Goal: Information Seeking & Learning: Learn about a topic

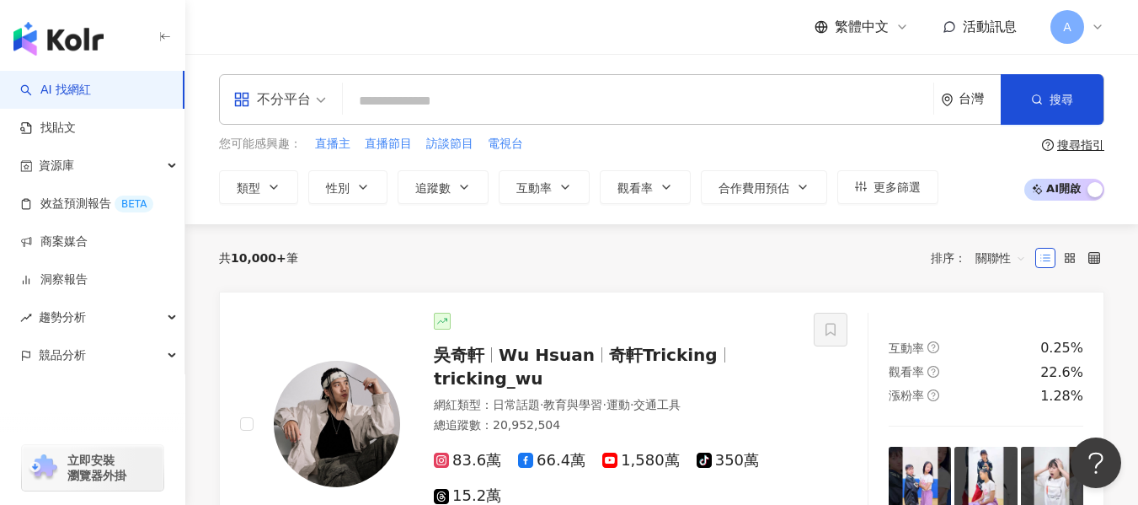
click at [441, 113] on input "search" at bounding box center [638, 101] width 577 height 32
paste input "**********"
type input "**********"
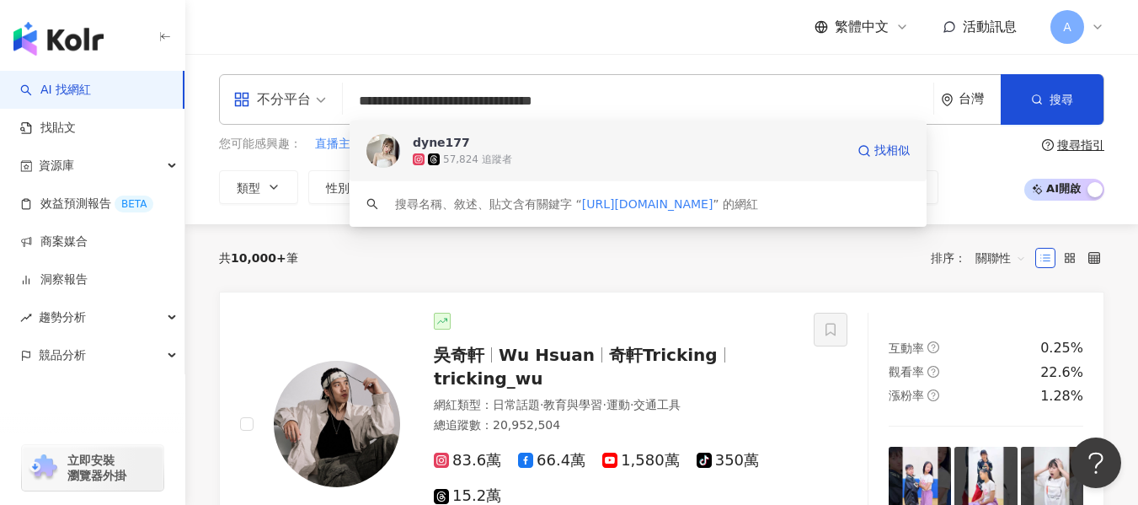
click at [470, 144] on span "dyne177" at bounding box center [629, 142] width 432 height 17
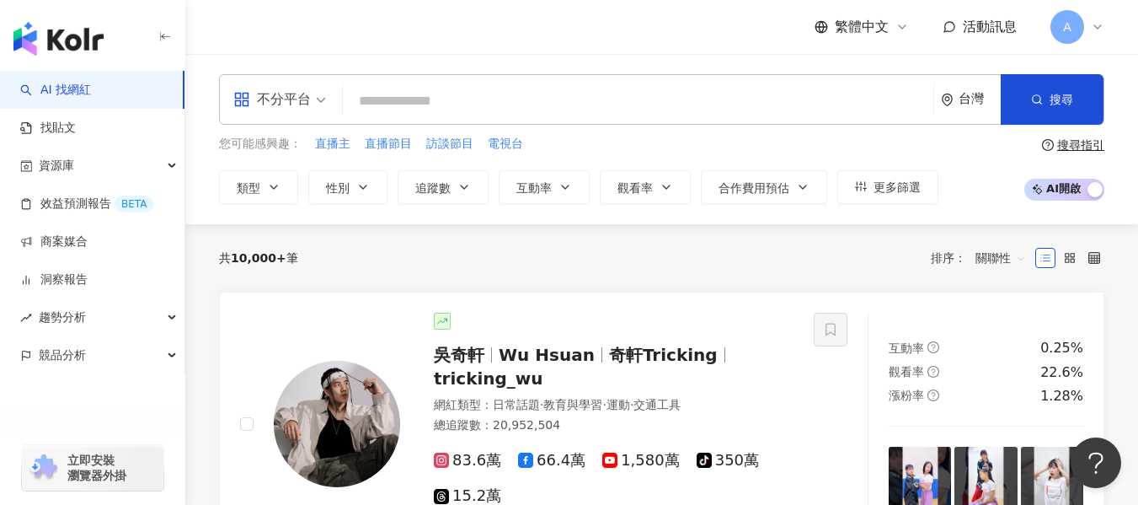
paste input "**********"
type input "**********"
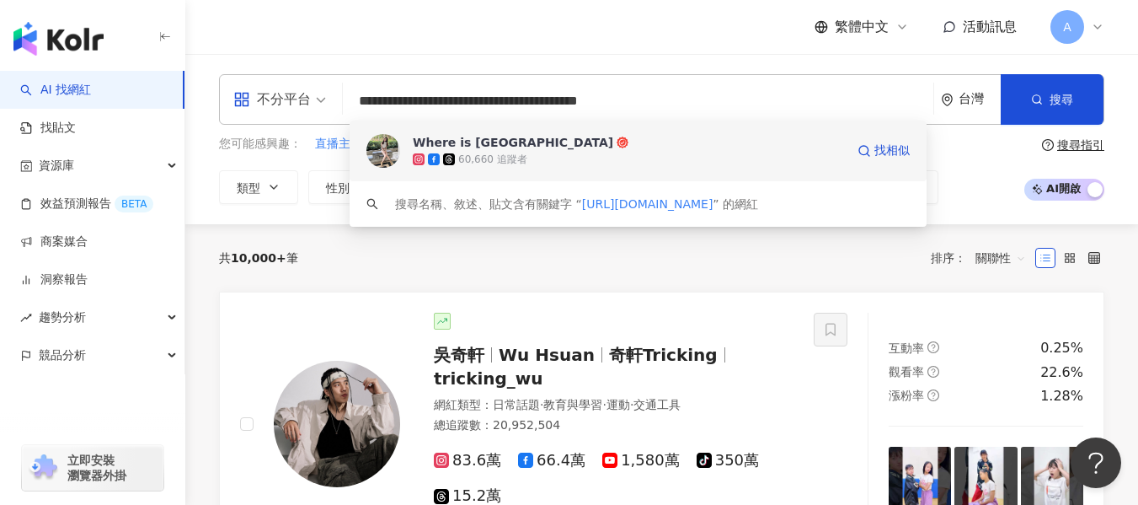
click at [630, 164] on div "60,660 追蹤者" at bounding box center [629, 159] width 432 height 17
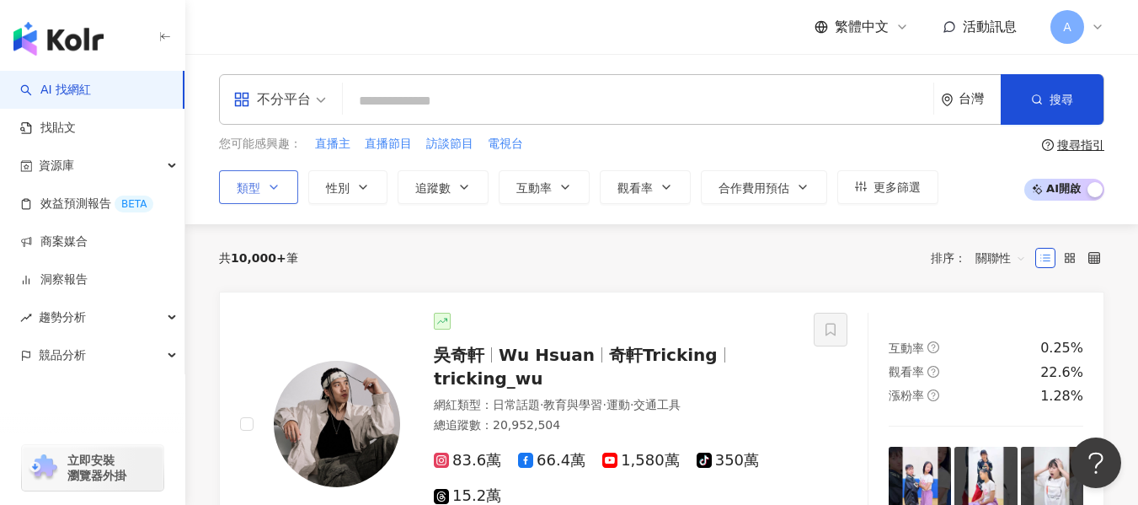
click at [259, 190] on span "類型" at bounding box center [249, 187] width 24 height 13
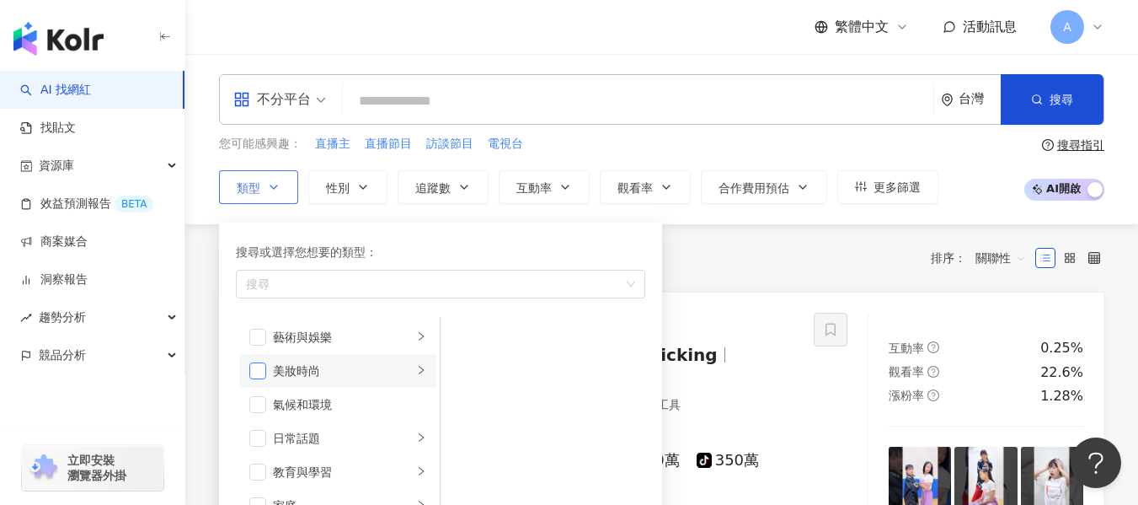
click at [254, 372] on span "button" at bounding box center [257, 370] width 17 height 17
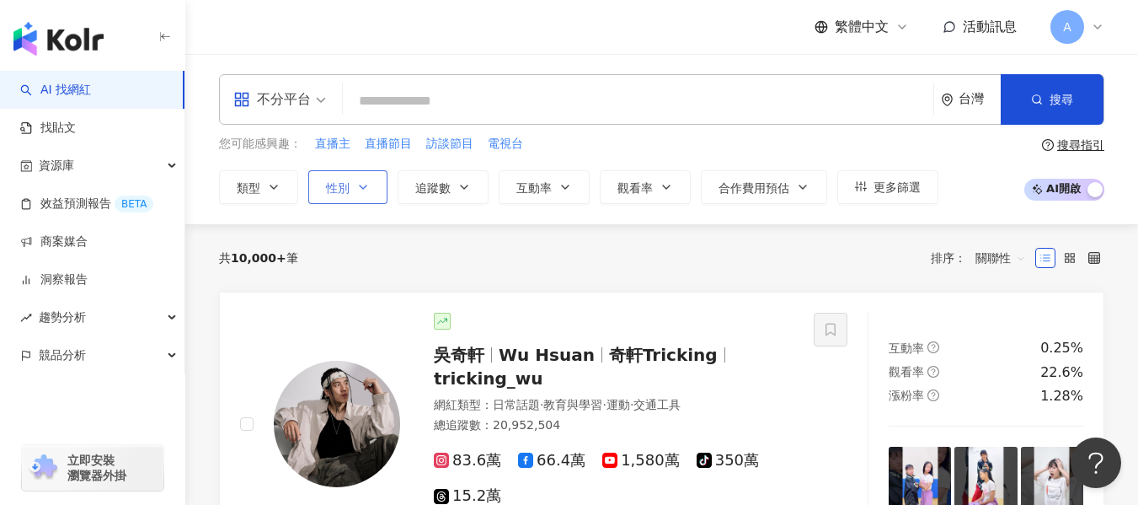
click at [366, 170] on button "性別" at bounding box center [347, 187] width 79 height 34
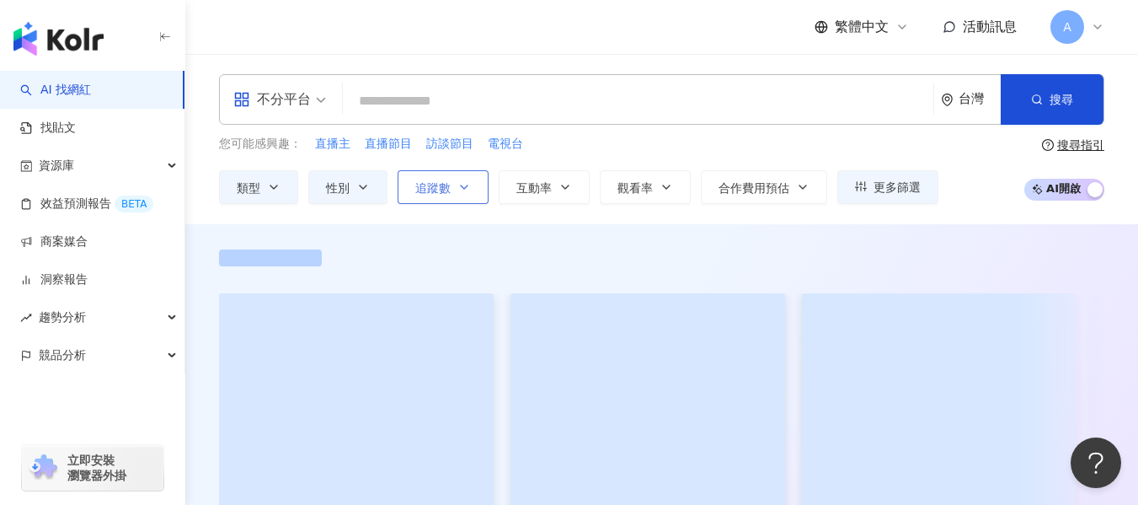
click at [444, 189] on span "追蹤數" at bounding box center [432, 187] width 35 height 13
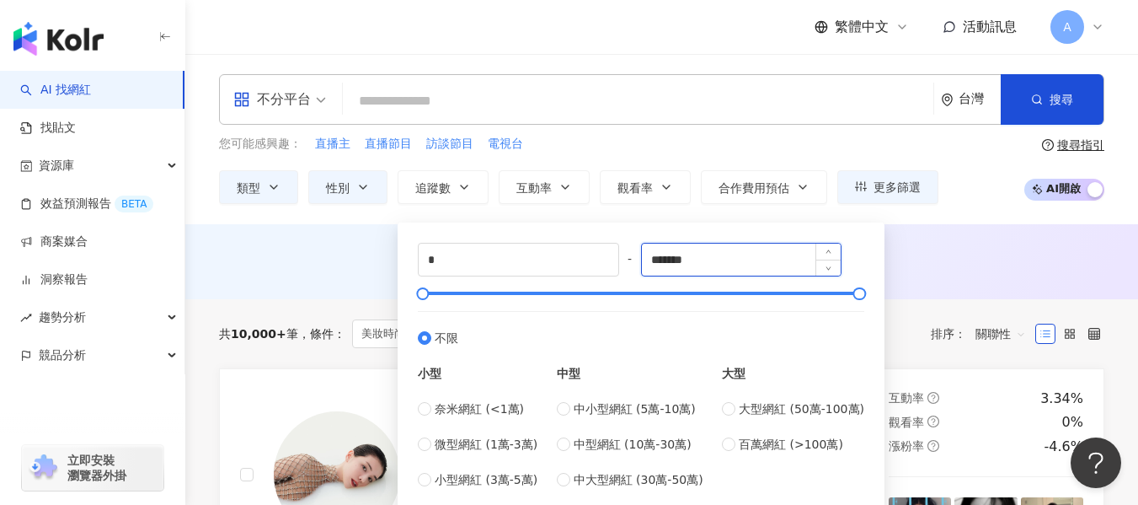
drag, startPoint x: 716, startPoint y: 253, endPoint x: 702, endPoint y: 251, distance: 14.4
click at [705, 252] on input "*******" at bounding box center [742, 259] width 200 height 32
click at [638, 244] on div "* - ******* 不限 小型 奈米網紅 (<1萬) 微型網紅 (1萬-3萬) 小型網紅 (3萬-5萬) 中型 中小型網紅 (5萬-10萬) 中型網紅 (…" at bounding box center [641, 366] width 447 height 246
click at [737, 258] on input "*******" at bounding box center [742, 259] width 200 height 32
drag, startPoint x: 737, startPoint y: 258, endPoint x: 607, endPoint y: 259, distance: 129.7
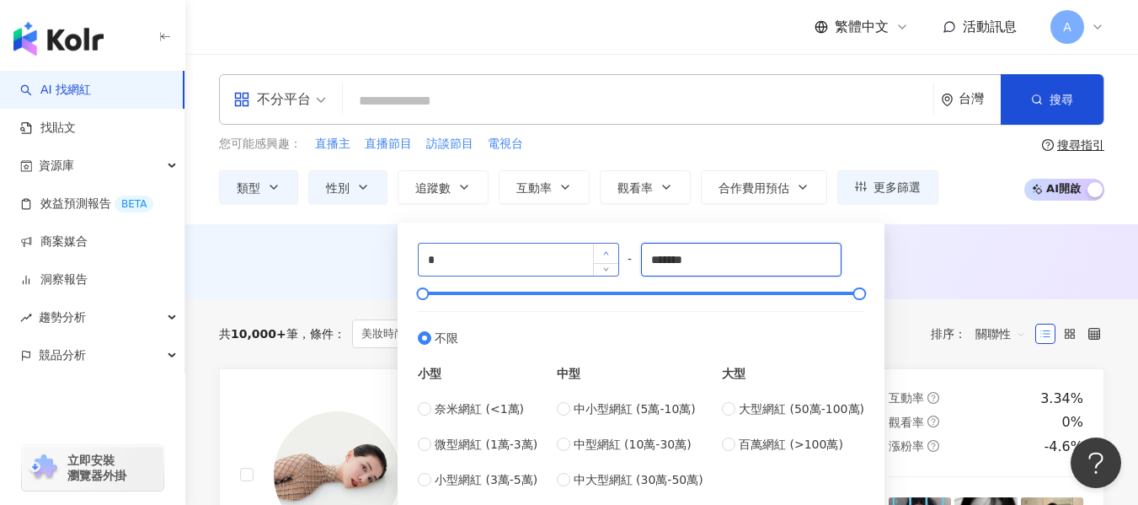
click at [607, 259] on div "* - ******* 不限 小型 奈米網紅 (<1萬) 微型網紅 (1萬-3萬) 小型網紅 (3萬-5萬) 中型 中小型網紅 (5萬-10萬) 中型網紅 (…" at bounding box center [641, 366] width 447 height 246
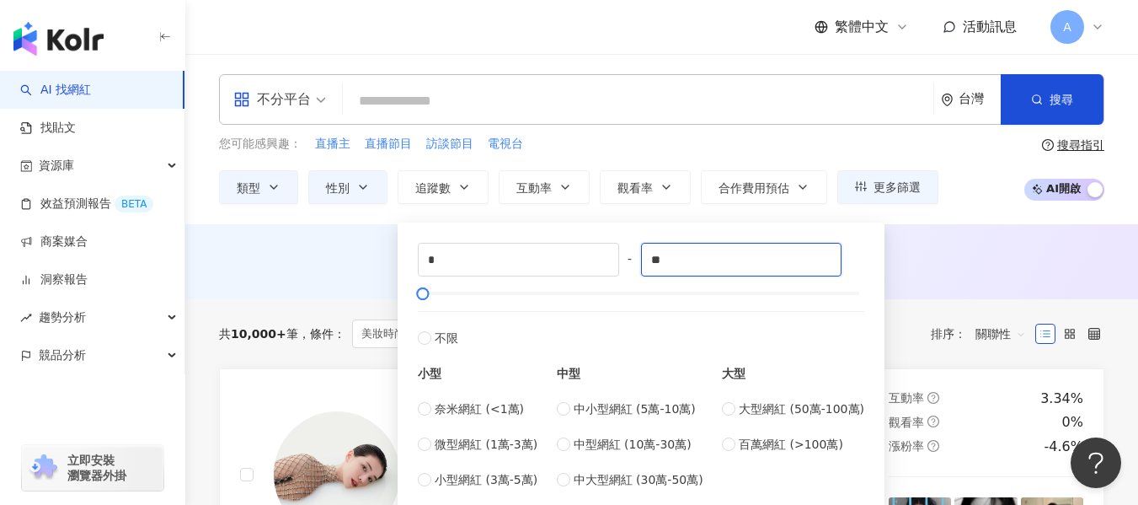
type input "*"
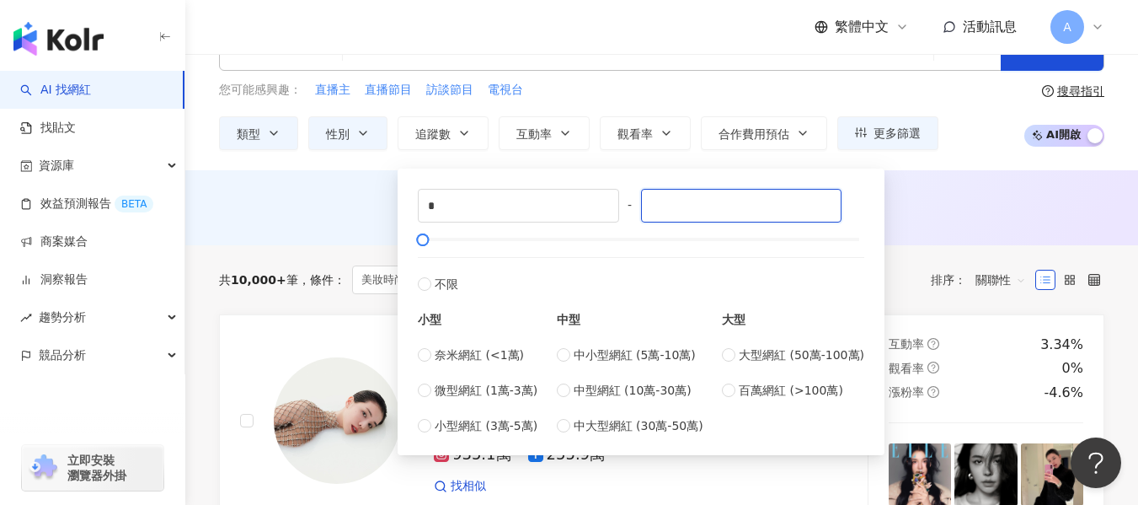
scroll to position [84, 0]
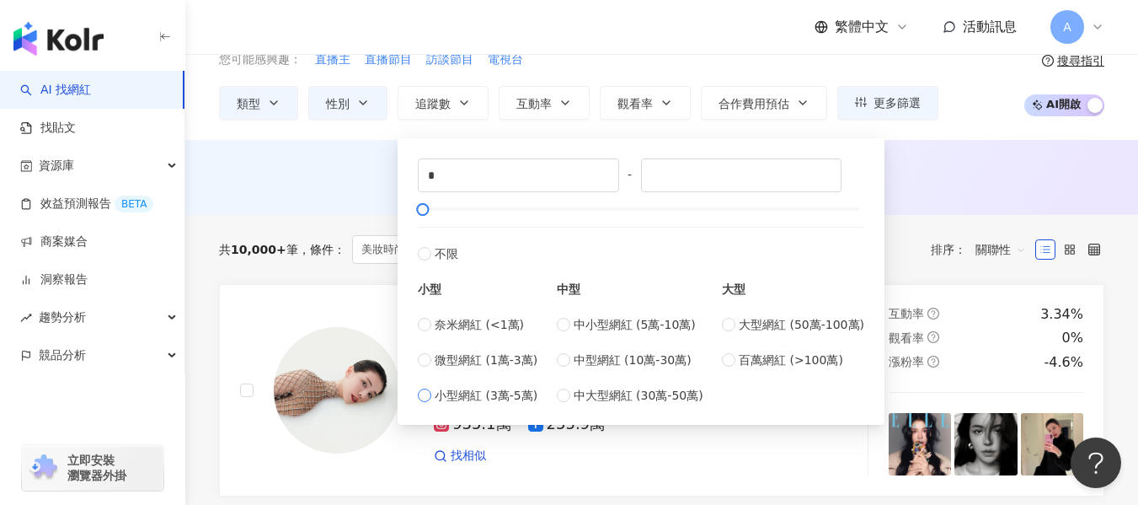
type input "*"
type input "*****"
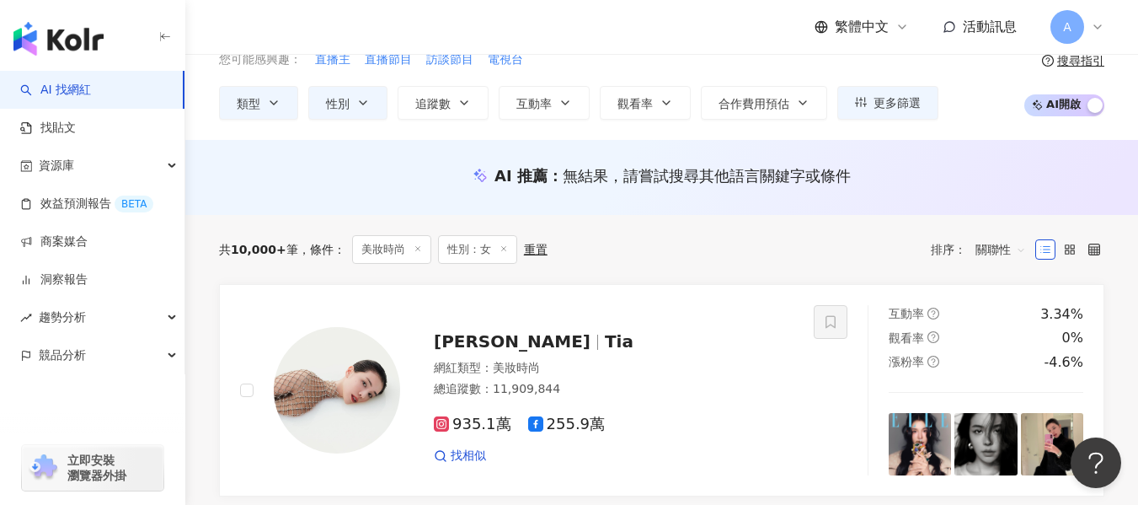
click at [1002, 184] on div "AI 推薦 ： 無結果，請嘗試搜尋其他語言關鍵字或條件" at bounding box center [661, 175] width 885 height 21
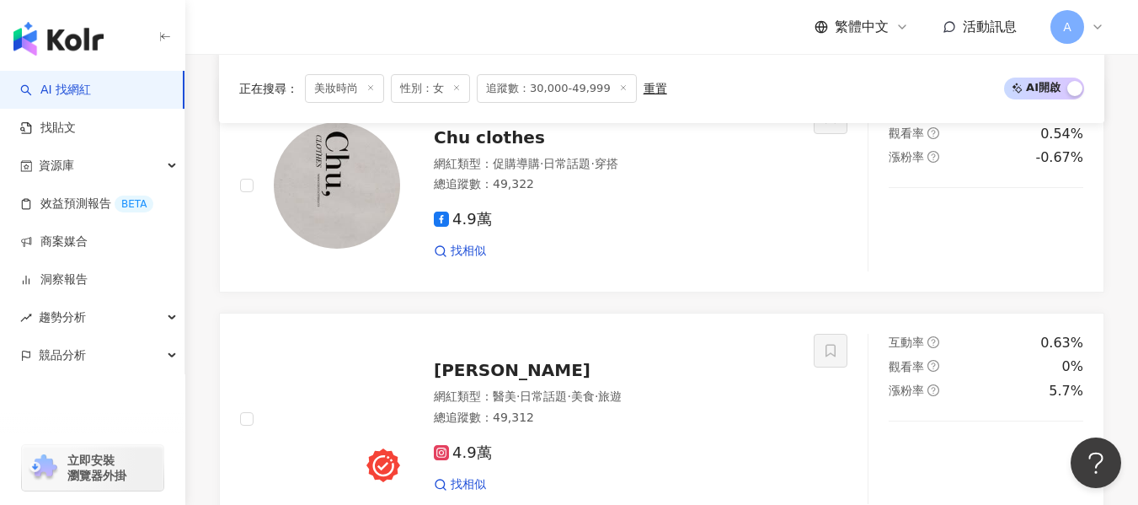
scroll to position [927, 0]
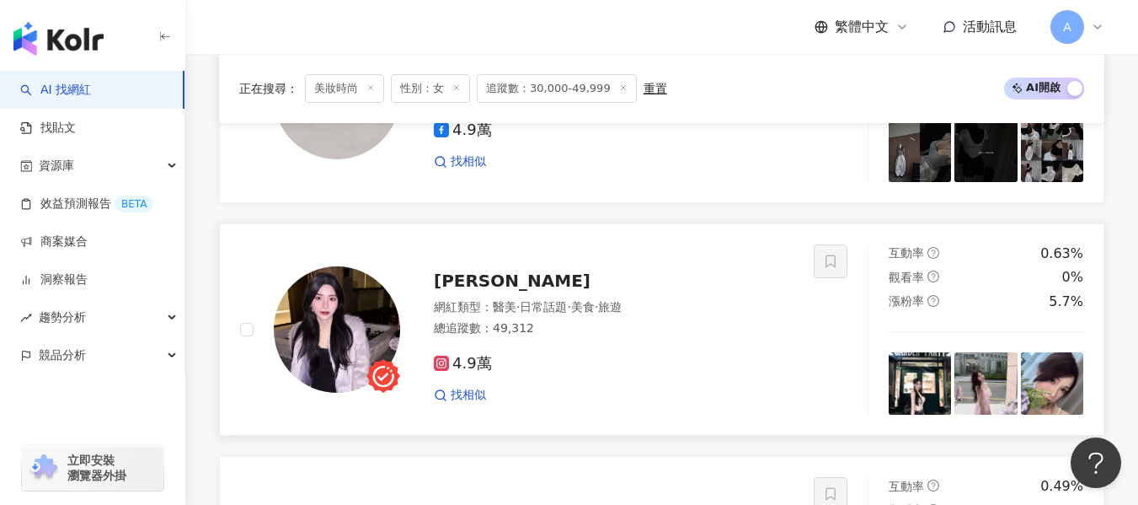
click at [626, 360] on div "4.9萬 找相似" at bounding box center [614, 372] width 360 height 62
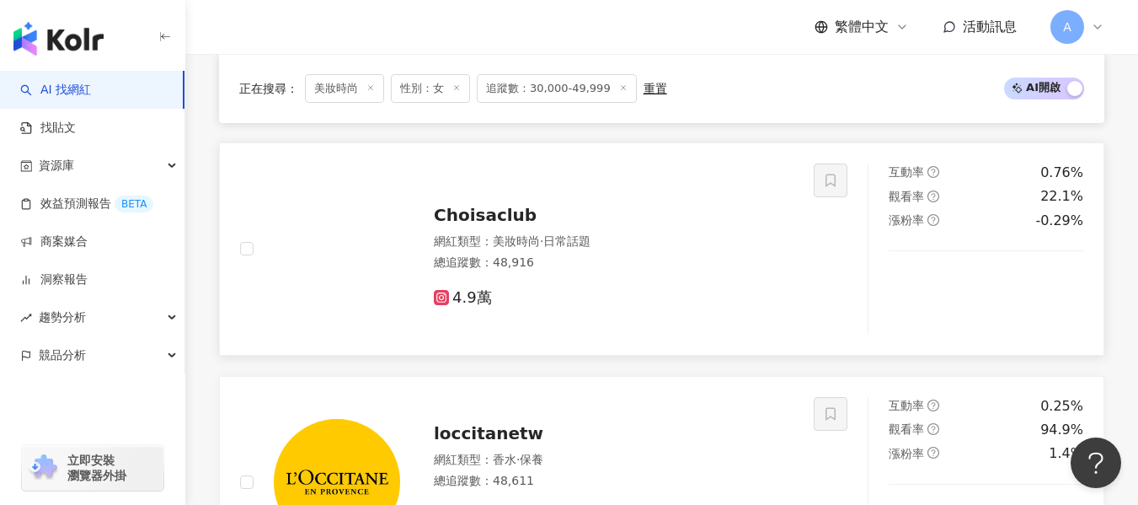
scroll to position [2443, 0]
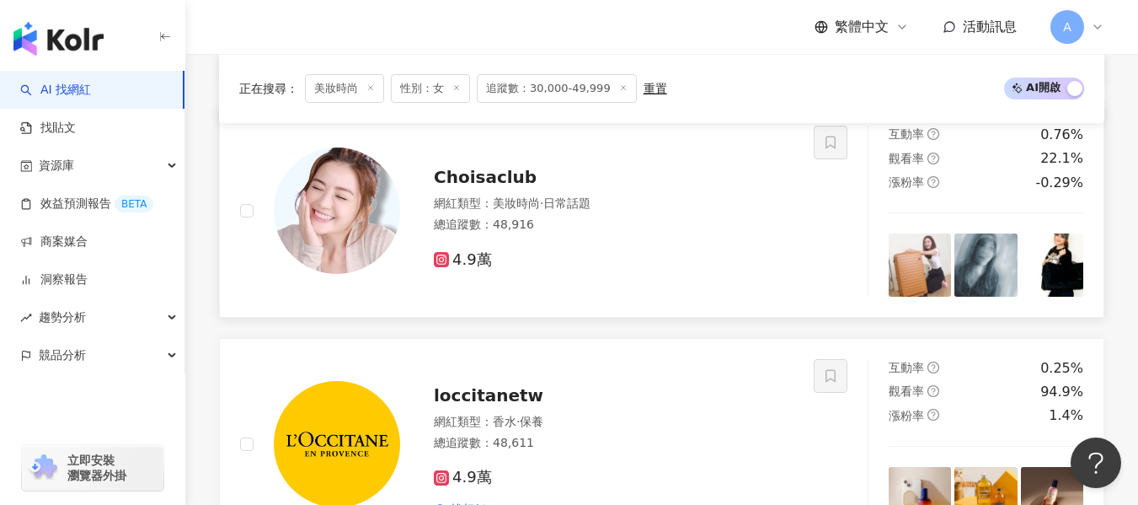
click at [559, 233] on div "總追蹤數 ： 48,916" at bounding box center [614, 225] width 360 height 17
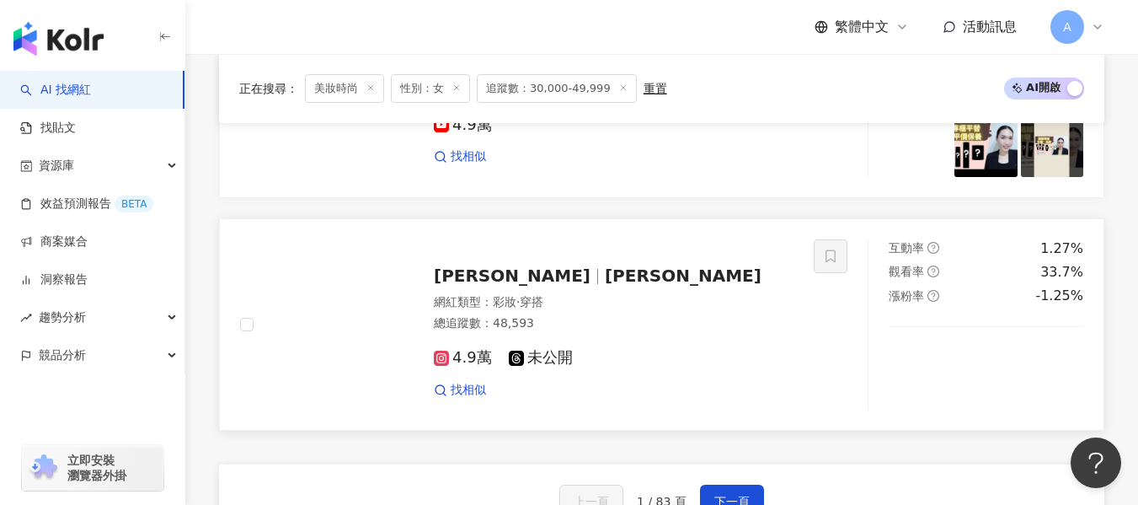
scroll to position [3117, 0]
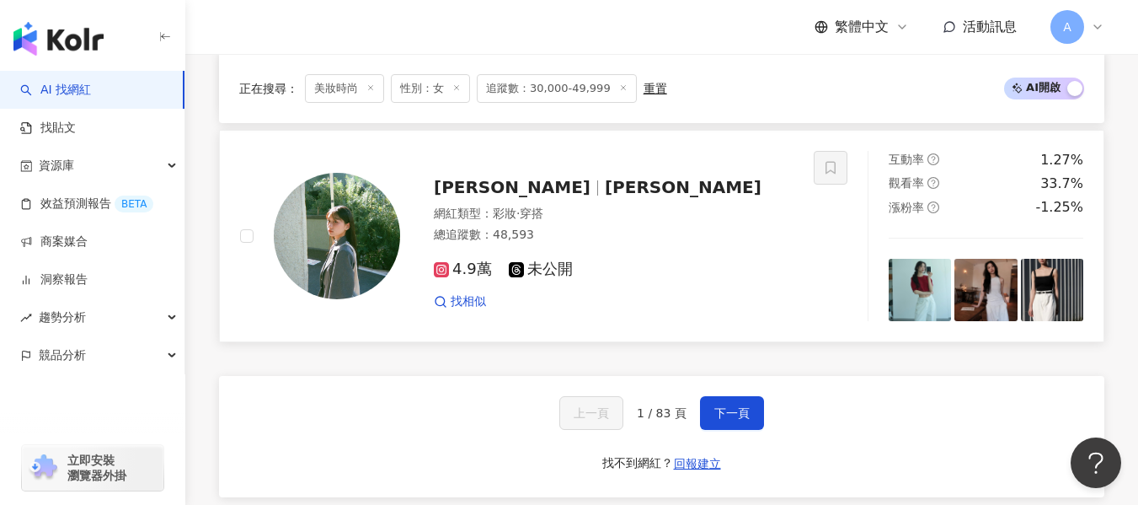
click at [659, 222] on div "網紅類型 ： 彩妝 · 穿搭" at bounding box center [614, 214] width 360 height 17
click at [732, 420] on span "下一頁" at bounding box center [731, 412] width 35 height 13
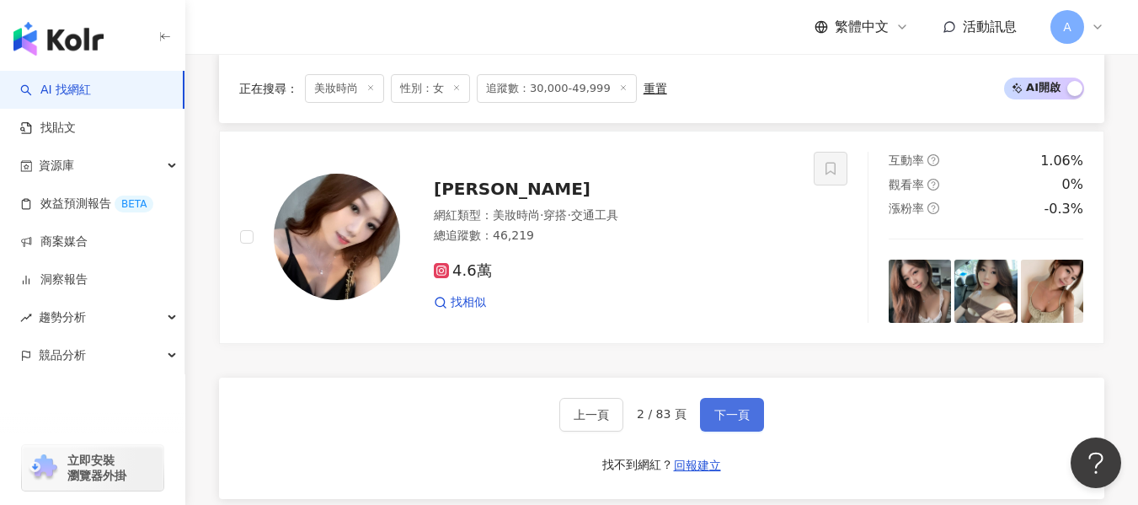
click at [736, 421] on span "下一頁" at bounding box center [731, 414] width 35 height 13
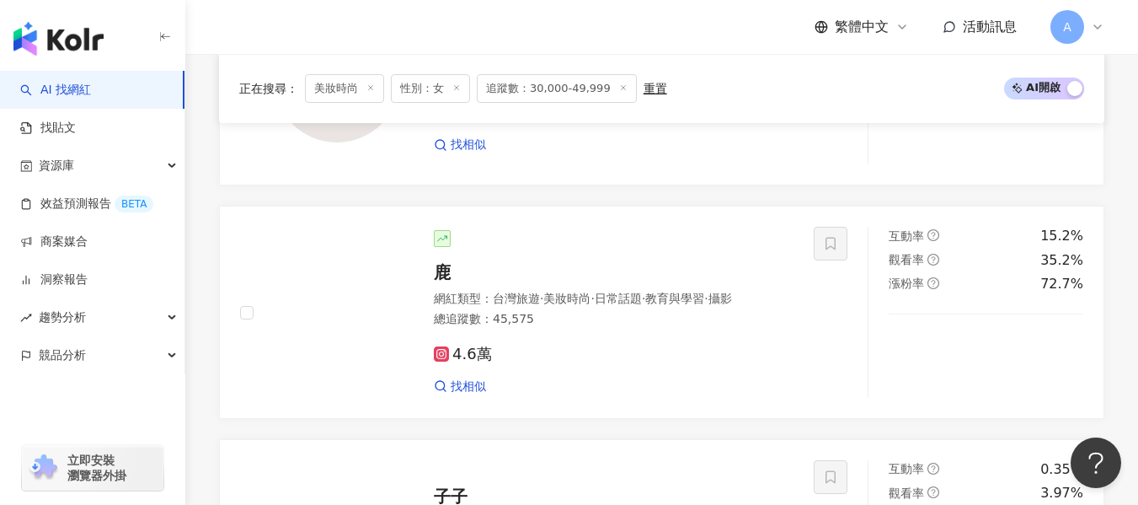
scroll to position [1259, 0]
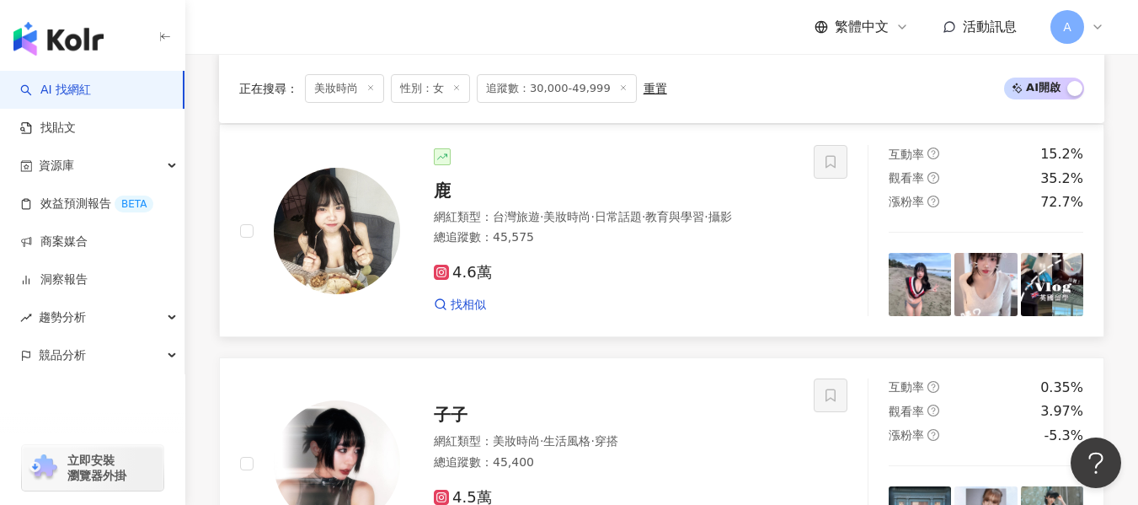
click at [612, 250] on div "網紅類型 ： 台灣旅遊 · 美妝時尚 · 日常話題 · 教育與學習 · 攝影 總追蹤數 ： 45,575" at bounding box center [614, 229] width 360 height 41
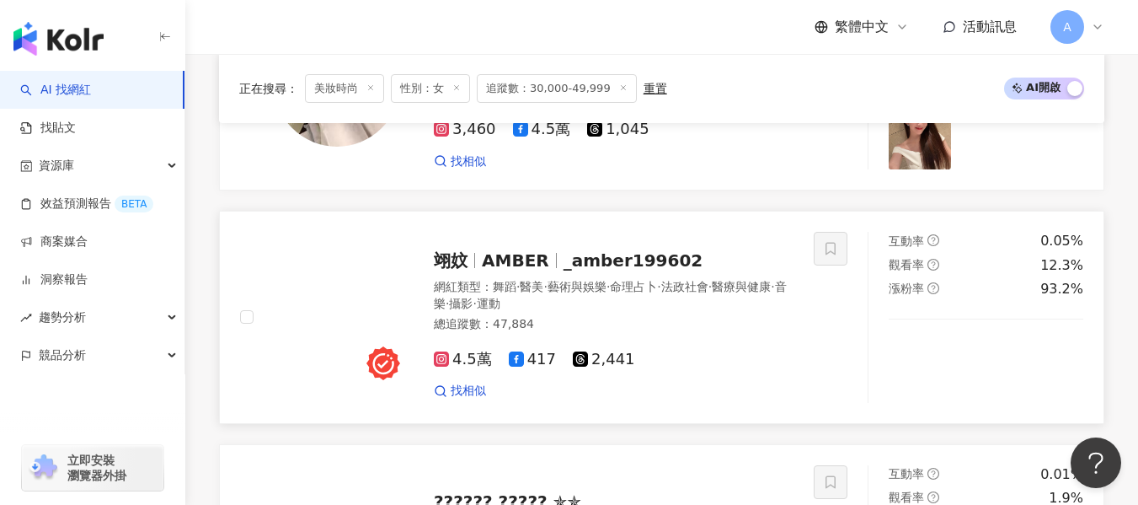
scroll to position [2185, 0]
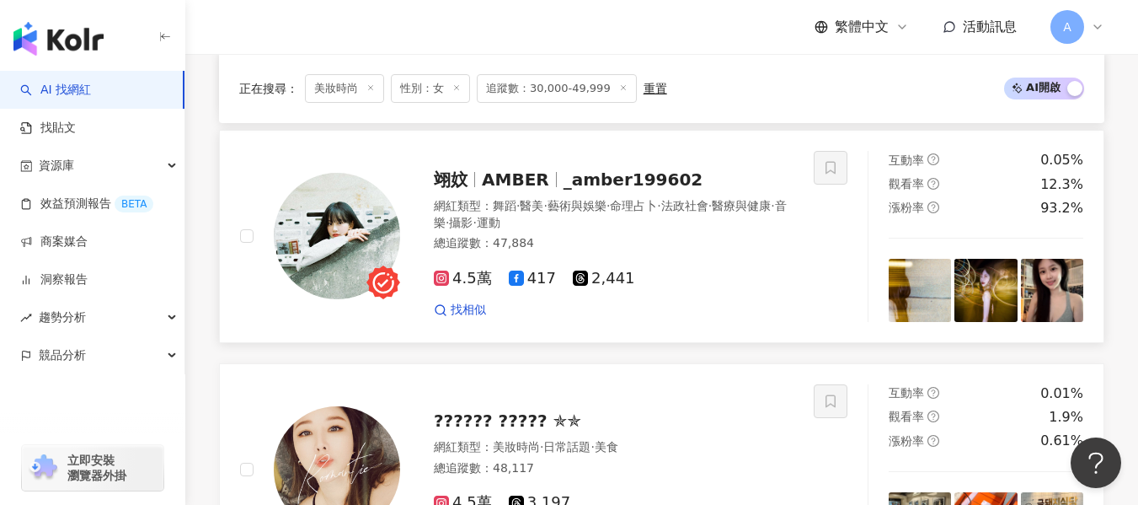
click at [677, 252] on div "總追蹤數 ： 47,884" at bounding box center [614, 243] width 360 height 17
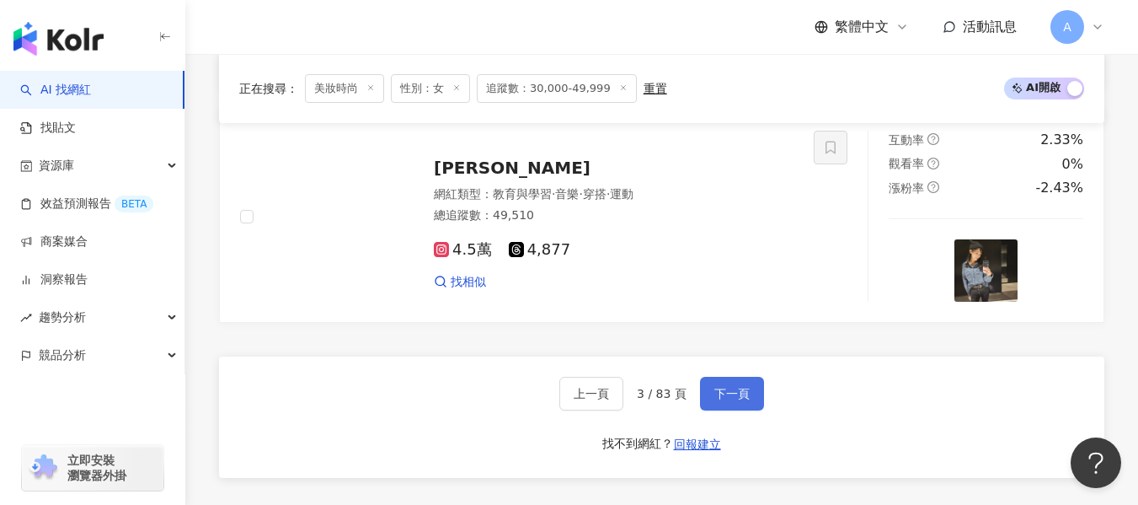
scroll to position [3112, 0]
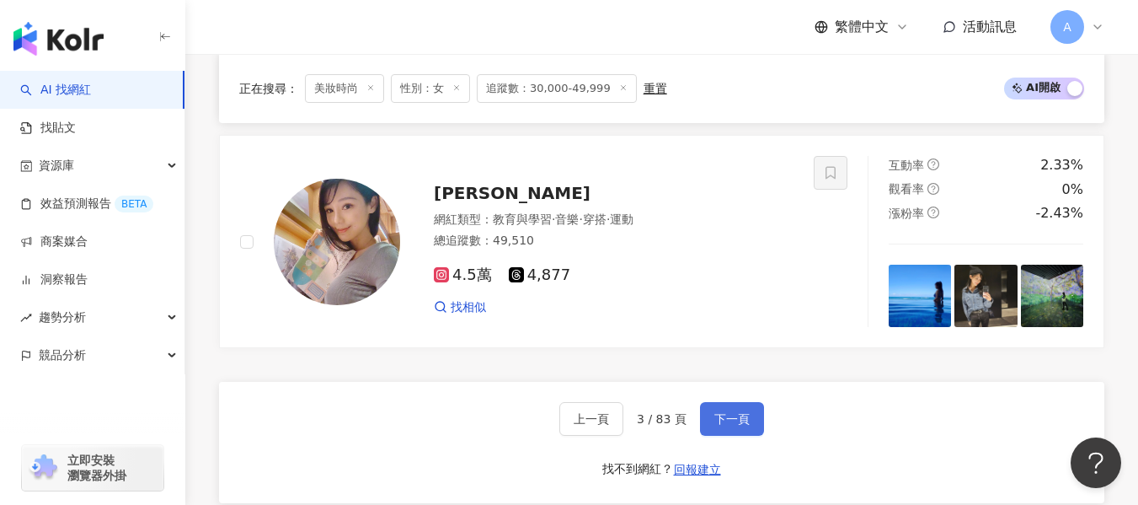
click at [717, 421] on button "下一頁" at bounding box center [732, 419] width 64 height 34
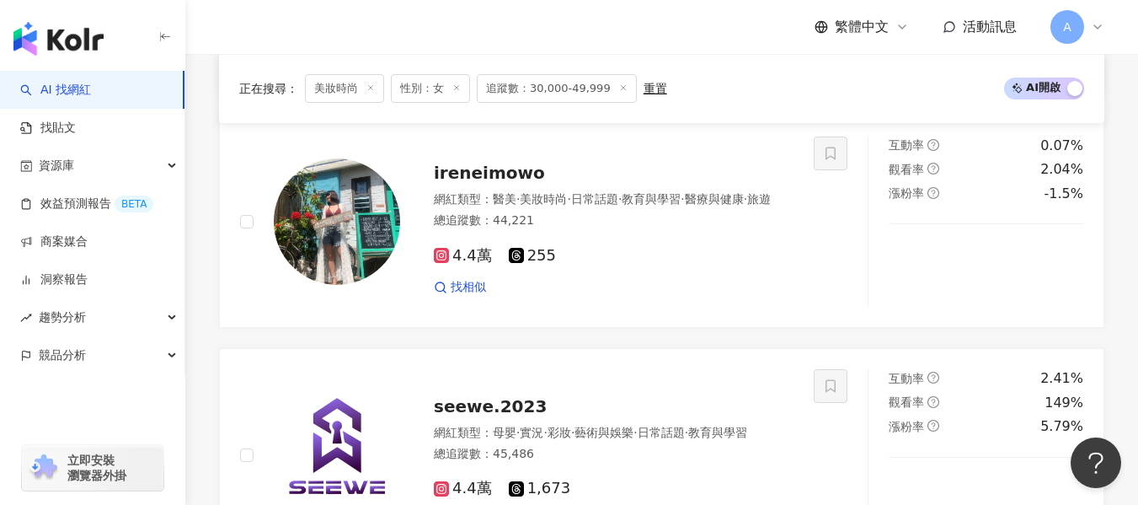
scroll to position [1427, 0]
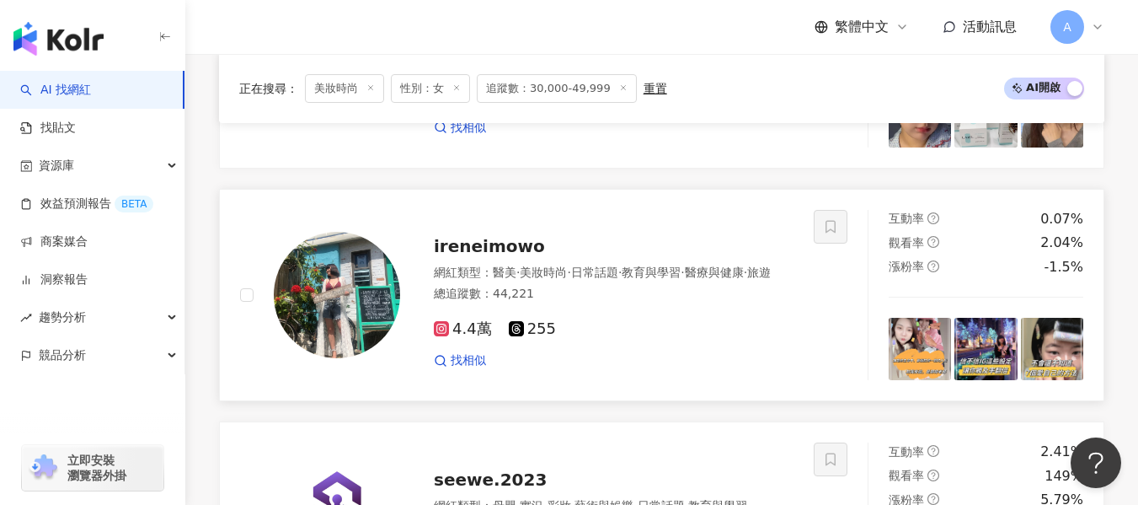
click at [661, 306] on div "網紅類型 ： 醫美 · 美妝時尚 · 日常話題 · 教育與學習 · 醫療與健康 · 旅遊 總追蹤數 ： 44,221" at bounding box center [614, 285] width 360 height 41
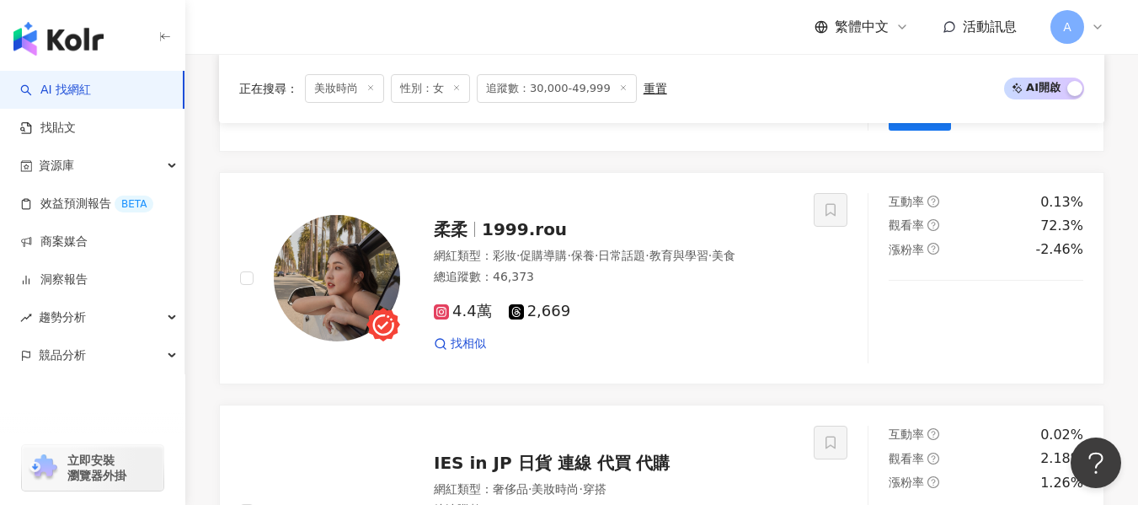
scroll to position [2607, 0]
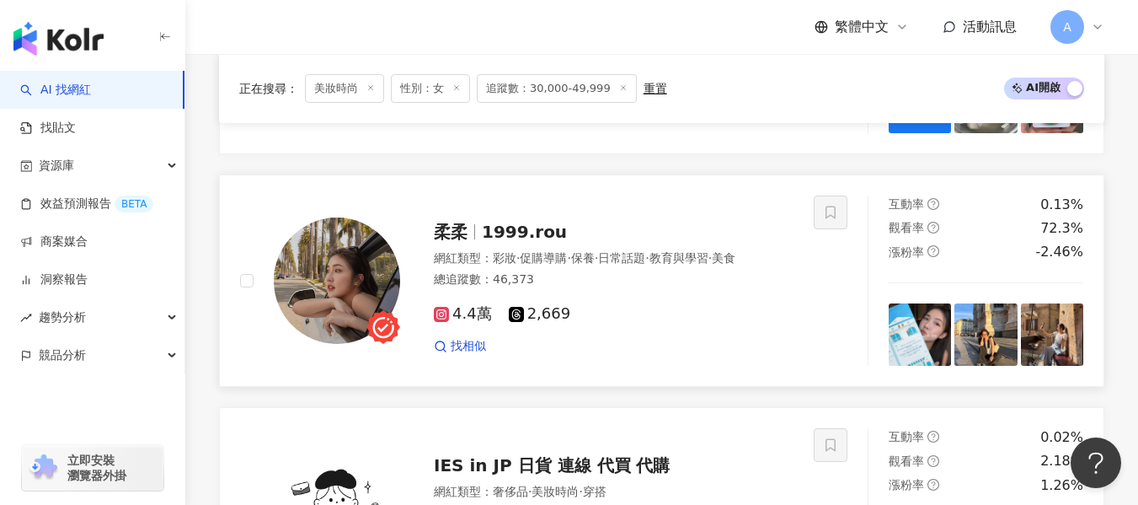
click at [721, 318] on div "4.4萬 2,669 找相似" at bounding box center [614, 322] width 360 height 62
click at [641, 288] on div "總追蹤數 ： 46,373" at bounding box center [614, 279] width 360 height 17
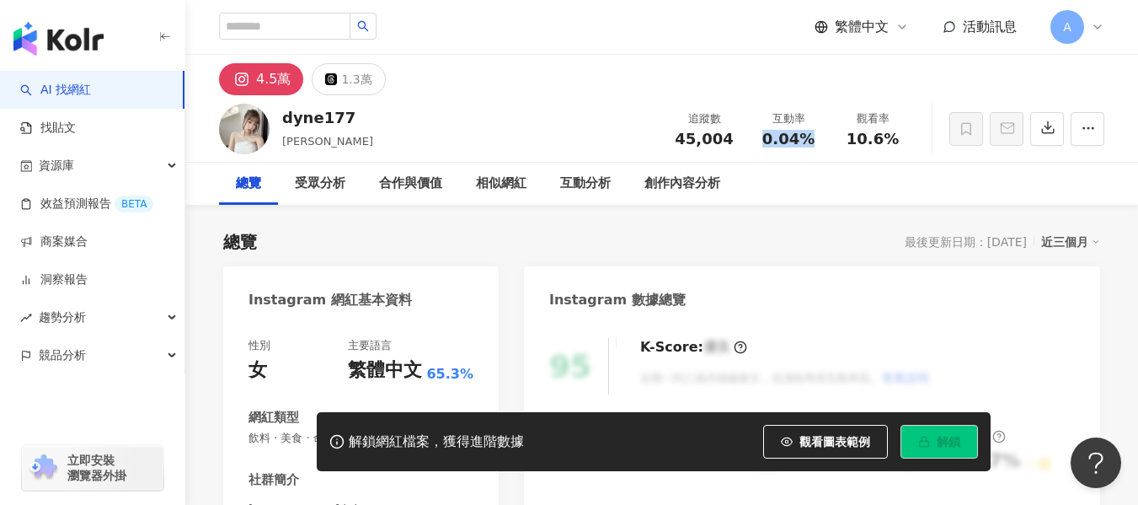
drag, startPoint x: 780, startPoint y: 138, endPoint x: 805, endPoint y: 138, distance: 24.4
click at [805, 138] on span "0.04%" at bounding box center [788, 139] width 52 height 17
copy span "0.04%"
drag, startPoint x: 850, startPoint y: 138, endPoint x: 898, endPoint y: 136, distance: 48.1
click at [898, 136] on div "10.6%" at bounding box center [873, 139] width 64 height 17
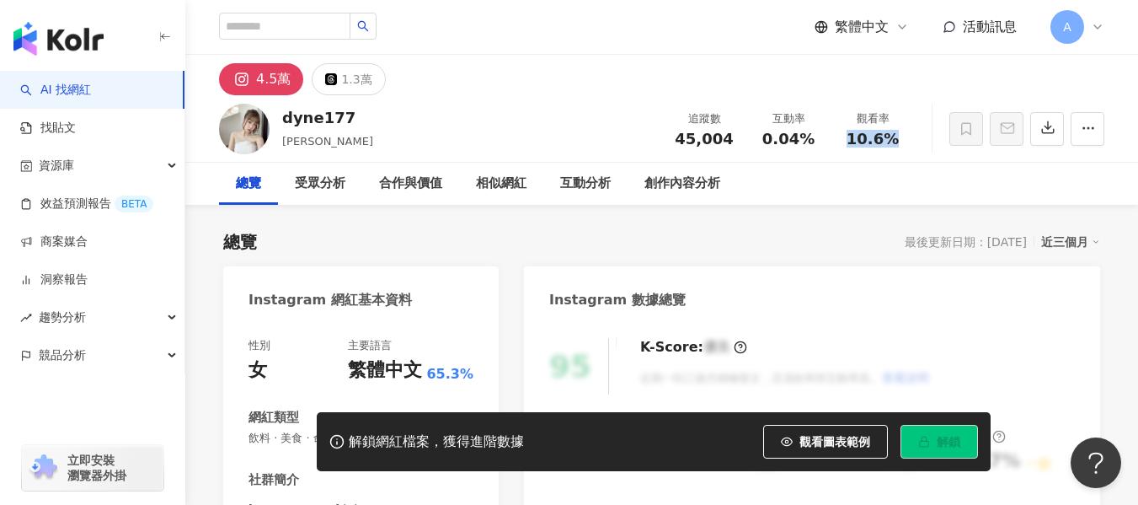
copy span "10.6%"
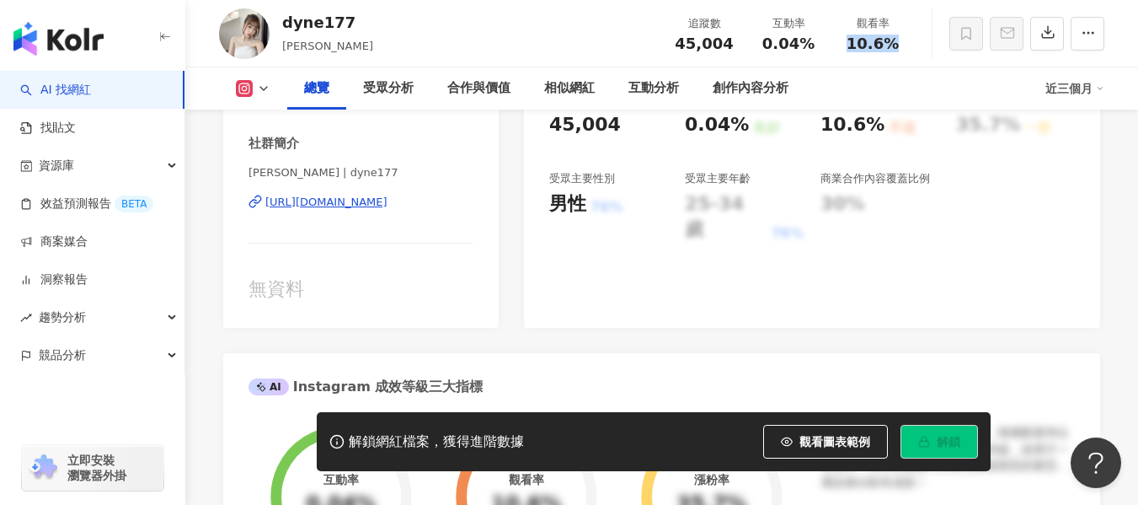
scroll to position [337, 0]
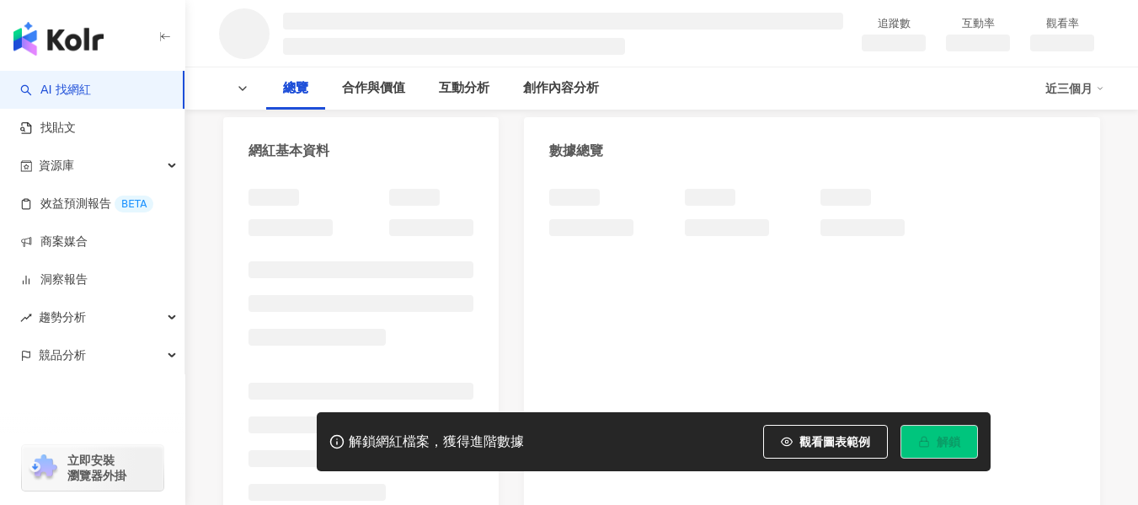
scroll to position [168, 0]
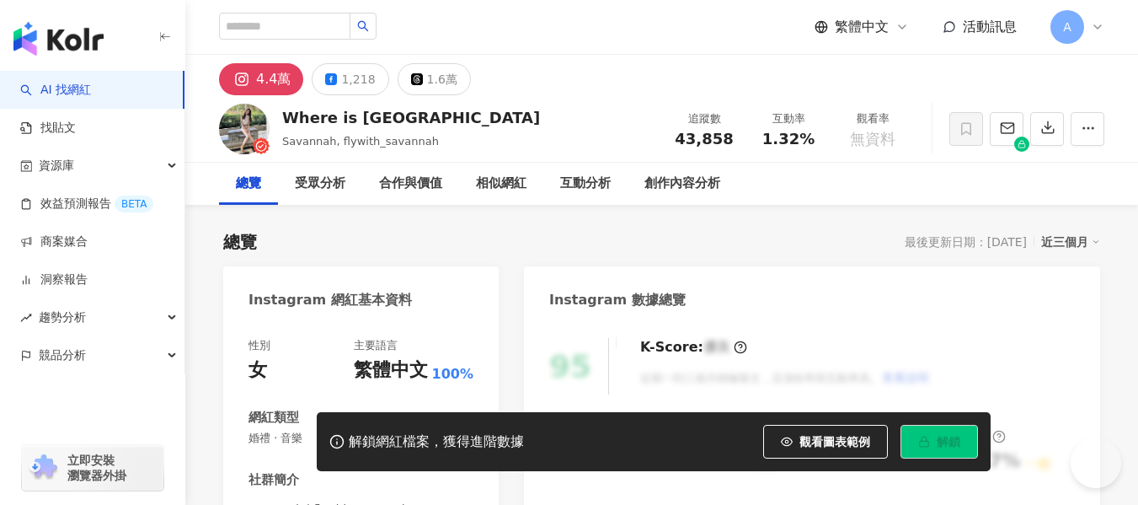
drag, startPoint x: 768, startPoint y: 144, endPoint x: 816, endPoint y: 141, distance: 48.1
click at [816, 141] on div "1.32%" at bounding box center [789, 139] width 64 height 17
copy span "1.32%"
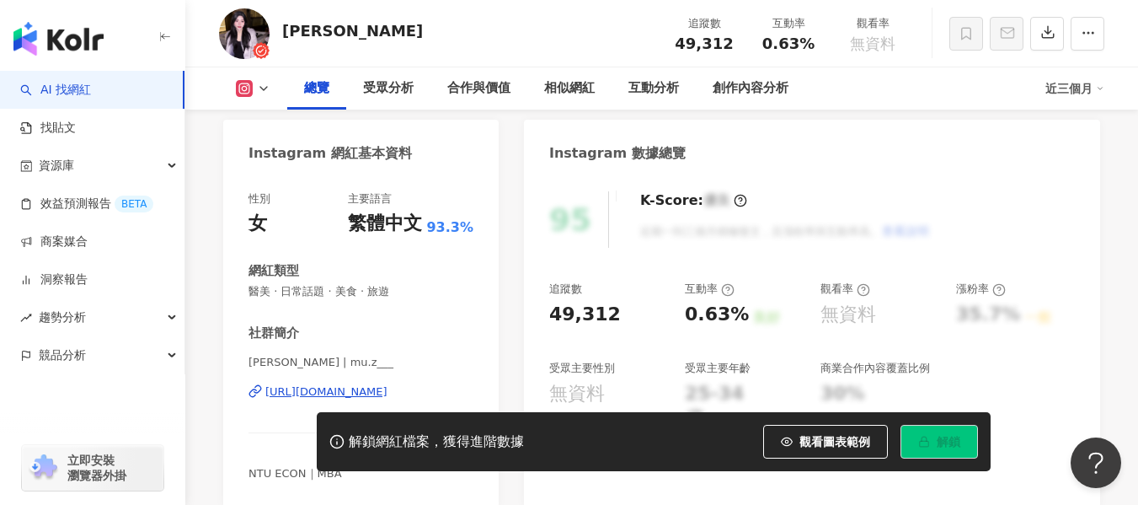
scroll to position [168, 0]
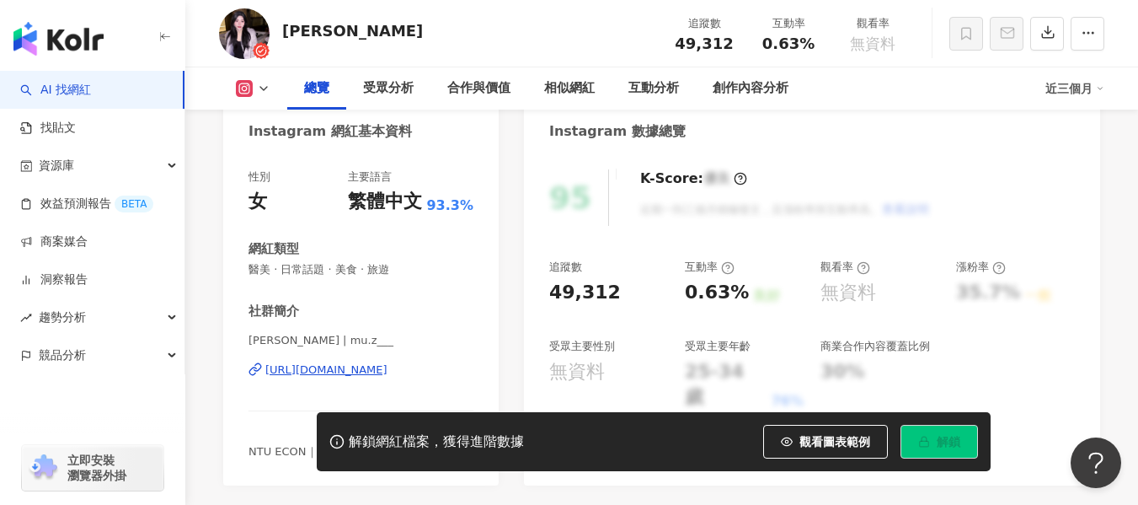
click at [343, 370] on div "https://www.instagram.com/mu.z___/" at bounding box center [326, 369] width 122 height 15
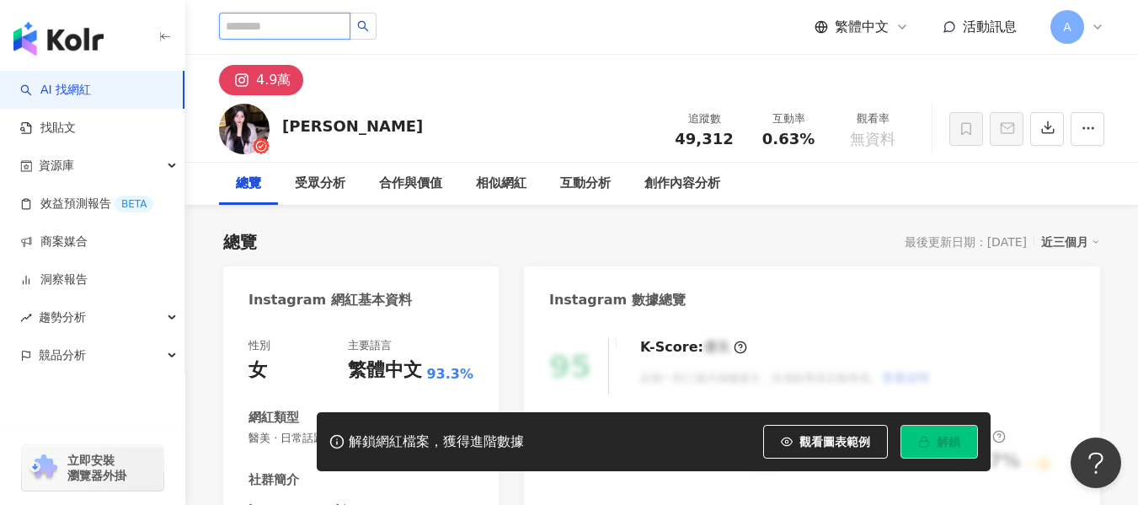
click at [295, 29] on input "search" at bounding box center [284, 26] width 131 height 27
paste input "***"
type input "***"
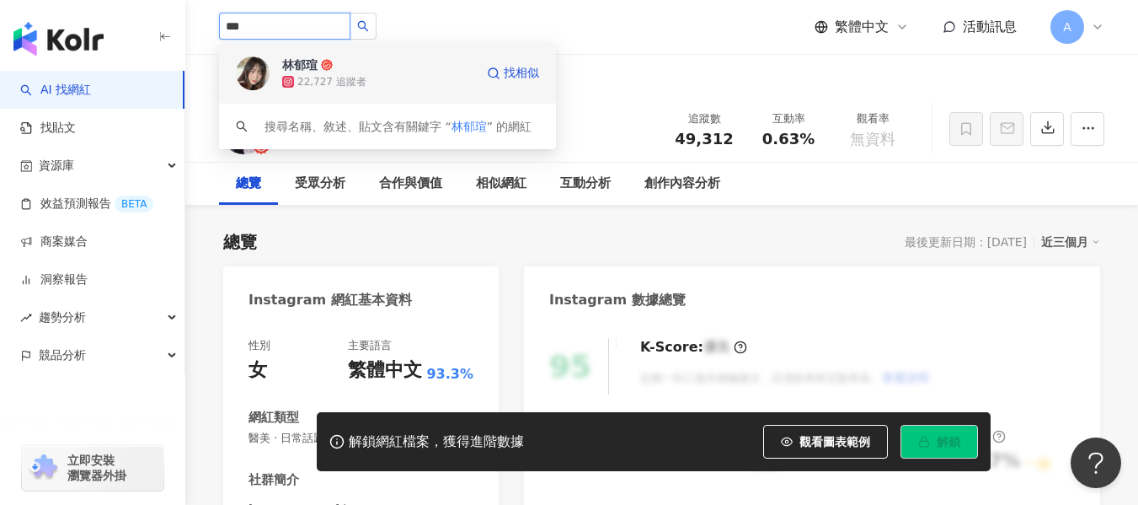
click at [342, 83] on div "22,727 追蹤者" at bounding box center [331, 82] width 69 height 14
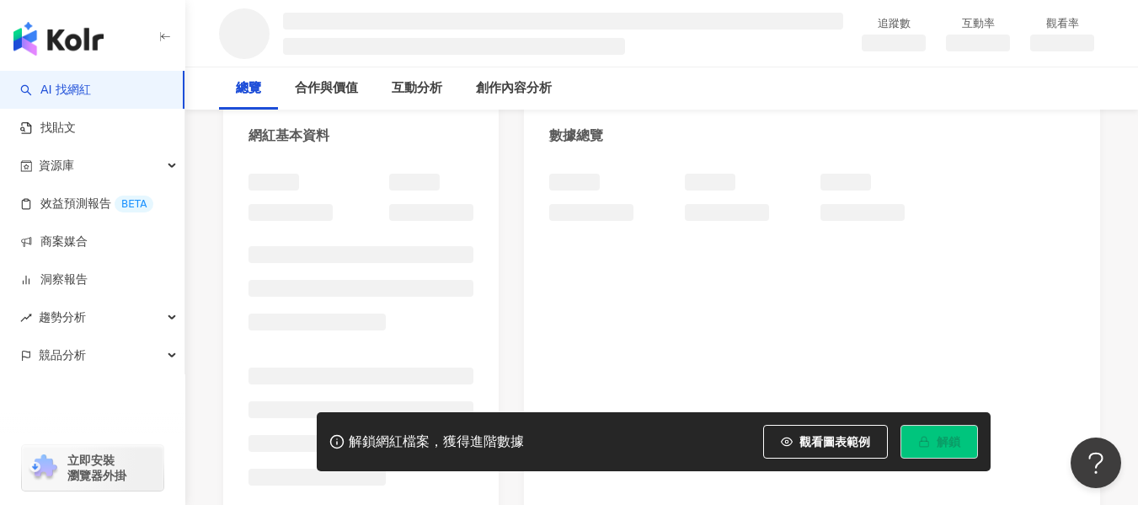
scroll to position [168, 0]
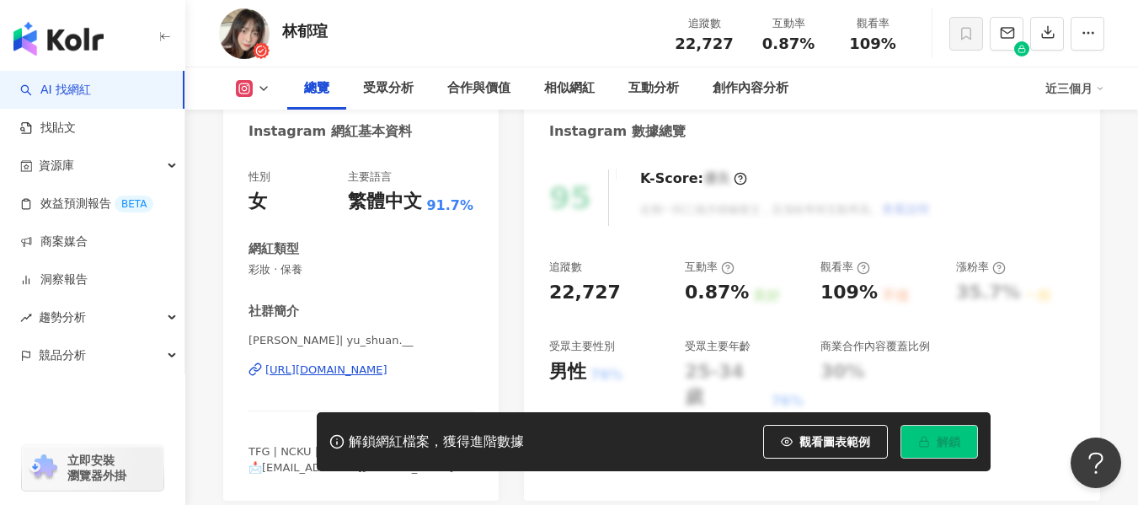
scroll to position [84, 0]
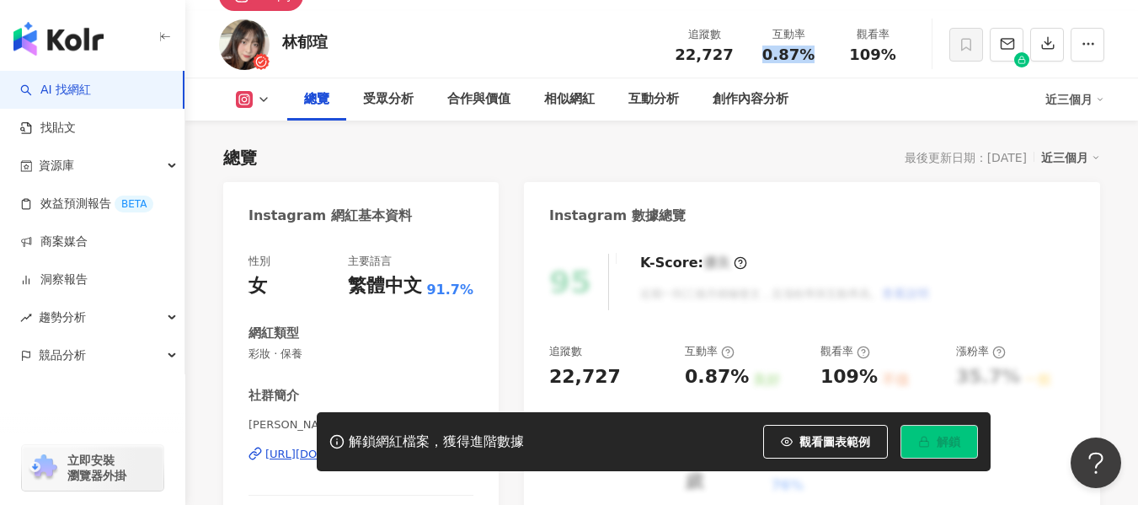
drag, startPoint x: 762, startPoint y: 51, endPoint x: 820, endPoint y: 51, distance: 58.1
click at [820, 51] on div "0.87%" at bounding box center [789, 54] width 64 height 17
copy span "0.87%"
drag, startPoint x: 852, startPoint y: 51, endPoint x: 898, endPoint y: 45, distance: 46.7
click at [898, 45] on div "觀看率 109%" at bounding box center [873, 44] width 84 height 36
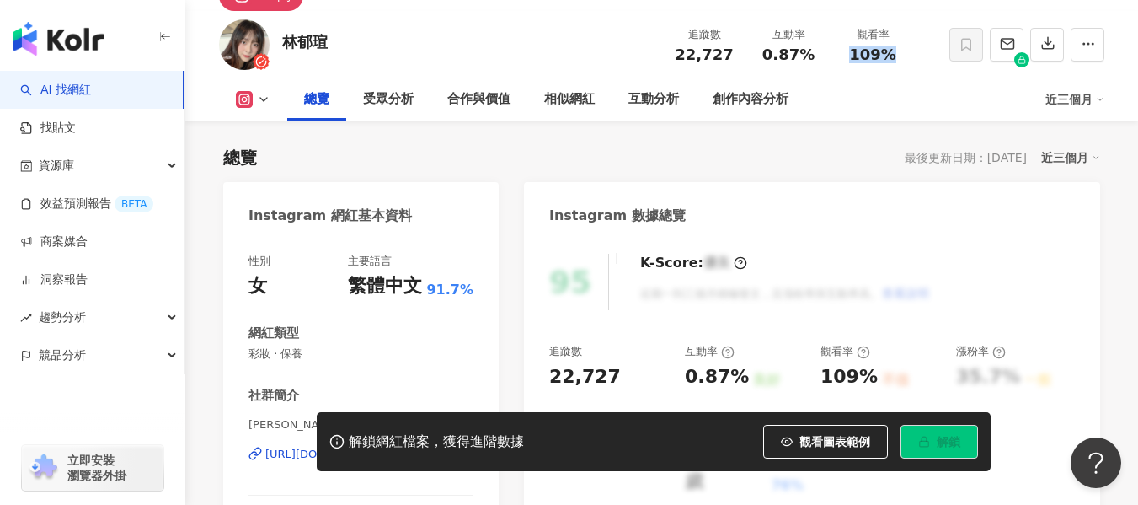
copy span "109%"
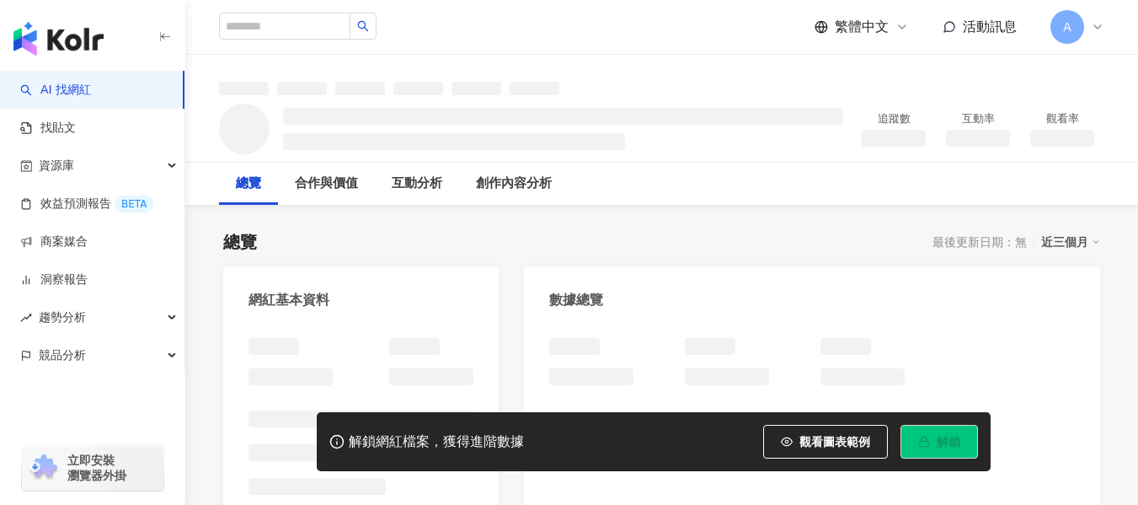
scroll to position [11, 0]
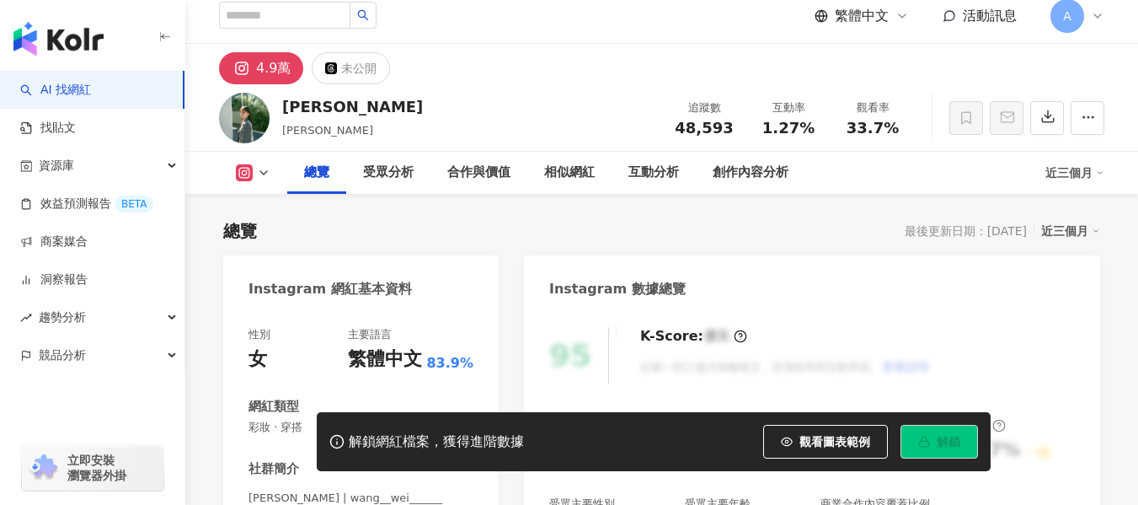
scroll to position [337, 0]
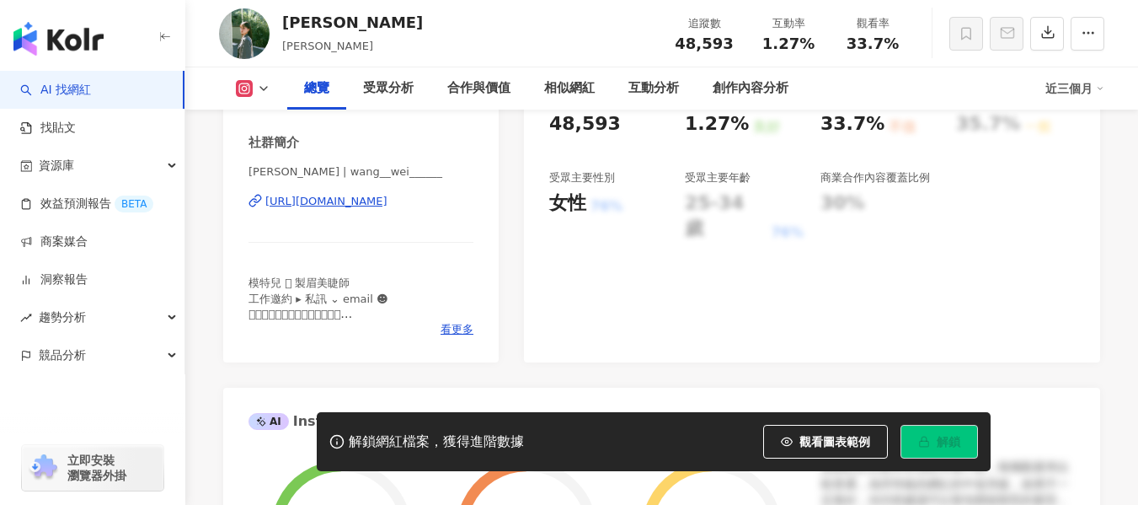
click at [362, 199] on div "[URL][DOMAIN_NAME]" at bounding box center [326, 201] width 122 height 15
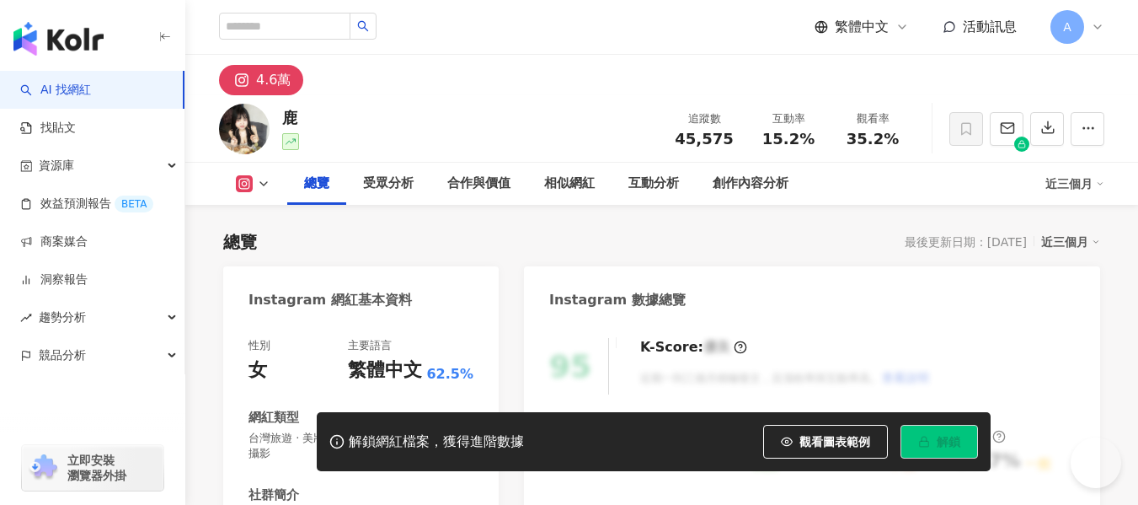
scroll to position [168, 0]
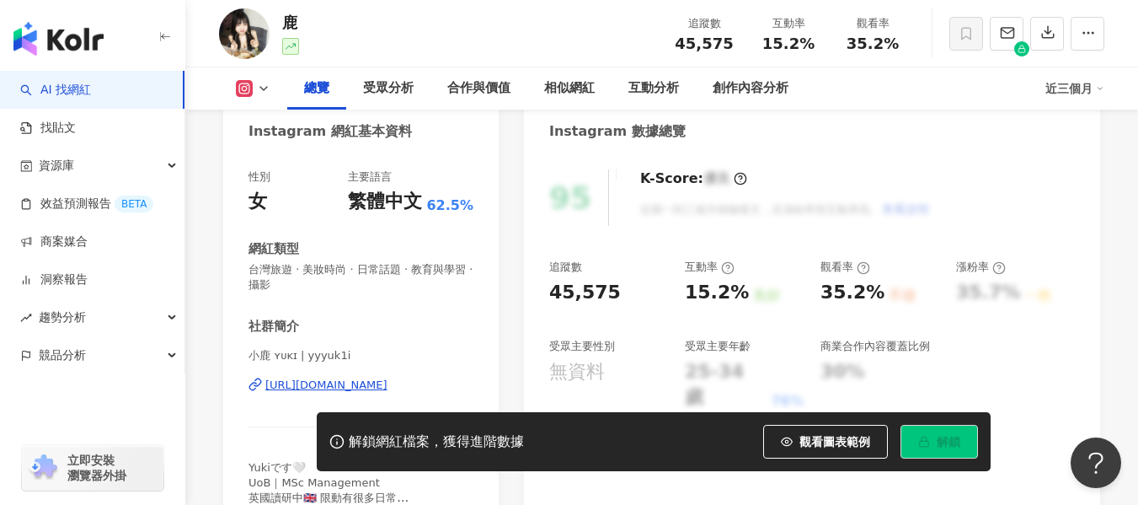
click at [307, 386] on div "https://www.instagram.com/yyyuk1i/" at bounding box center [326, 384] width 122 height 15
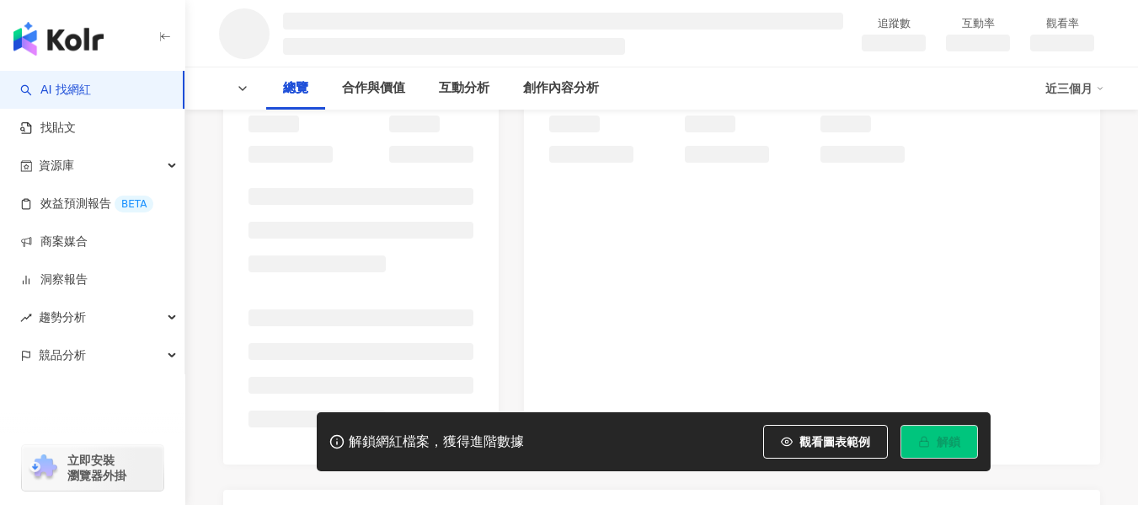
scroll to position [253, 0]
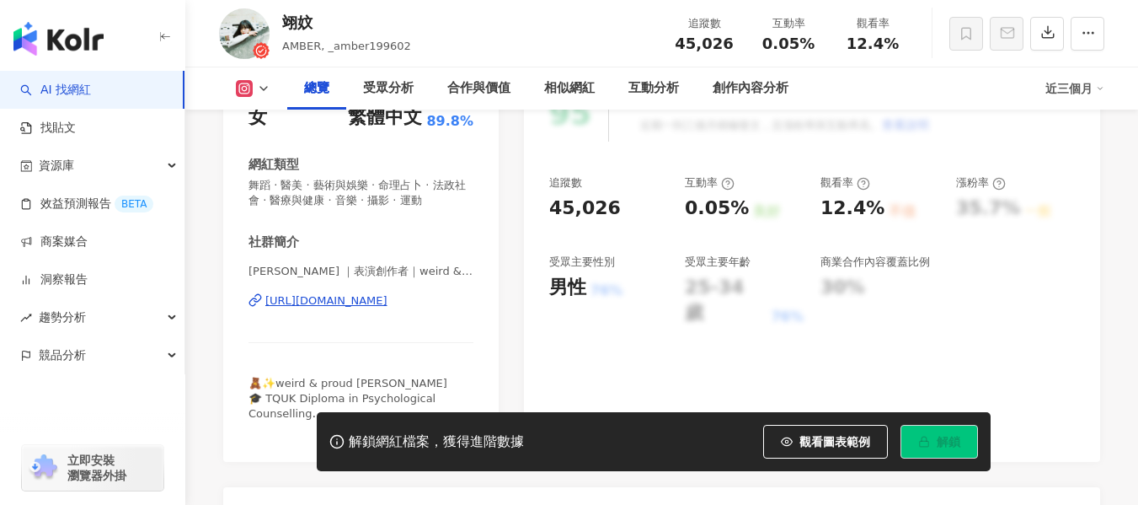
click at [343, 304] on div "https://www.instagram.com/alaina_1002/" at bounding box center [326, 300] width 122 height 15
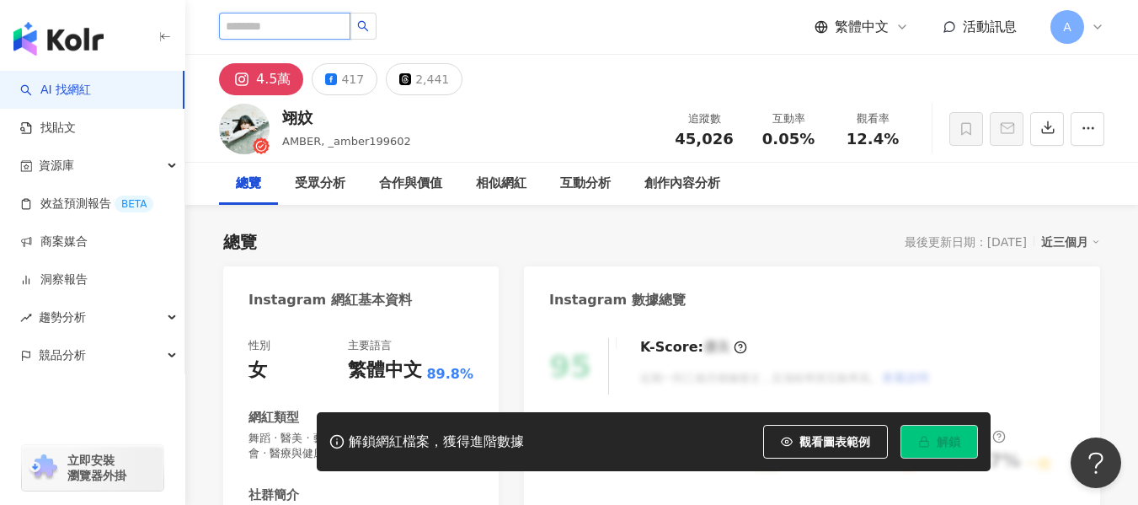
click at [334, 34] on input "search" at bounding box center [284, 26] width 131 height 27
paste input "**********"
type input "**********"
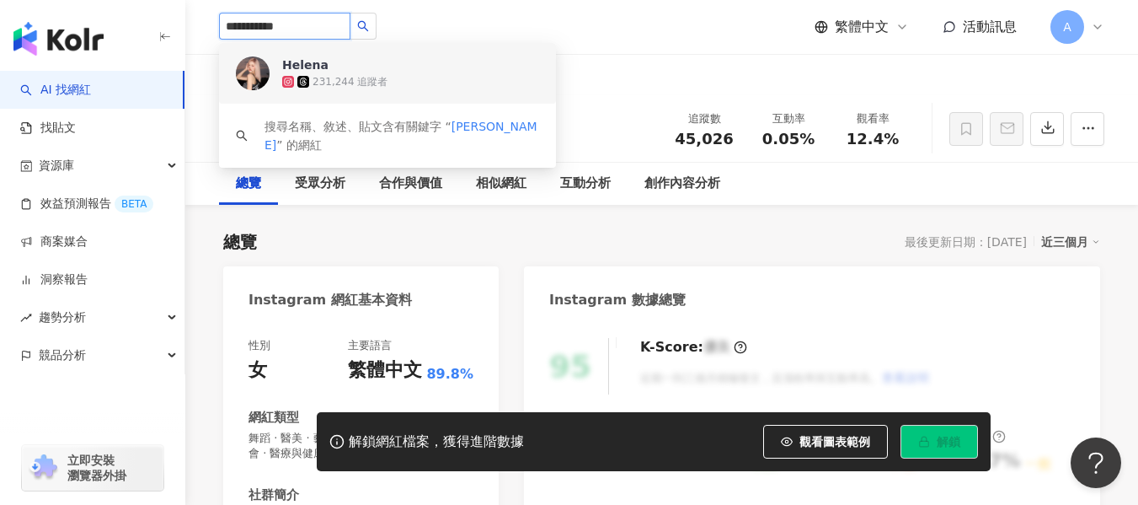
click at [352, 97] on div "Helena 231,244 追蹤者" at bounding box center [387, 73] width 337 height 61
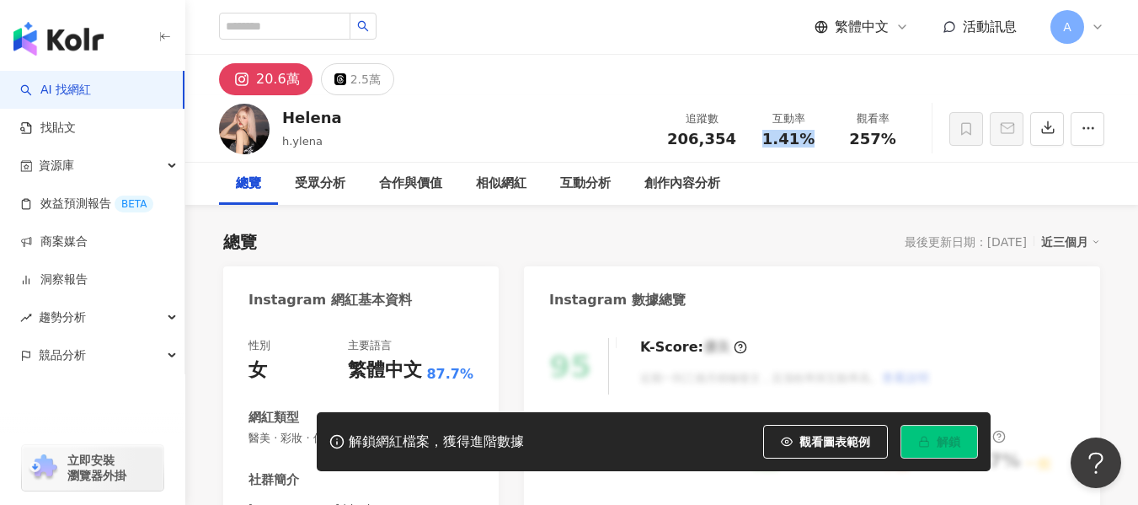
drag, startPoint x: 765, startPoint y: 137, endPoint x: 816, endPoint y: 146, distance: 51.2
click at [816, 146] on div "1.41%" at bounding box center [789, 139] width 64 height 17
copy span "1.41%"
drag, startPoint x: 845, startPoint y: 136, endPoint x: 890, endPoint y: 136, distance: 45.5
click at [890, 136] on div "257%" at bounding box center [873, 139] width 64 height 17
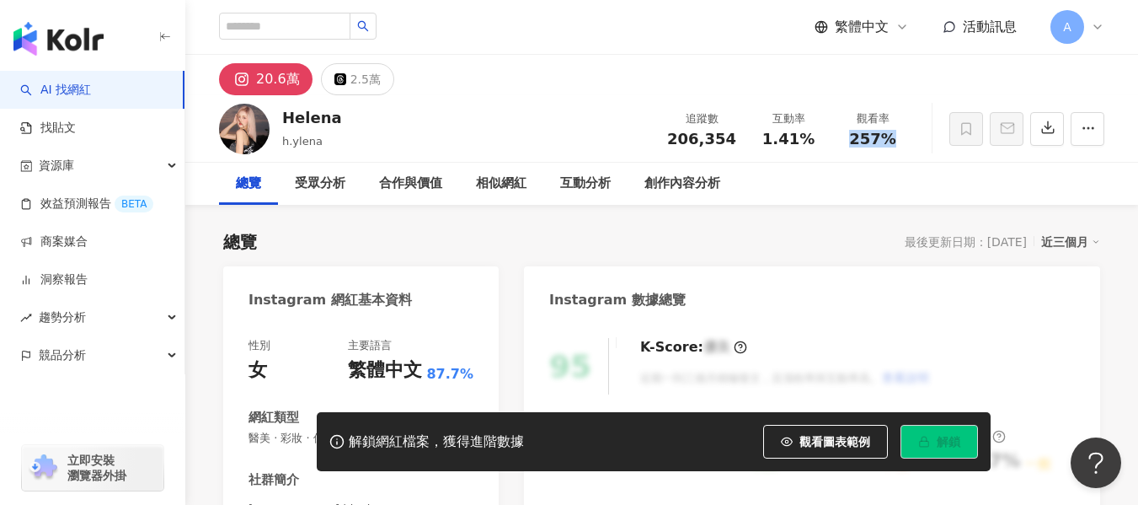
copy span "257%"
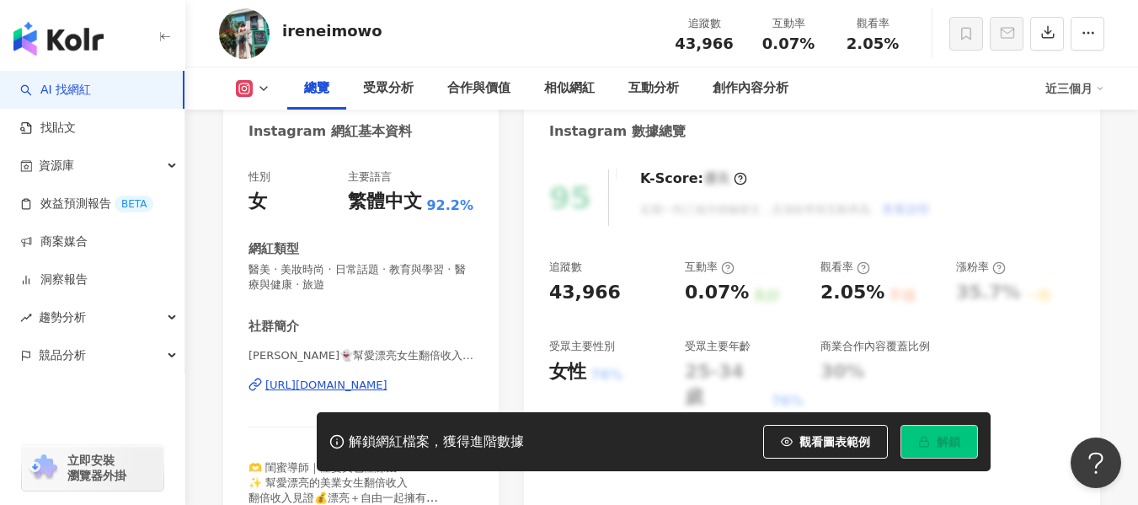
click at [386, 393] on div "https://www.instagram.com/ireneimowo/" at bounding box center [326, 384] width 122 height 15
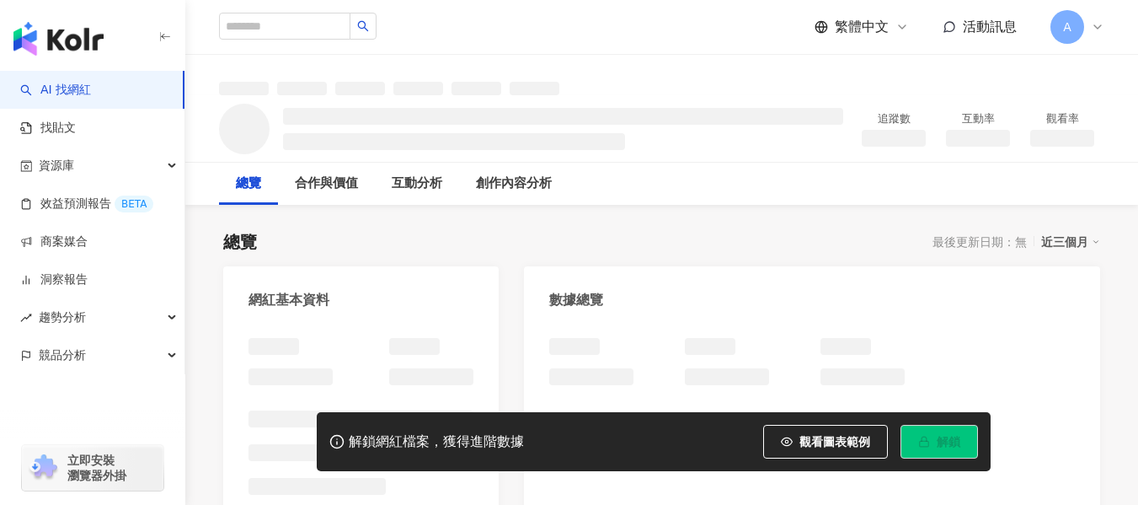
scroll to position [84, 0]
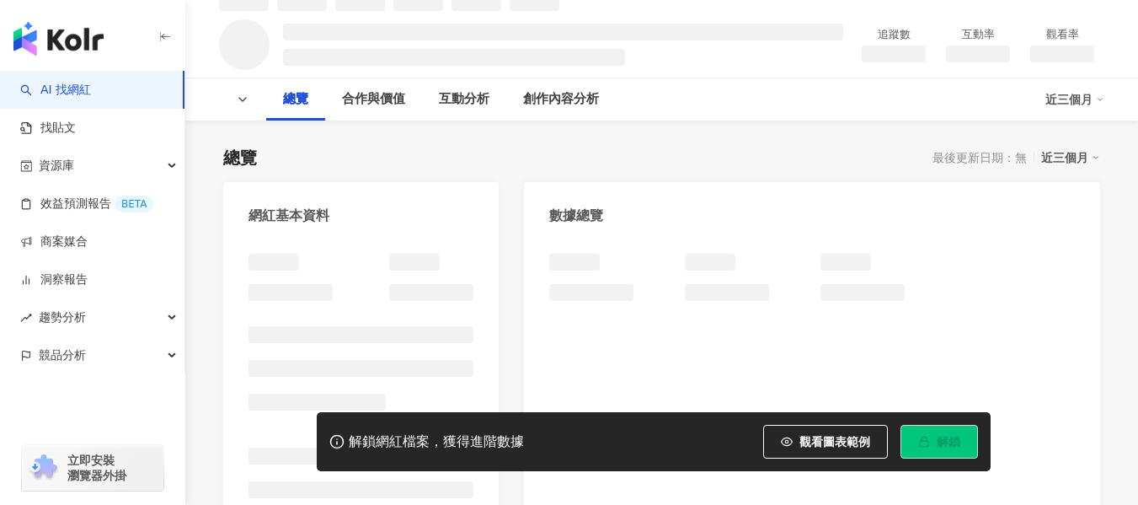
scroll to position [168, 0]
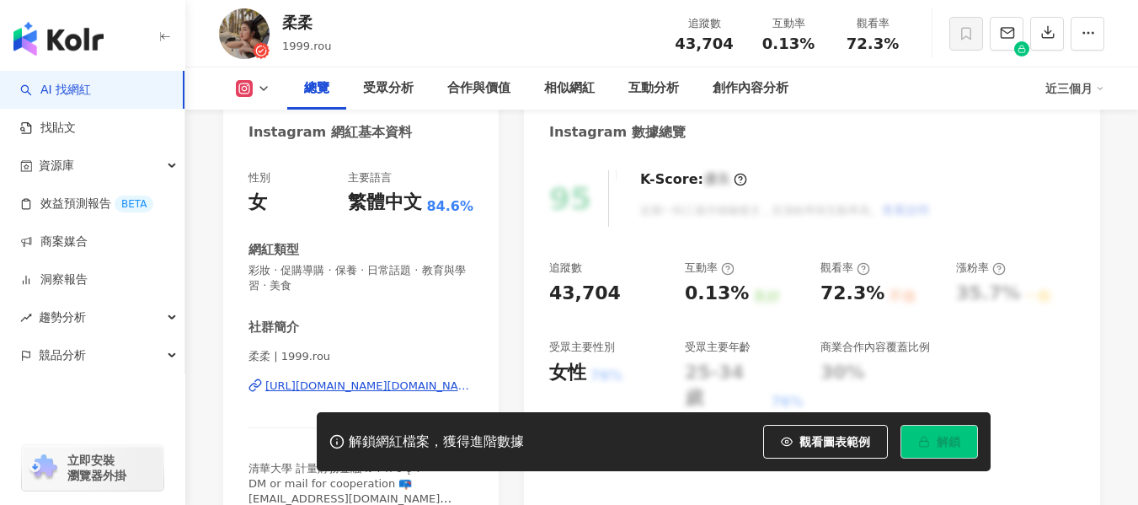
click at [353, 378] on div "[URL][DOMAIN_NAME][DOMAIN_NAME]" at bounding box center [369, 385] width 208 height 15
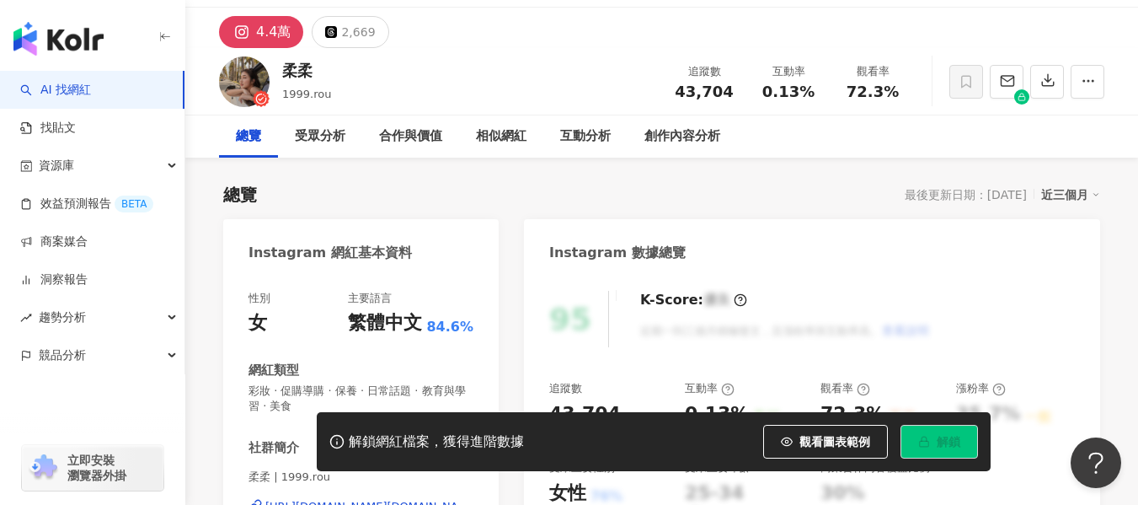
scroll to position [0, 0]
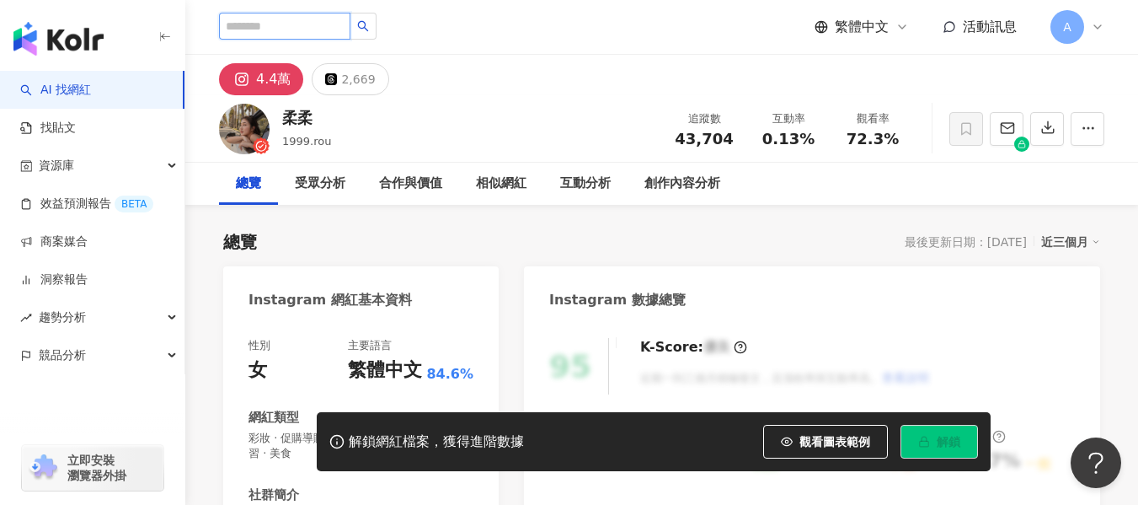
click at [340, 31] on input "search" at bounding box center [284, 26] width 131 height 27
paste input "**********"
type input "**********"
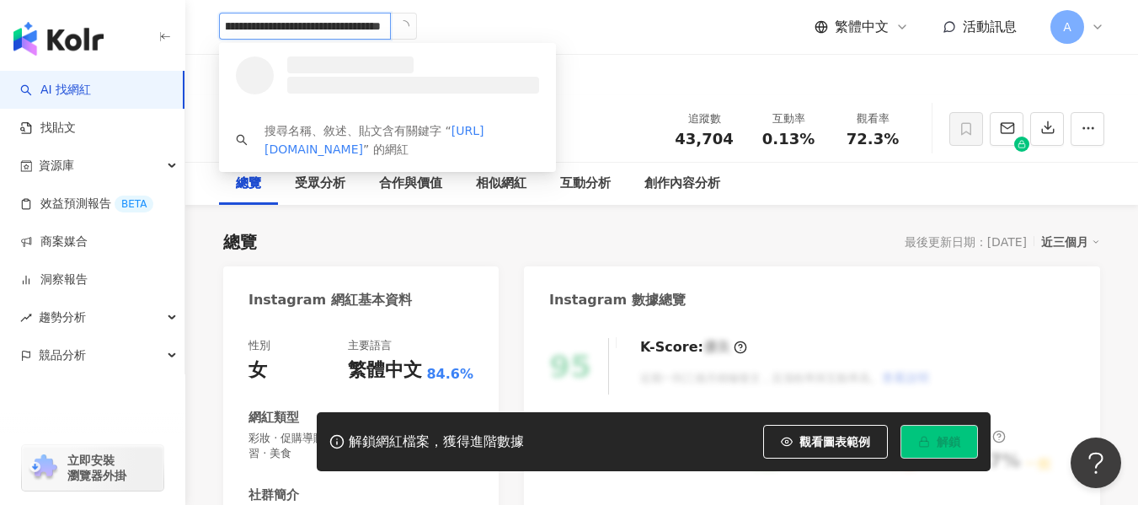
click at [398, 28] on icon "loading" at bounding box center [403, 25] width 13 height 13
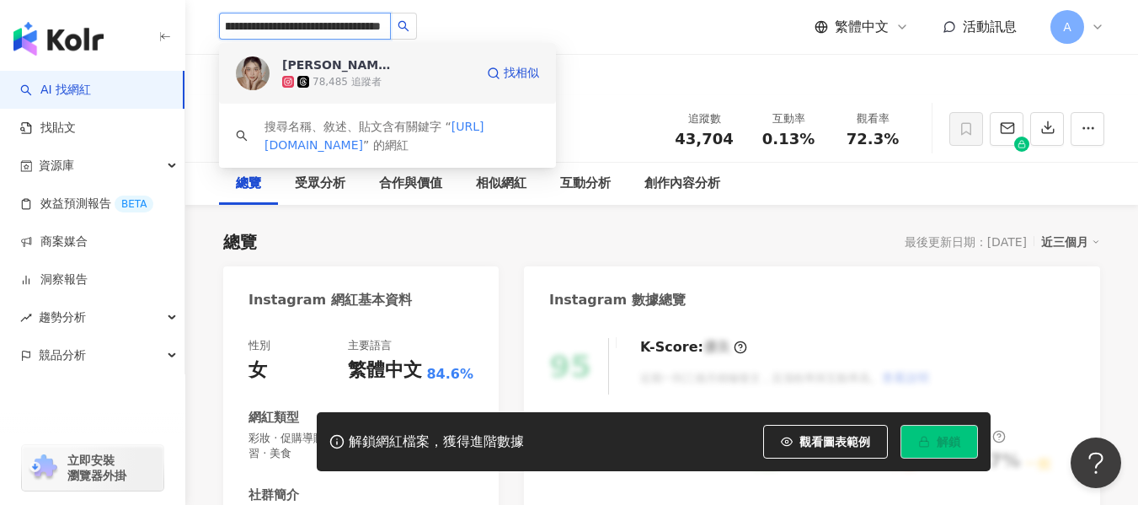
click at [346, 75] on div "78,485 追蹤者" at bounding box center [347, 82] width 69 height 14
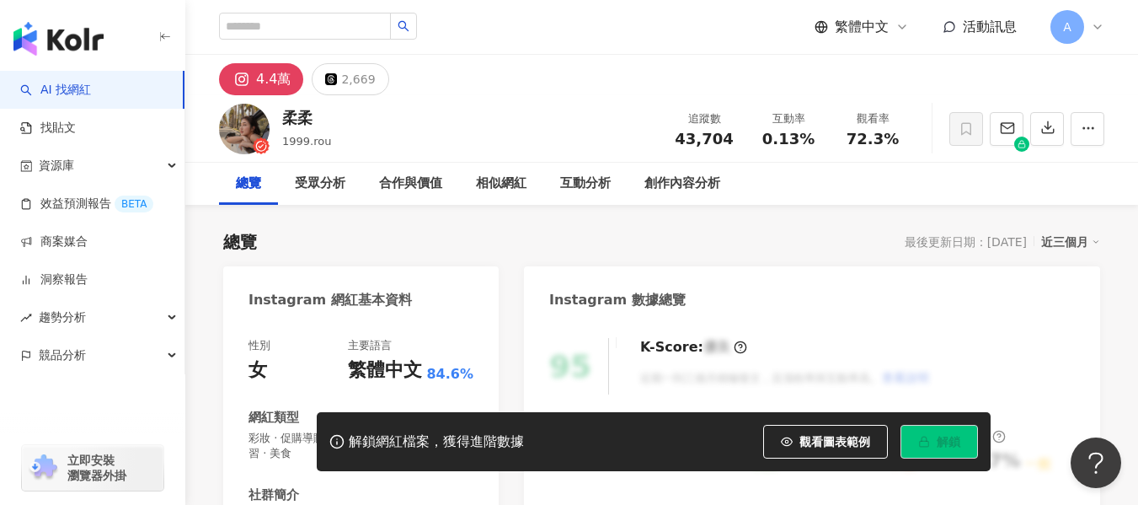
scroll to position [0, 0]
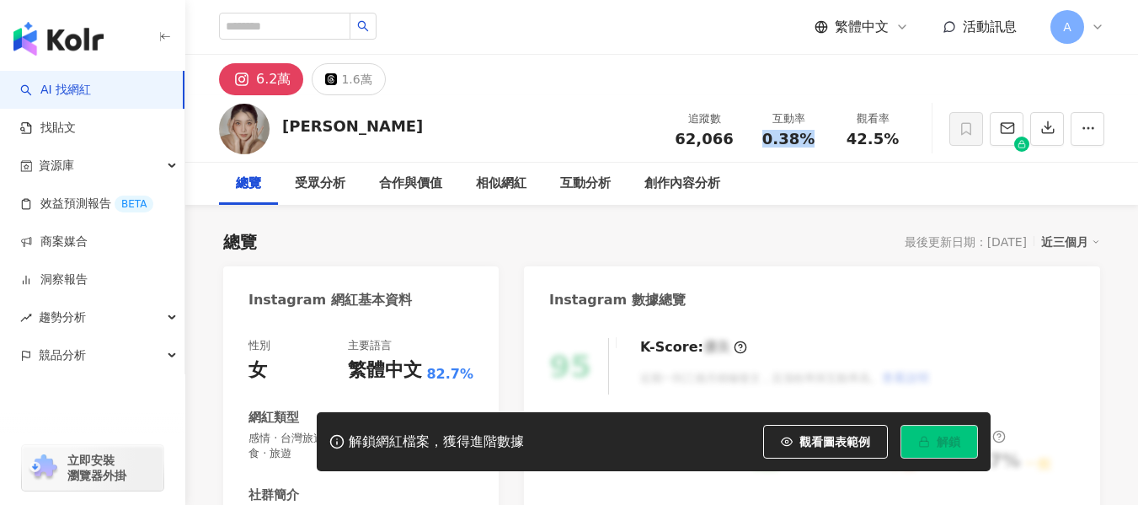
drag, startPoint x: 765, startPoint y: 142, endPoint x: 823, endPoint y: 141, distance: 58.1
click at [823, 141] on div "互動率 0.38%" at bounding box center [788, 128] width 84 height 36
copy span "0.38%"
drag, startPoint x: 845, startPoint y: 142, endPoint x: 896, endPoint y: 143, distance: 51.4
click at [896, 143] on div "42.5%" at bounding box center [873, 139] width 64 height 17
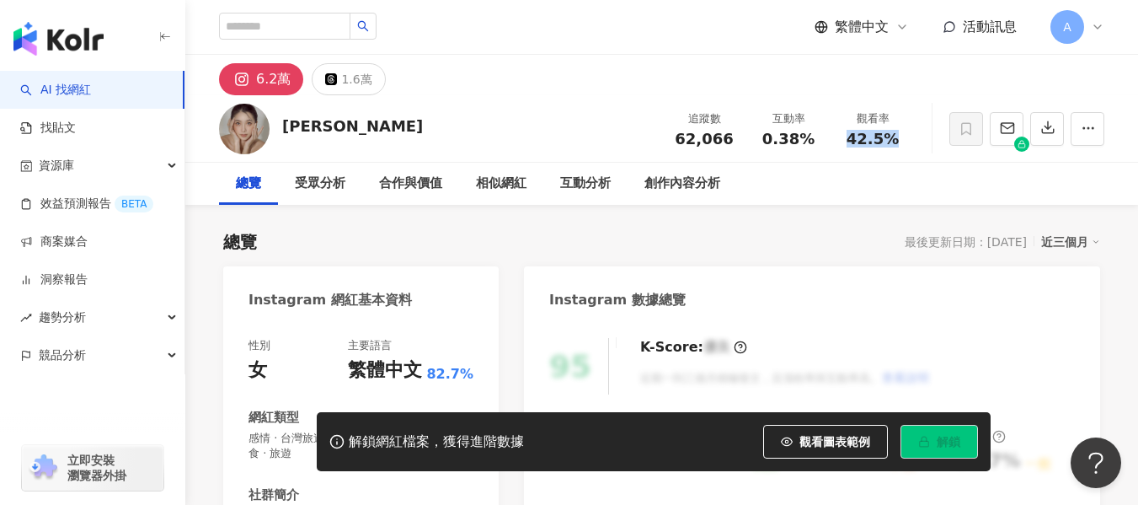
copy span "42.5%"
click at [290, 31] on input "search" at bounding box center [284, 26] width 131 height 27
paste input "**********"
type input "**********"
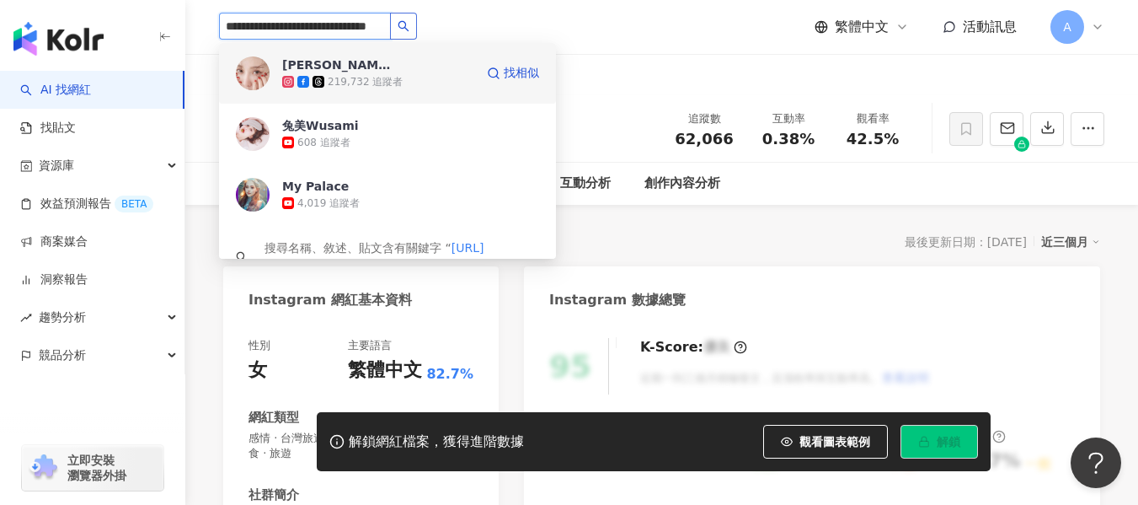
click at [382, 84] on div "219,732 追蹤者" at bounding box center [365, 82] width 75 height 14
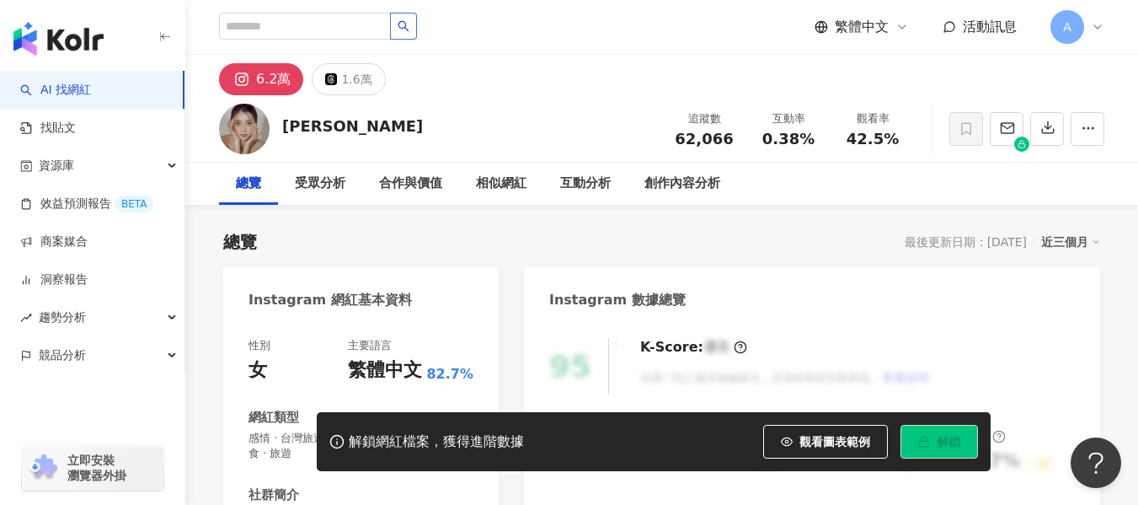
scroll to position [0, 0]
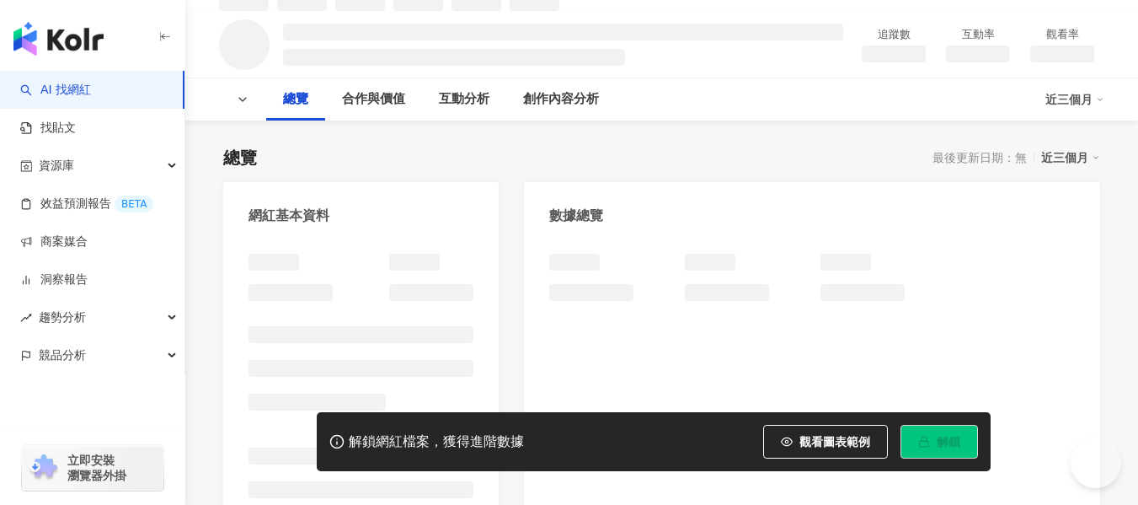
scroll to position [168, 0]
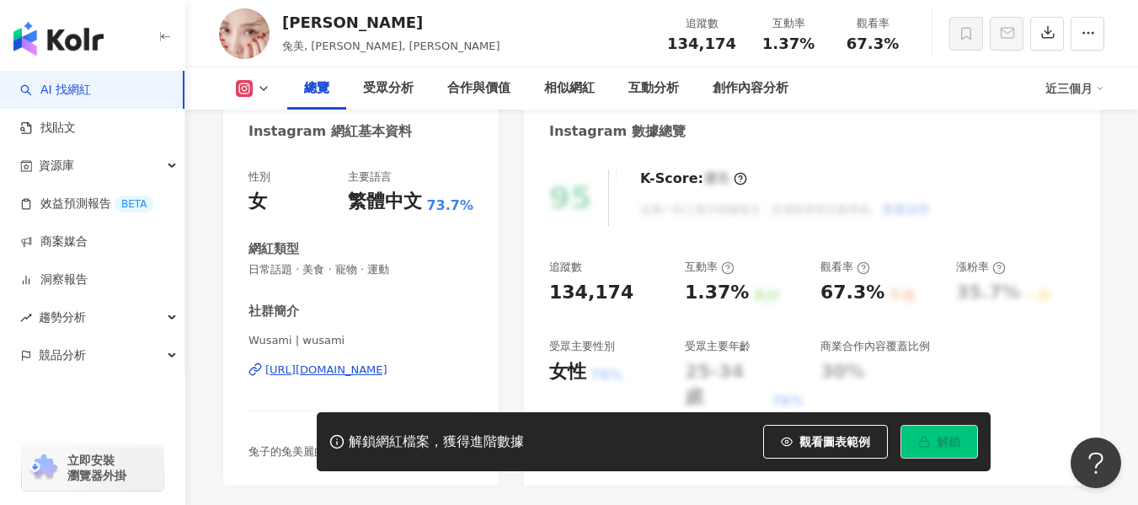
scroll to position [253, 0]
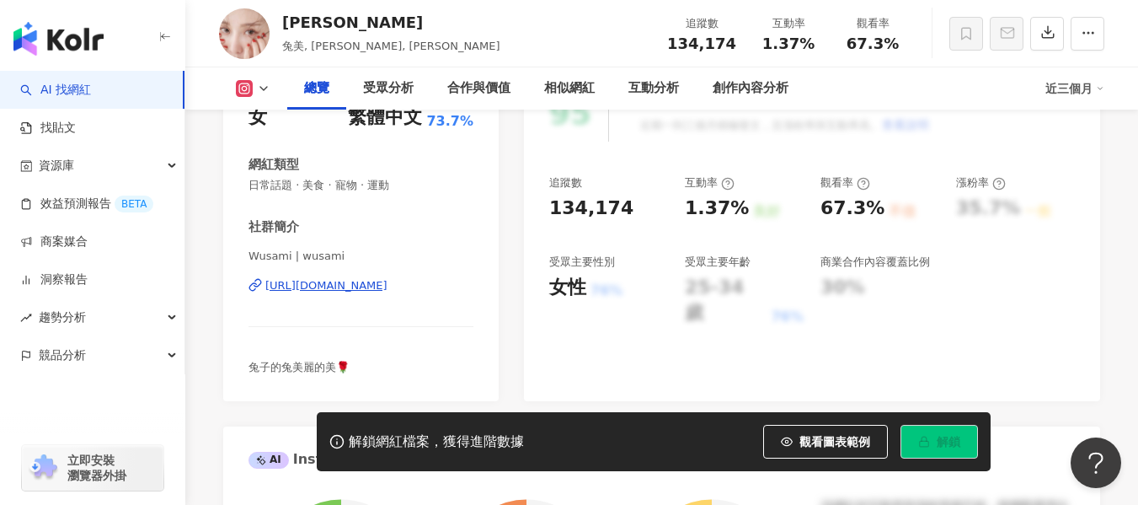
click at [809, 46] on div "1.37%" at bounding box center [789, 43] width 64 height 17
drag, startPoint x: 849, startPoint y: 47, endPoint x: 890, endPoint y: 47, distance: 41.3
click at [890, 47] on span "67.3%" at bounding box center [873, 43] width 52 height 17
copy span "67.3%"
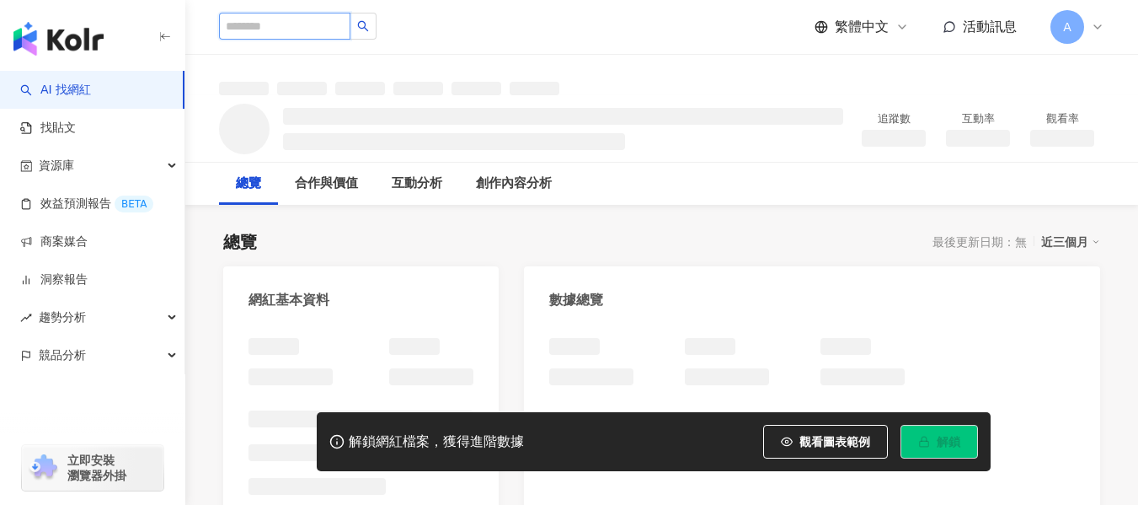
click at [350, 19] on input "search" at bounding box center [284, 26] width 131 height 27
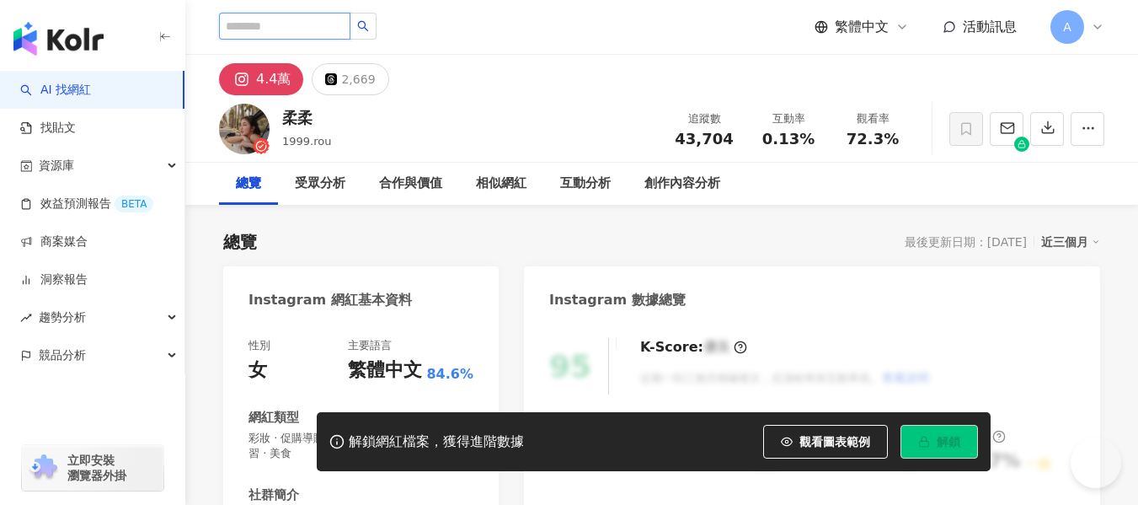
paste input "**********"
type input "**********"
click at [410, 24] on button "button" at bounding box center [403, 26] width 27 height 27
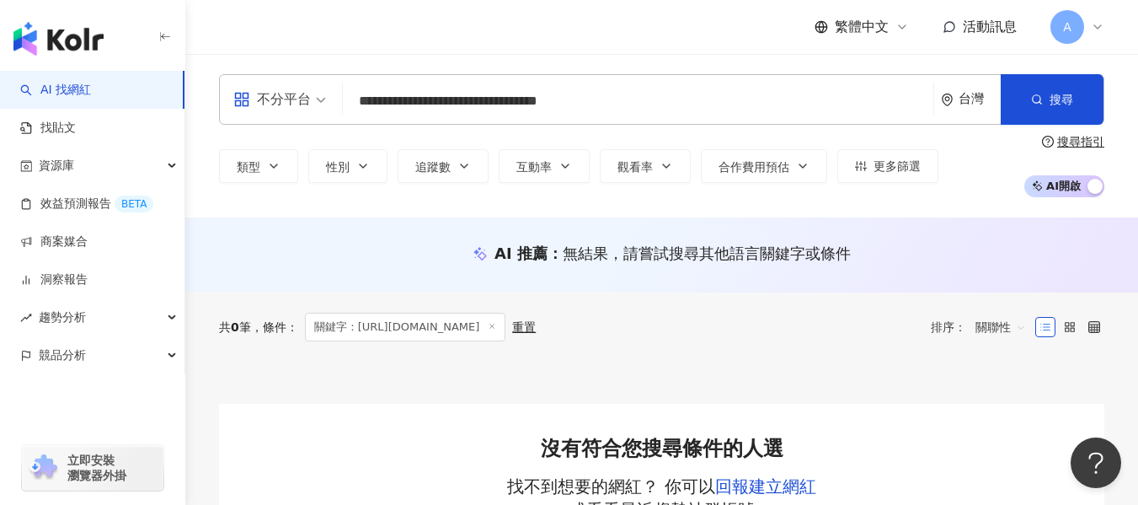
click at [639, 97] on input "**********" at bounding box center [638, 101] width 577 height 32
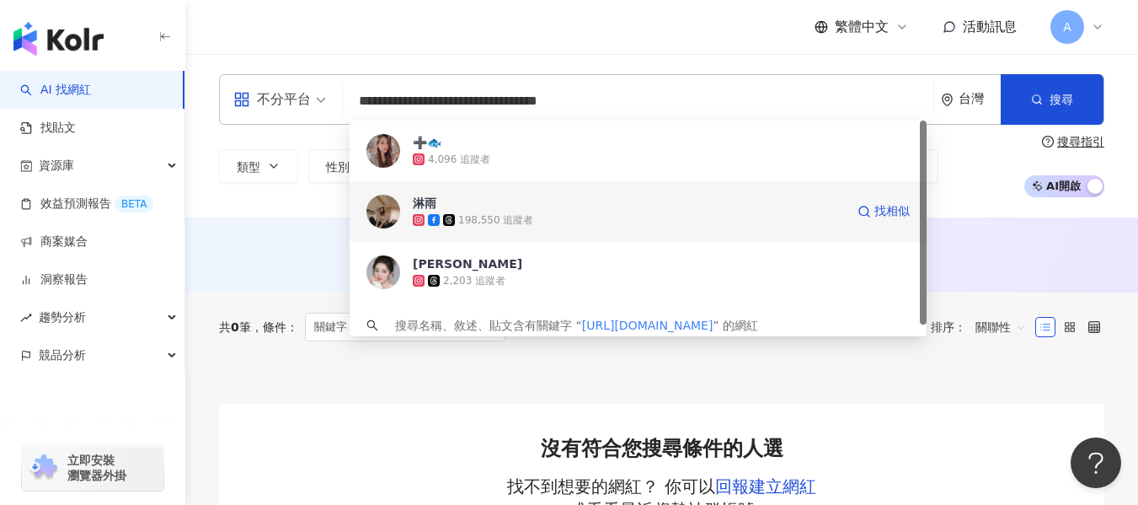
click at [463, 222] on div "198,550 追蹤者" at bounding box center [495, 220] width 75 height 14
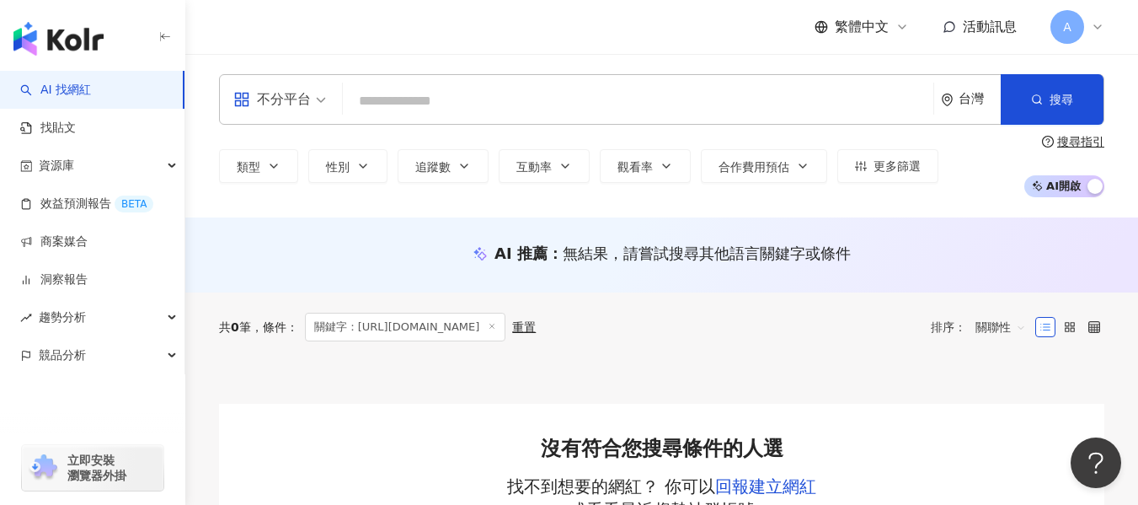
paste input "**********"
type input "**********"
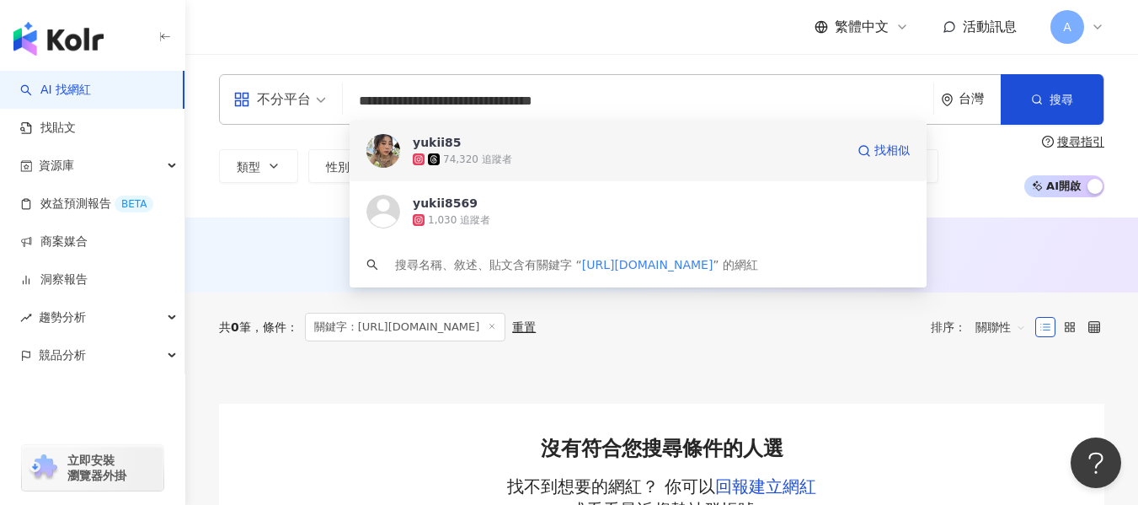
click at [608, 146] on span "yukii85" at bounding box center [629, 142] width 432 height 17
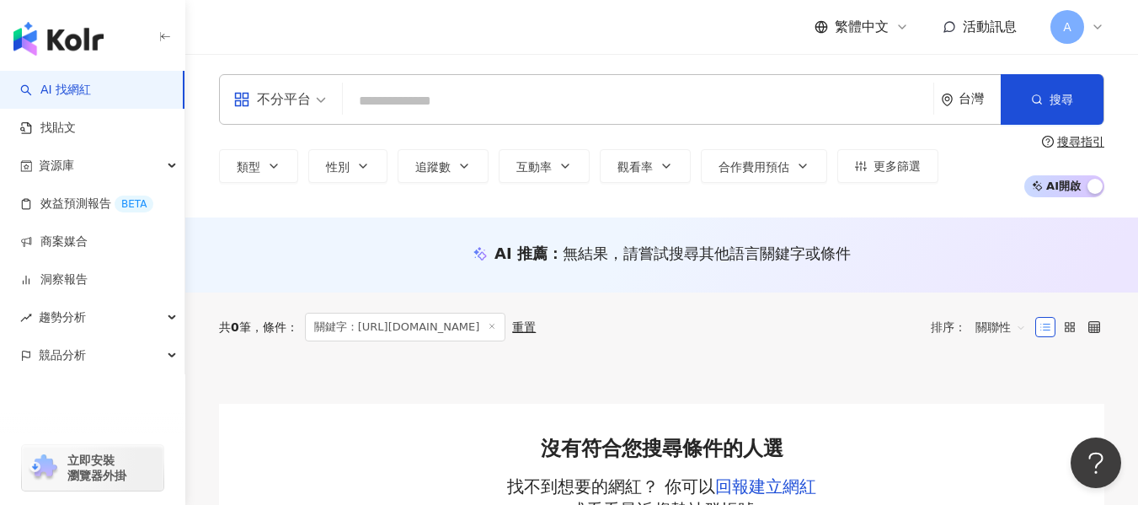
paste input "**********"
type input "**********"
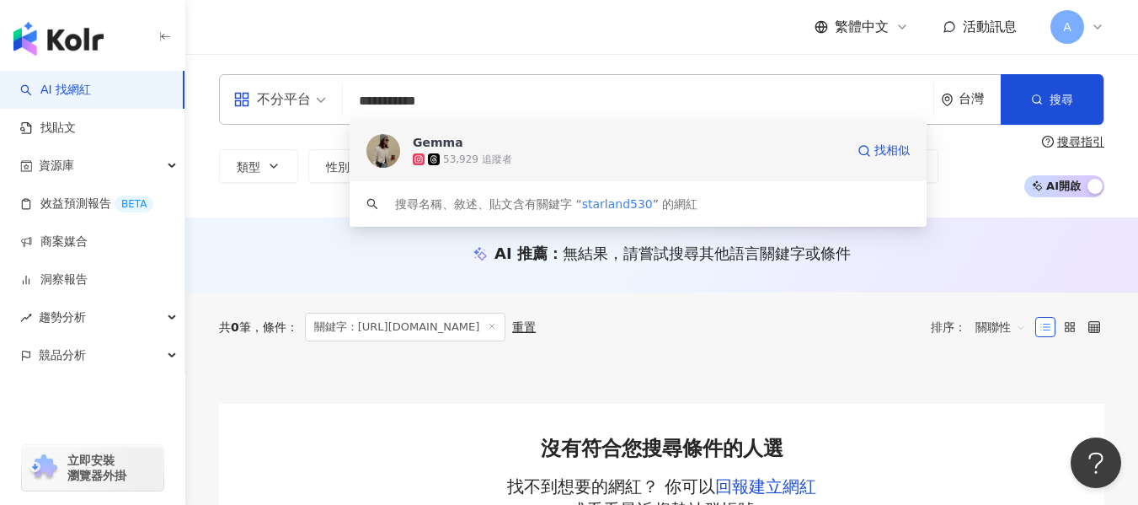
click at [498, 167] on div "53,929 追蹤者" at bounding box center [629, 159] width 432 height 17
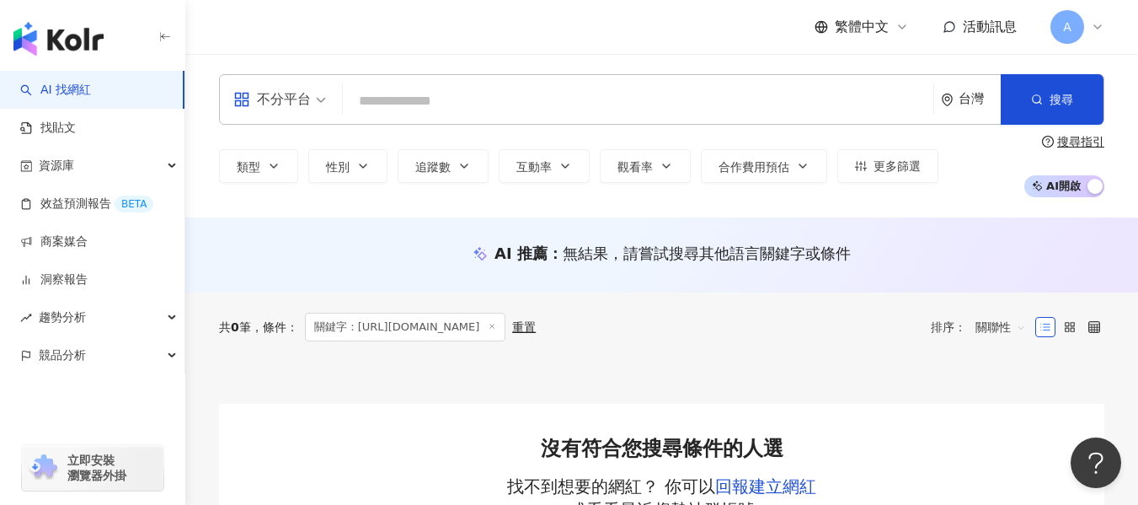
click at [463, 99] on input "search" at bounding box center [638, 101] width 577 height 32
paste input "********"
type input "********"
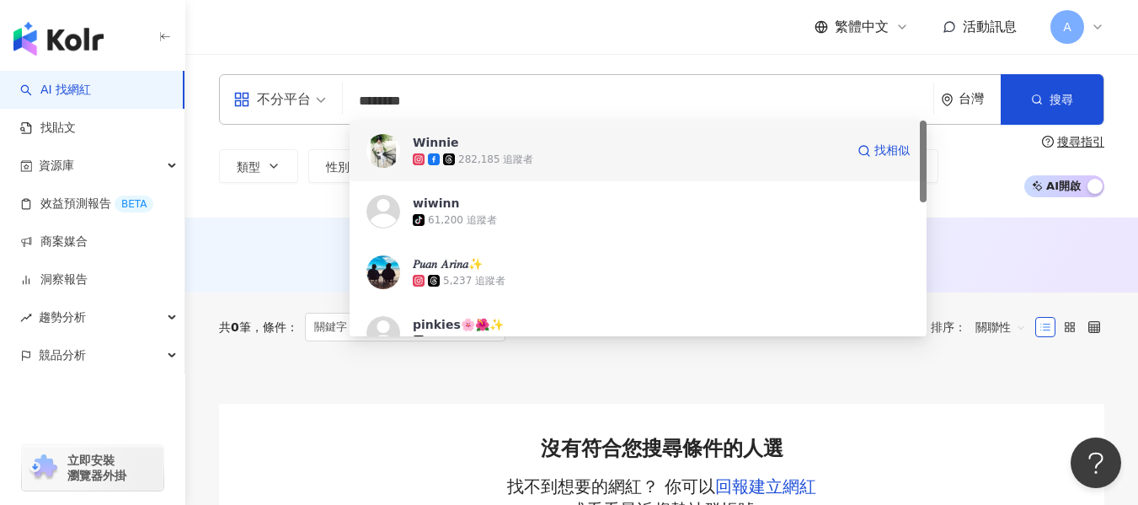
click at [525, 173] on div "Winnie 282,185 追蹤者 找相似" at bounding box center [638, 150] width 577 height 61
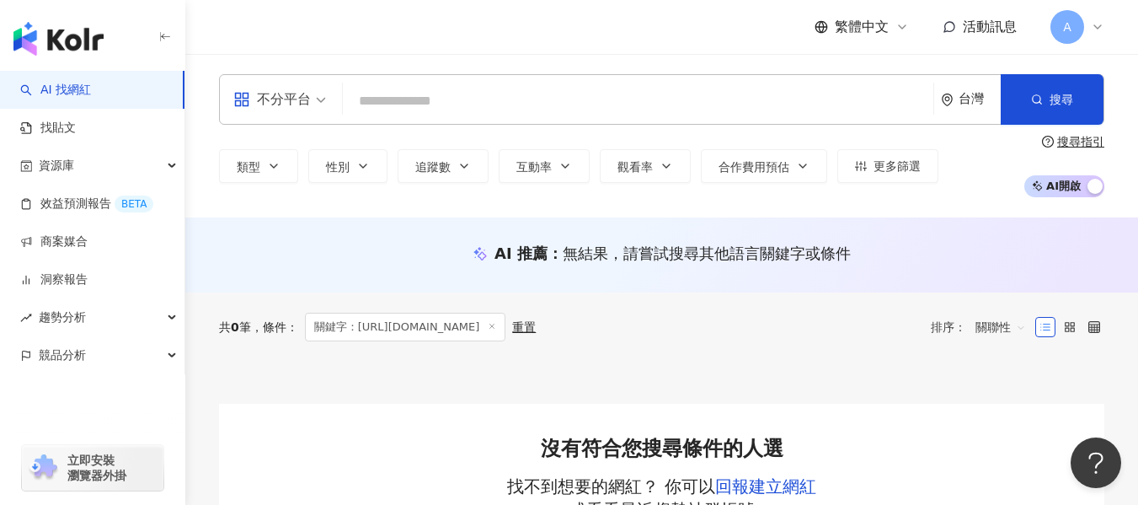
paste input "**********"
type input "**********"
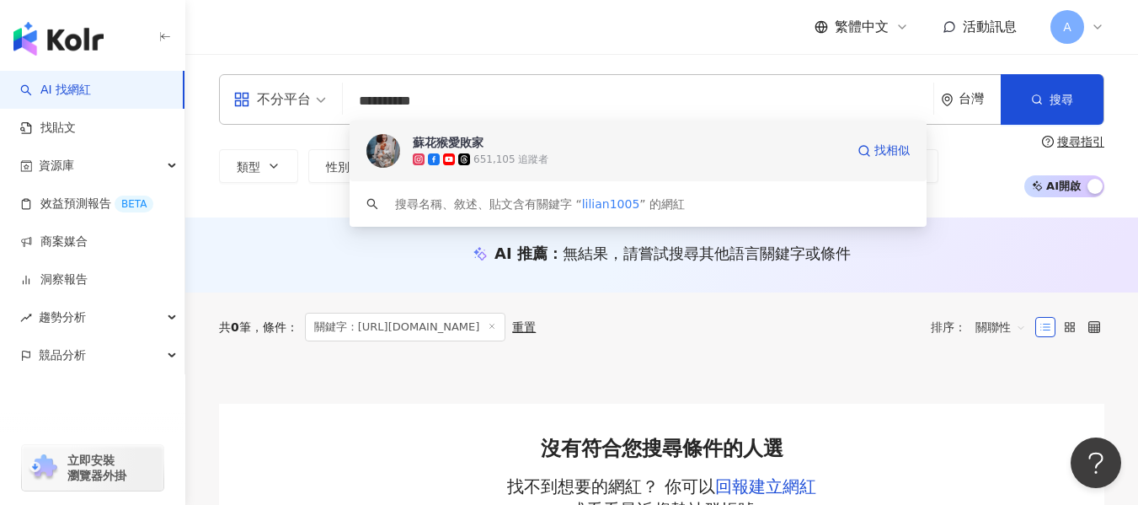
click at [520, 150] on span "蘇花猴愛敗家" at bounding box center [629, 142] width 432 height 17
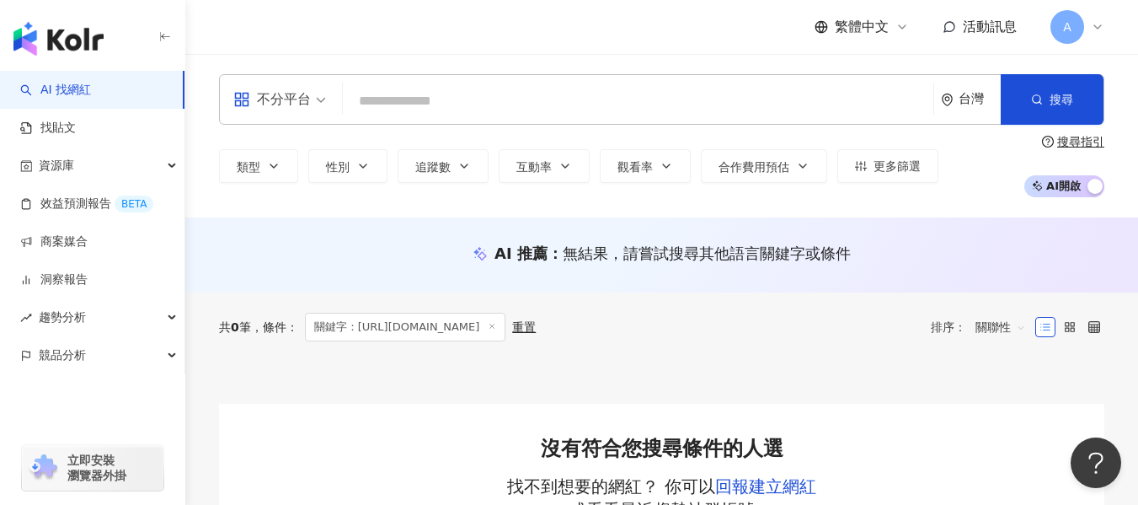
click at [495, 96] on input "search" at bounding box center [638, 101] width 577 height 32
paste input "**********"
type input "**********"
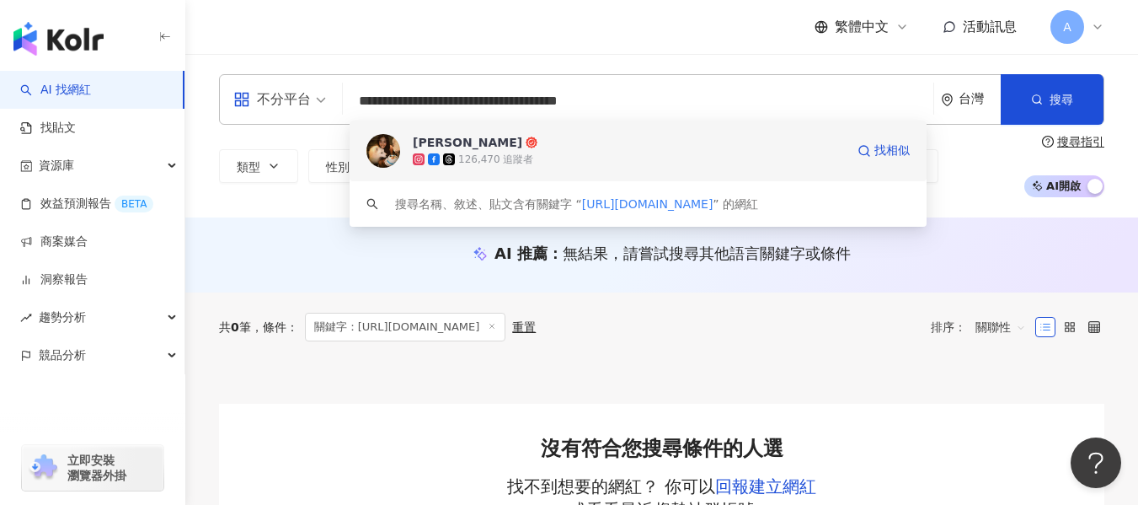
click at [482, 153] on div "126,470 追蹤者" at bounding box center [495, 159] width 75 height 14
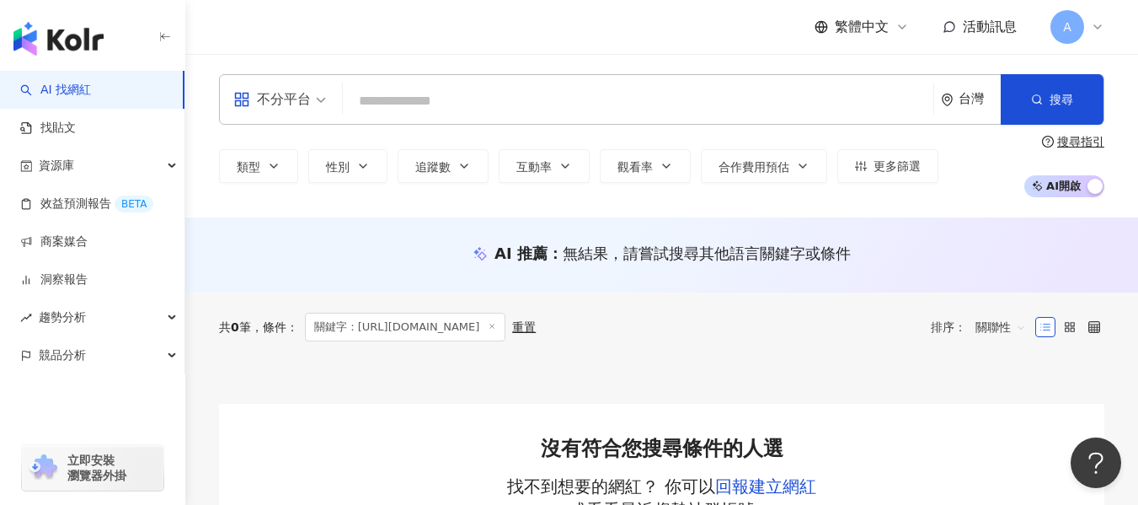
paste input "**********"
type input "**********"
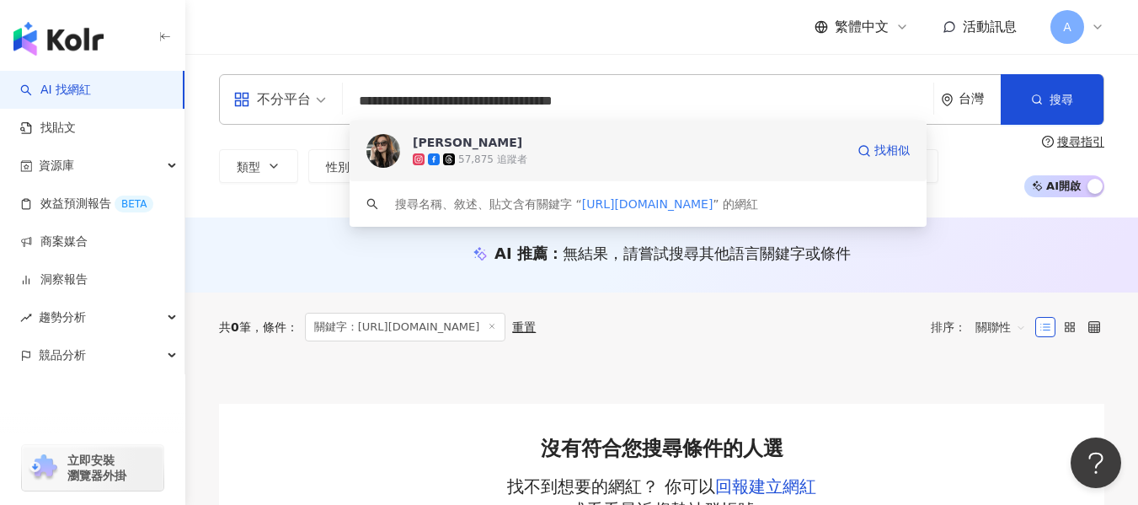
click at [503, 166] on div "57,875 追蹤者" at bounding box center [492, 159] width 69 height 14
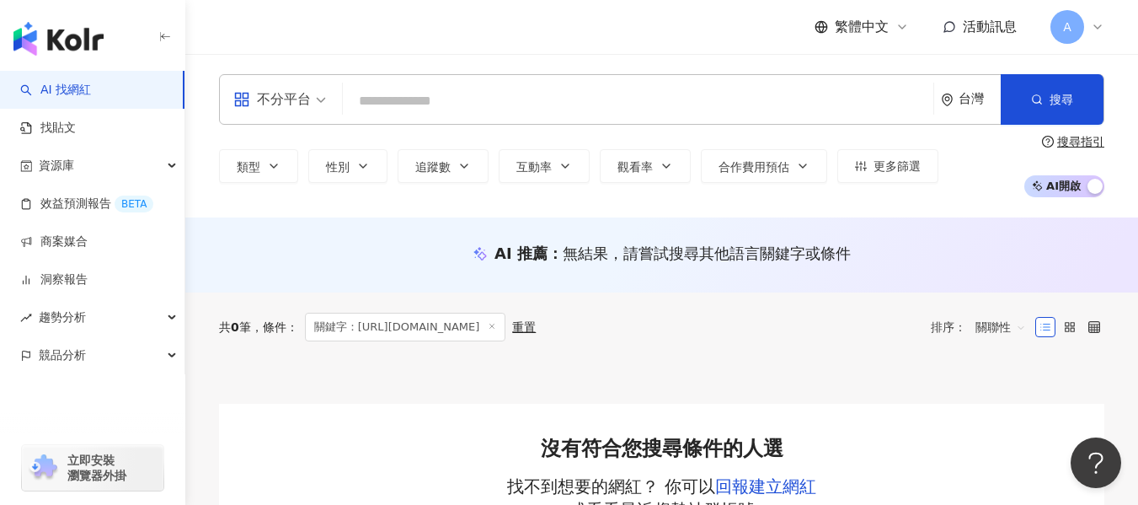
paste input "**********"
type input "**********"
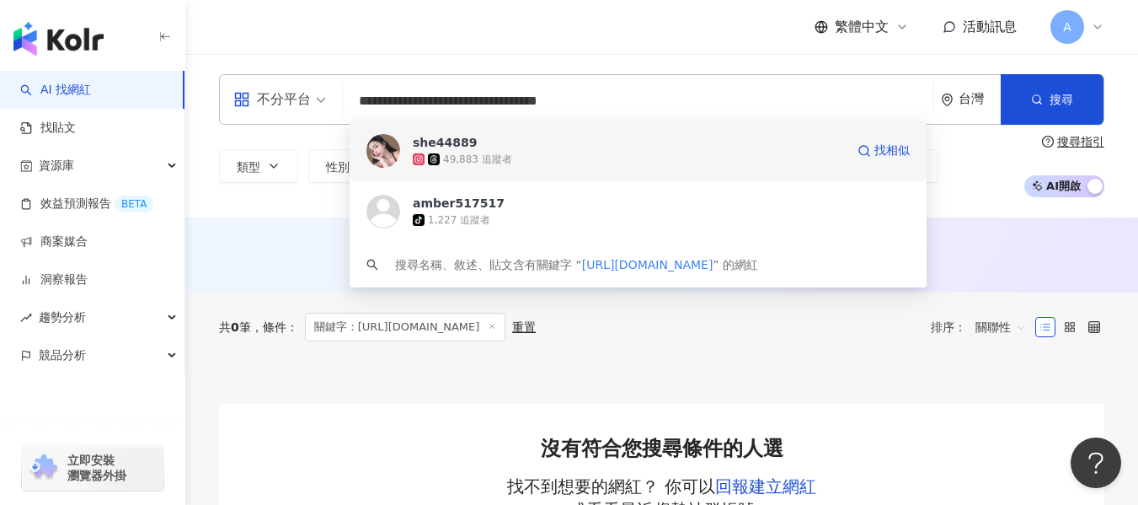
click at [611, 142] on span "she44889" at bounding box center [629, 142] width 432 height 17
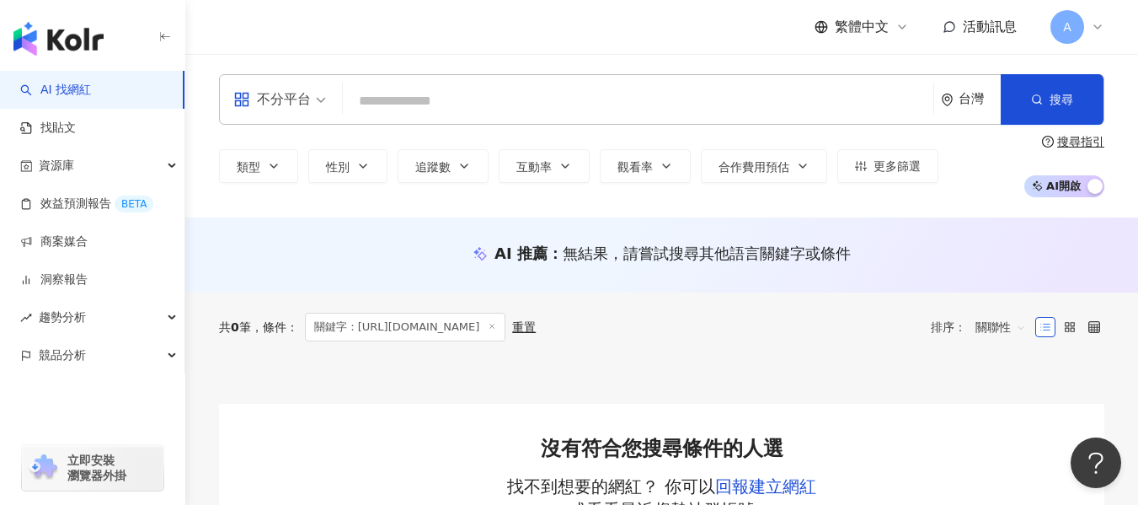
paste input "**********"
type input "**********"
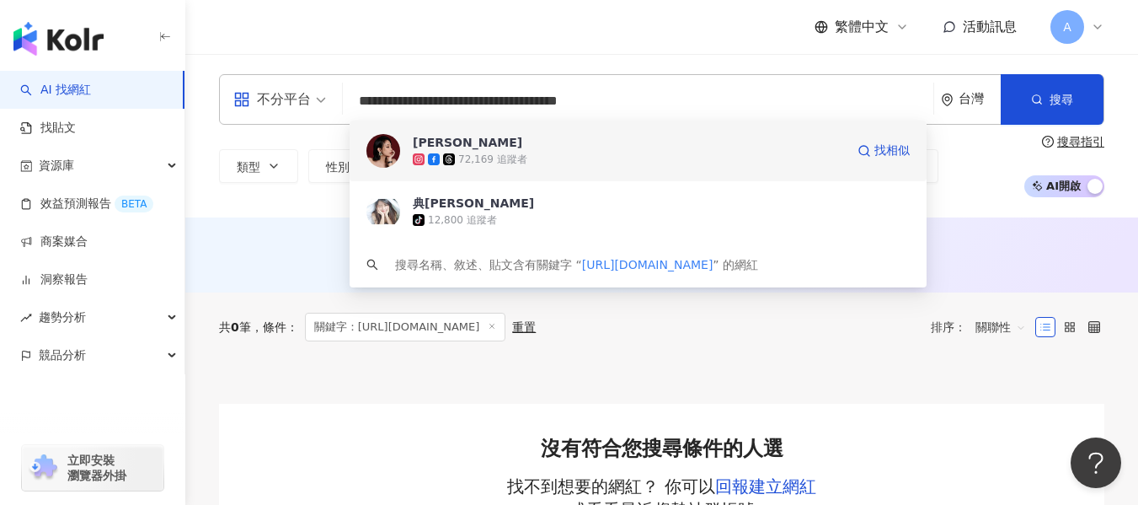
click at [509, 150] on span "Jennifer" at bounding box center [629, 142] width 432 height 17
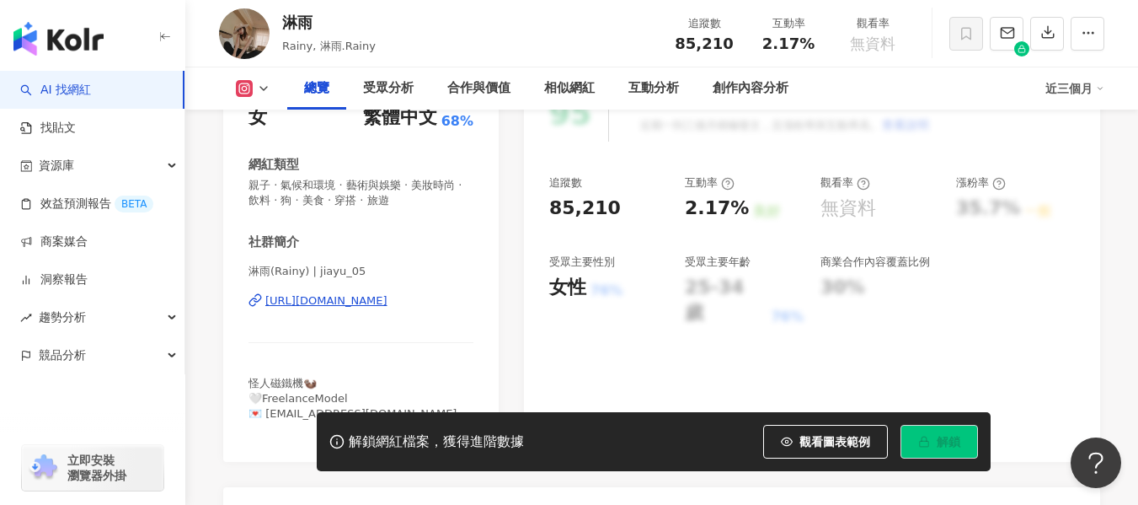
scroll to position [168, 0]
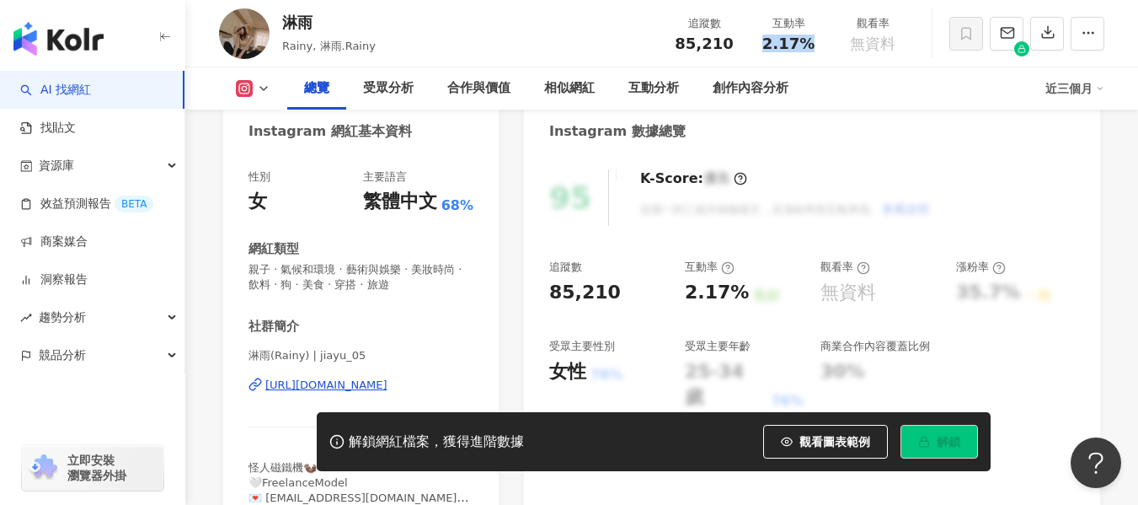
drag, startPoint x: 763, startPoint y: 45, endPoint x: 821, endPoint y: 40, distance: 57.5
click at [821, 40] on div "互動率 2.17%" at bounding box center [788, 33] width 84 height 36
copy span "2.17%"
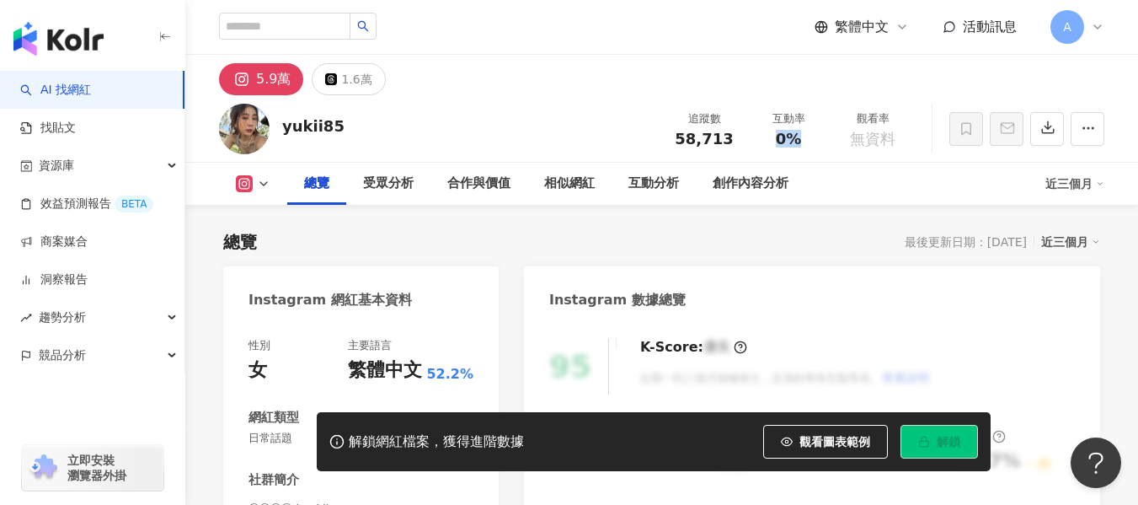
drag, startPoint x: 772, startPoint y: 141, endPoint x: 800, endPoint y: 146, distance: 29.1
click at [800, 146] on div "0%" at bounding box center [789, 139] width 64 height 17
copy span "0%"
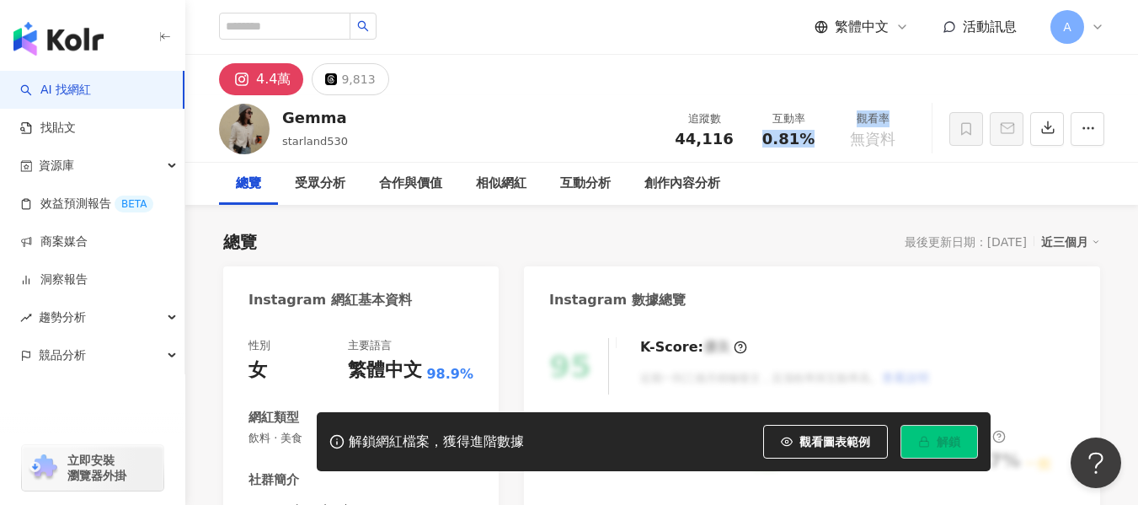
drag, startPoint x: 760, startPoint y: 140, endPoint x: 832, endPoint y: 142, distance: 71.6
click at [832, 142] on div "追蹤數 44,116 互動率 0.81% 觀看率 無資料" at bounding box center [788, 129] width 253 height 50
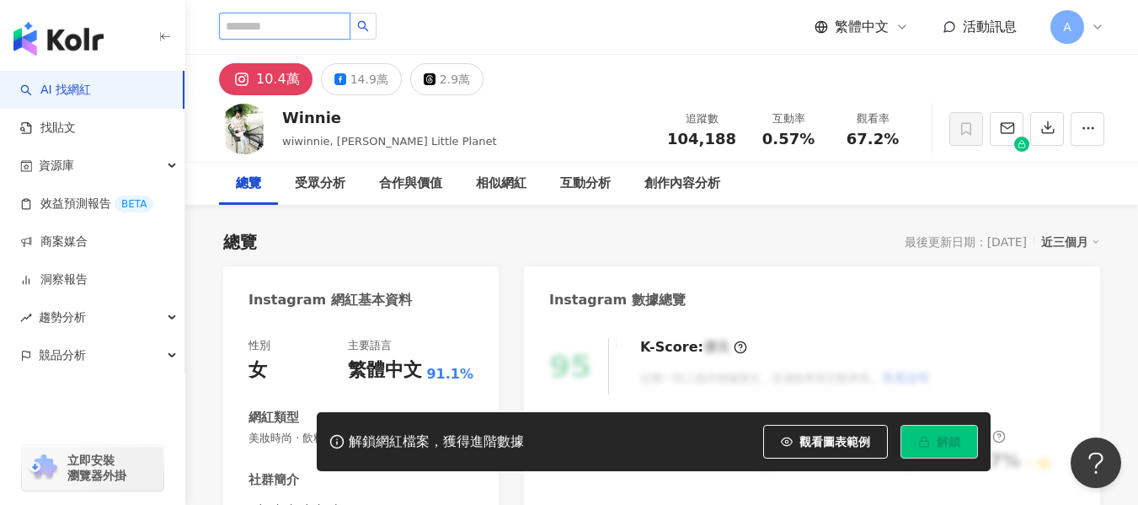
click at [318, 19] on input "search" at bounding box center [284, 26] width 131 height 27
paste input "**********"
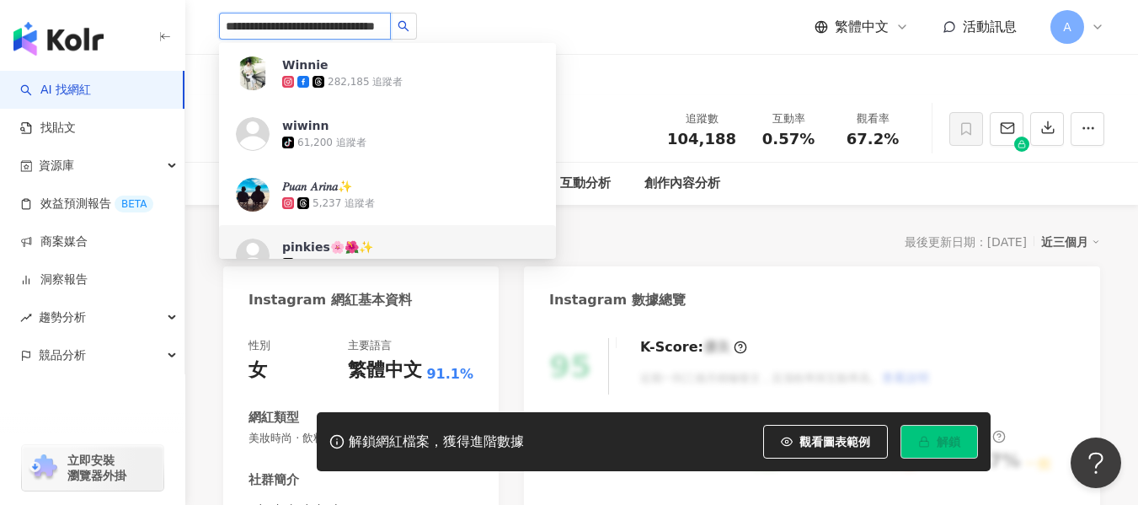
type input "**********"
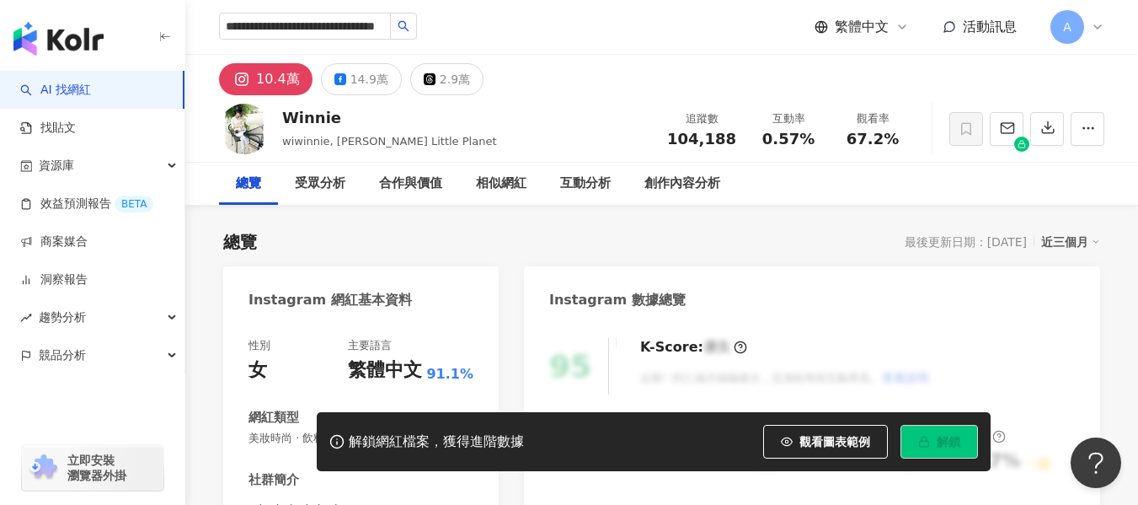
scroll to position [0, 0]
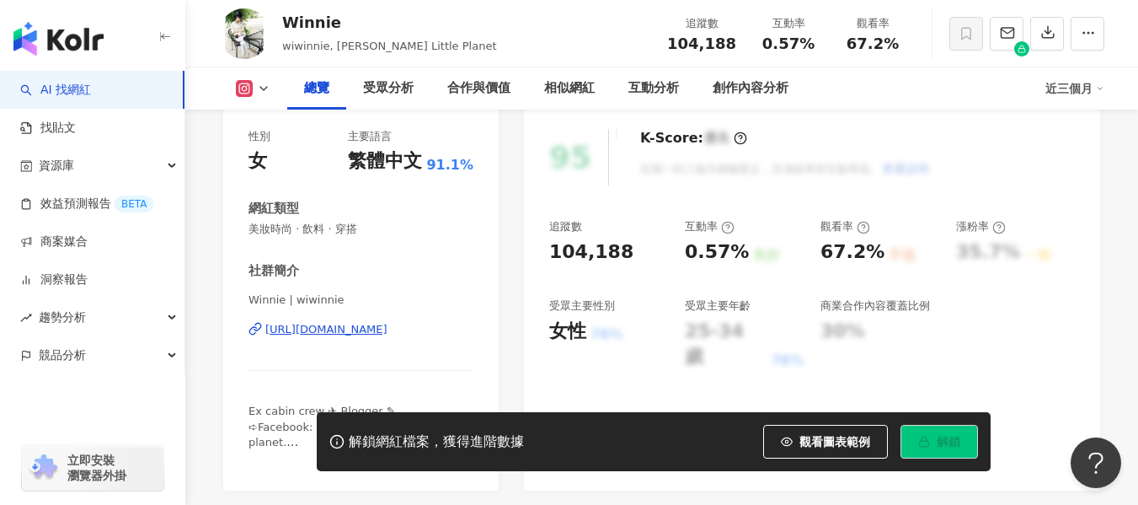
scroll to position [168, 0]
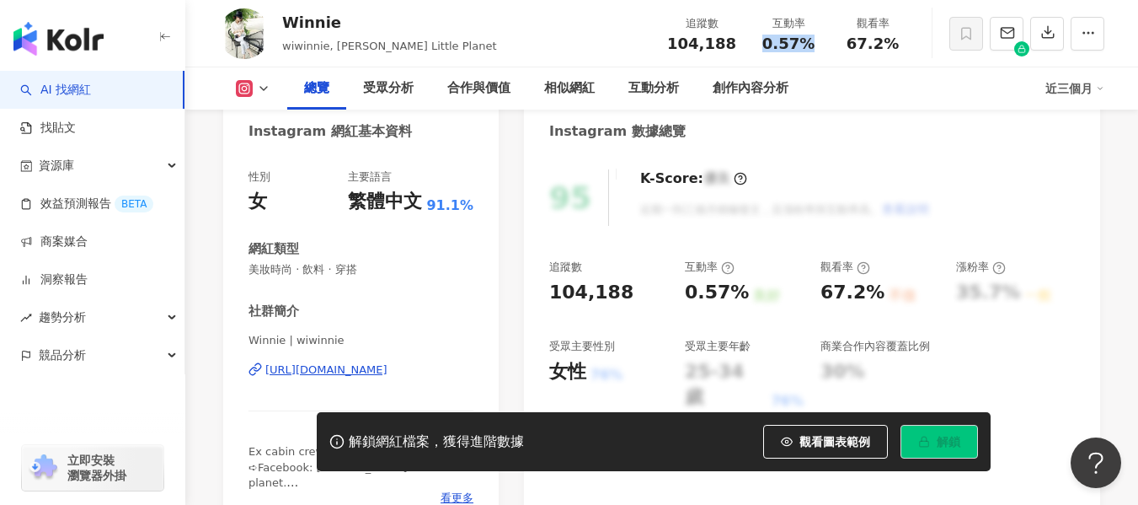
drag, startPoint x: 762, startPoint y: 40, endPoint x: 810, endPoint y: 49, distance: 49.6
click at [810, 49] on div "0.57%" at bounding box center [789, 43] width 64 height 17
copy span "0.57%"
drag, startPoint x: 843, startPoint y: 38, endPoint x: 891, endPoint y: 45, distance: 48.5
click at [891, 45] on div "67.2%" at bounding box center [873, 43] width 64 height 17
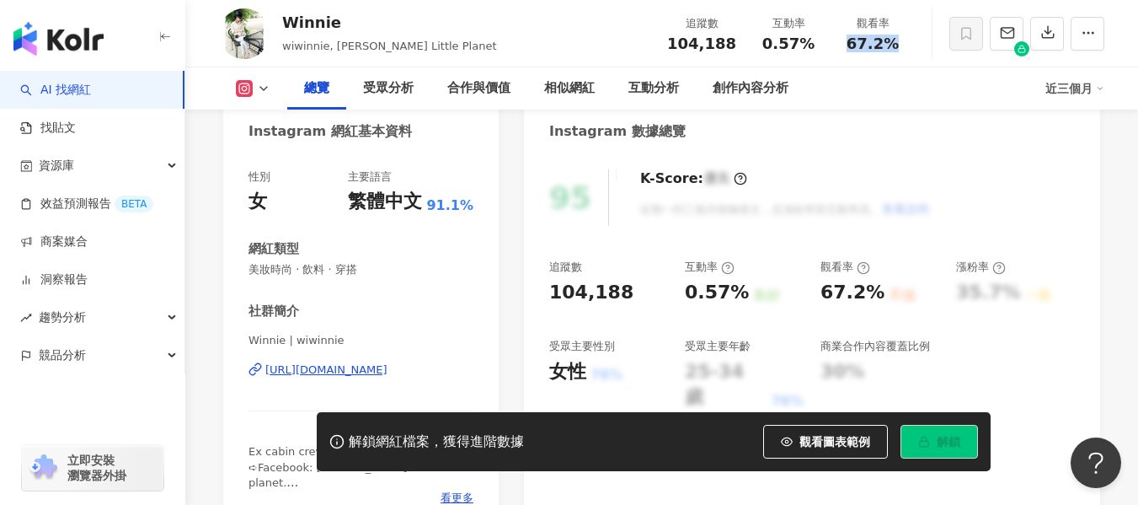
copy span "67.2%"
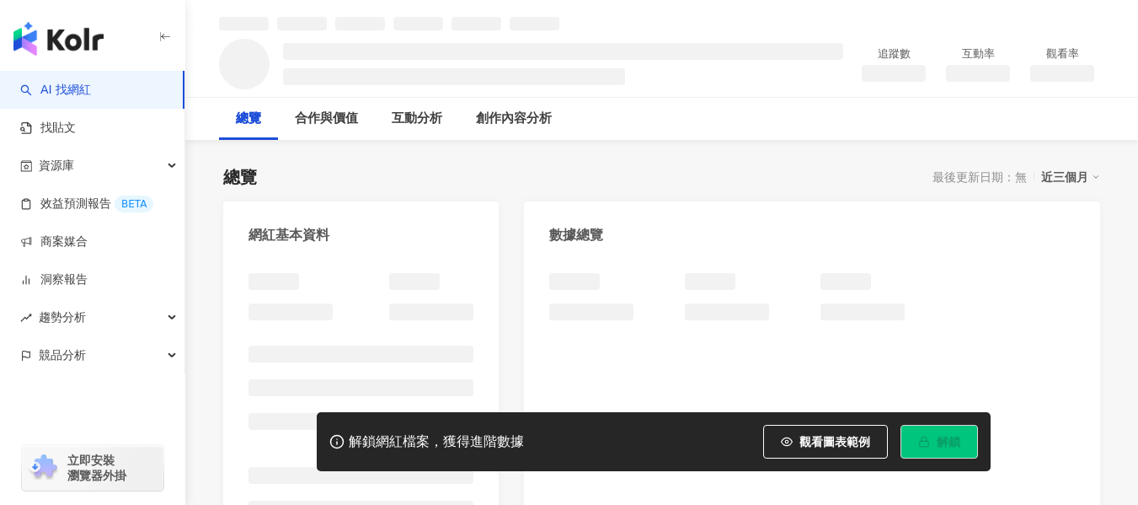
scroll to position [84, 0]
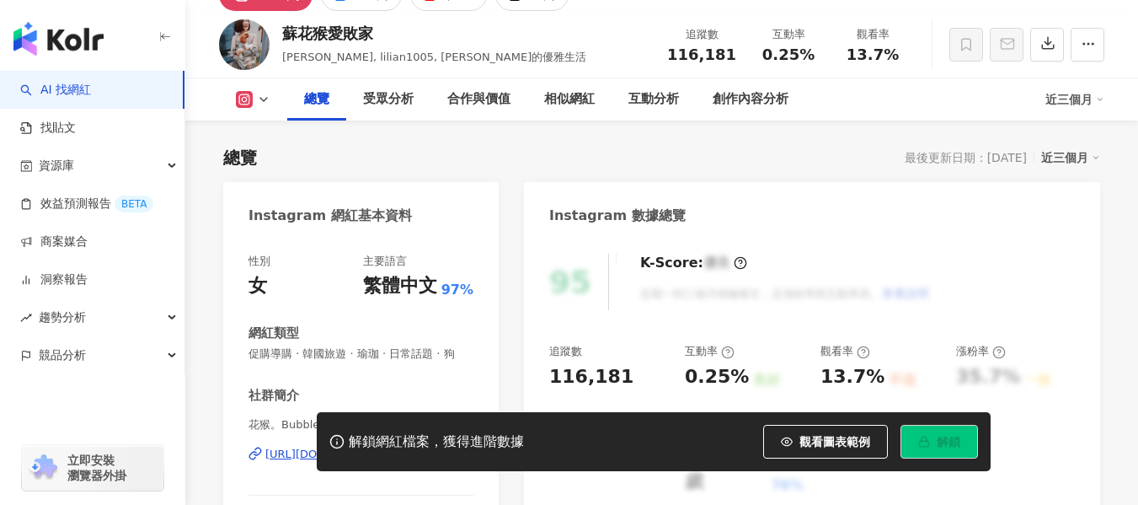
scroll to position [234, 0]
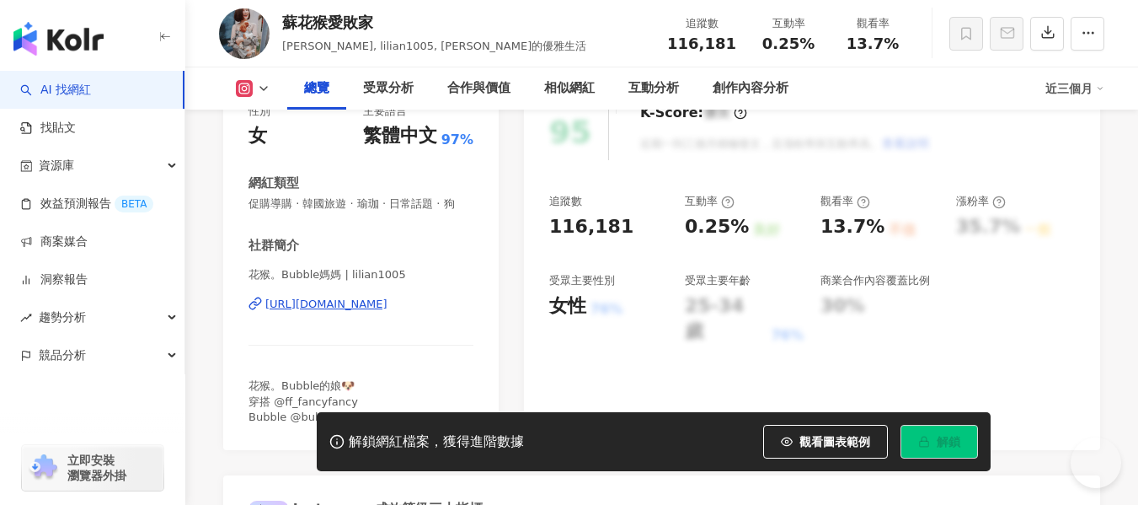
drag, startPoint x: 810, startPoint y: 35, endPoint x: 758, endPoint y: 42, distance: 52.8
click at [810, 35] on div "0.25%" at bounding box center [789, 43] width 64 height 17
click at [810, 36] on span "0.25%" at bounding box center [788, 43] width 52 height 17
click at [764, 38] on div "0.25%" at bounding box center [789, 43] width 64 height 17
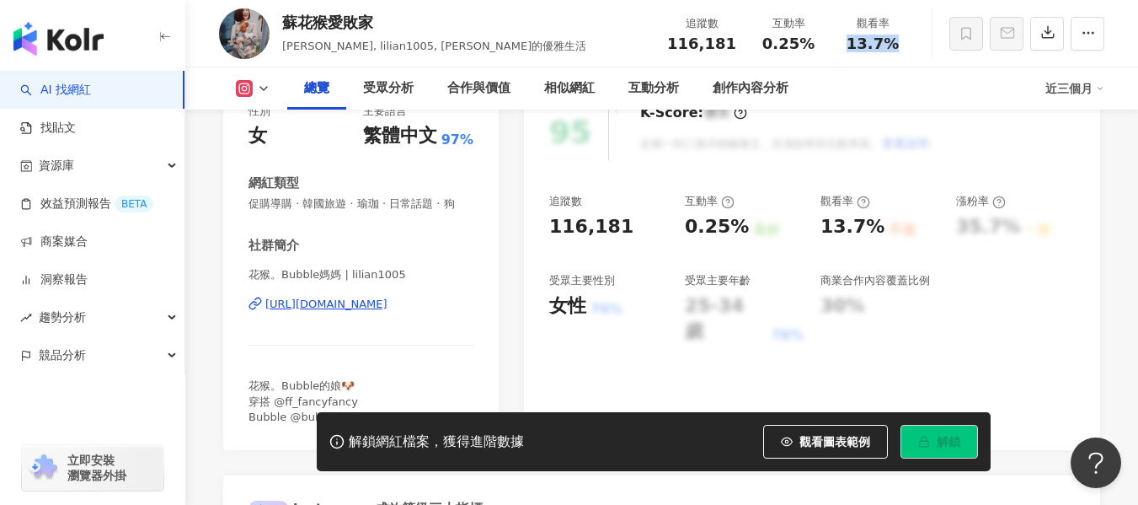
drag, startPoint x: 852, startPoint y: 53, endPoint x: 893, endPoint y: 51, distance: 41.3
click at [893, 51] on span "13.7%" at bounding box center [873, 43] width 52 height 17
copy span "13.7%"
click at [800, 149] on div "K-Score : 優良 近期一到三個月積極發文，且漲粉率與互動率高。 查看說明" at bounding box center [776, 132] width 307 height 56
click at [556, 90] on div "相似網紅" at bounding box center [569, 88] width 51 height 20
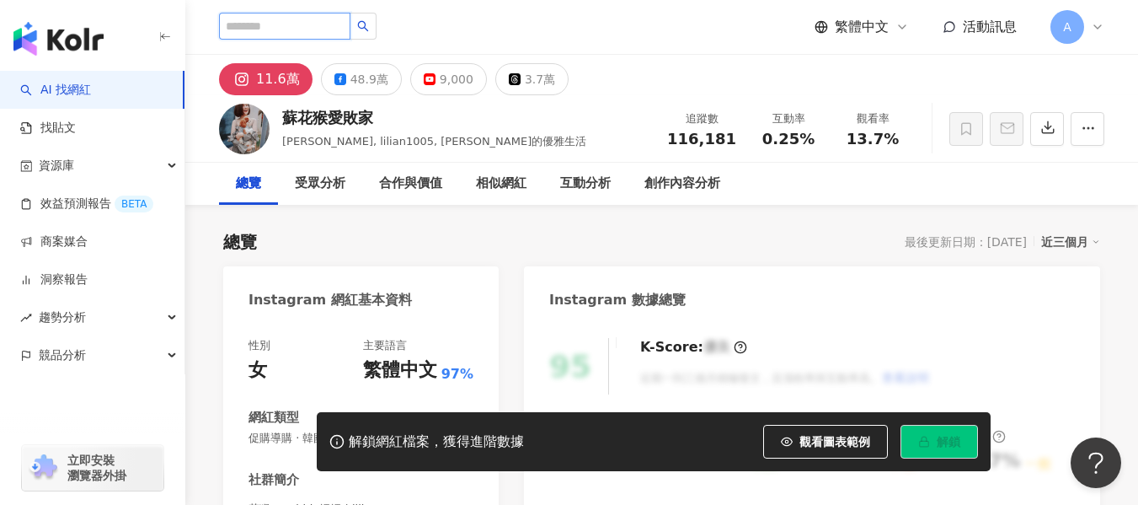
click at [315, 25] on input "search" at bounding box center [284, 26] width 131 height 27
paste input "**********"
type input "**********"
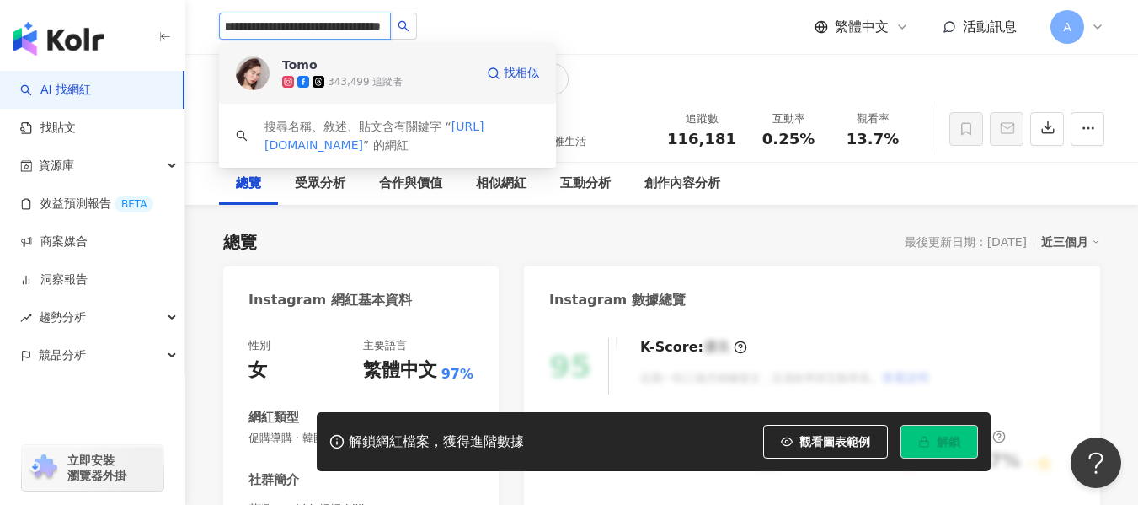
click at [439, 76] on div "343,499 追蹤者" at bounding box center [378, 81] width 192 height 17
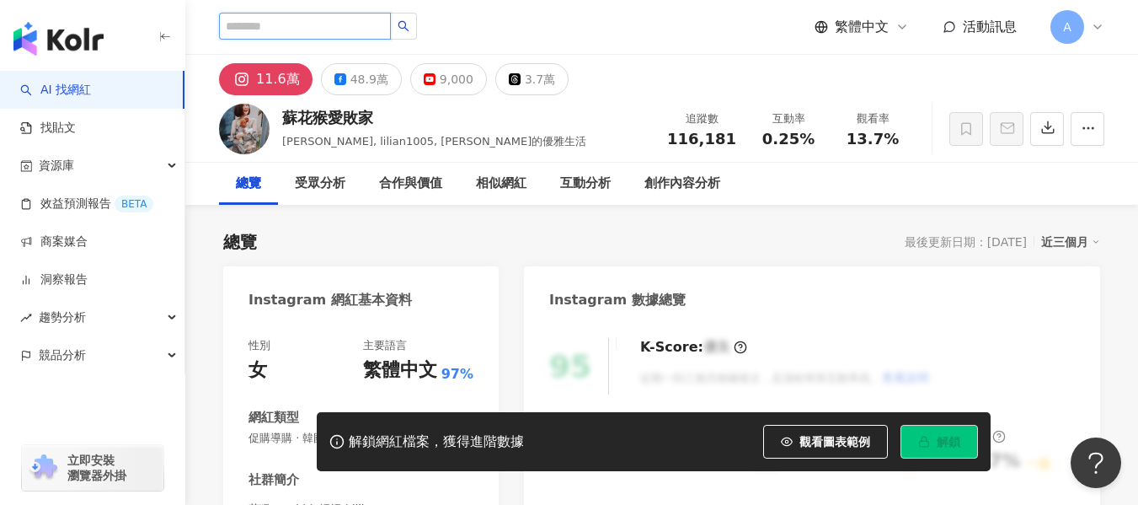
scroll to position [0, 0]
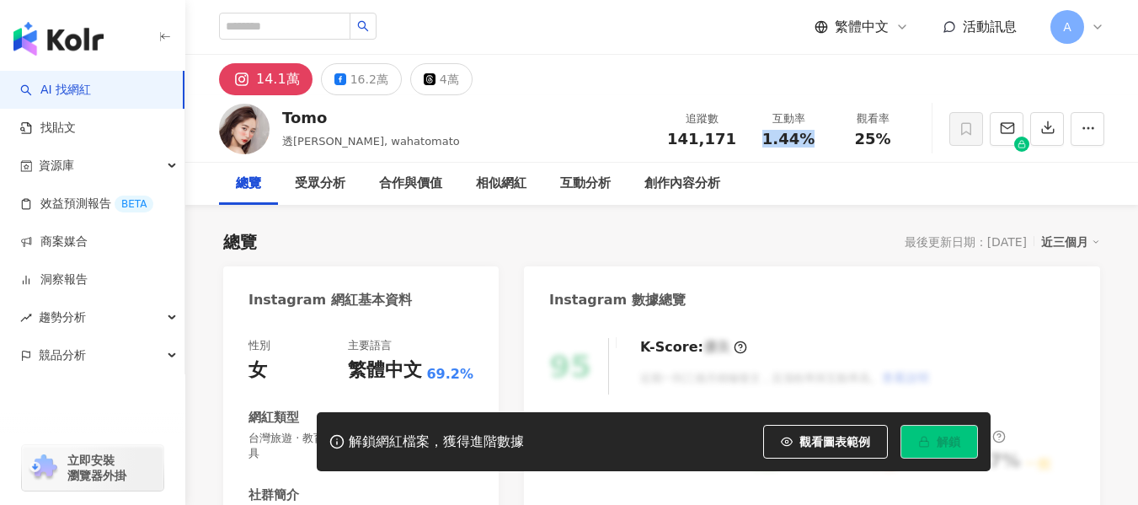
click at [809, 144] on div "1.44%" at bounding box center [789, 139] width 64 height 17
drag, startPoint x: 854, startPoint y: 135, endPoint x: 902, endPoint y: 139, distance: 48.2
click at [902, 139] on div "25%" at bounding box center [873, 139] width 64 height 17
copy span "25%"
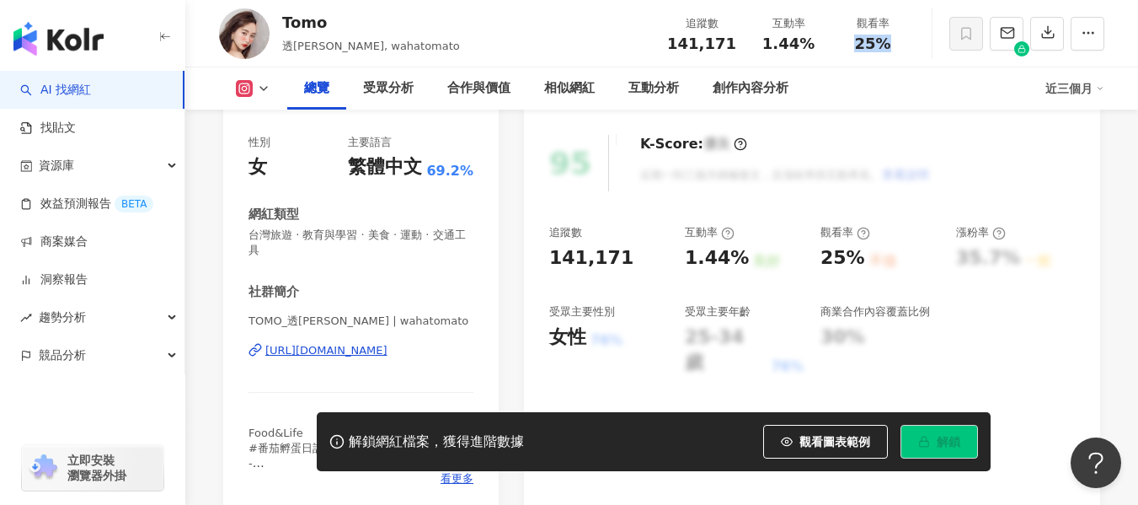
scroll to position [253, 0]
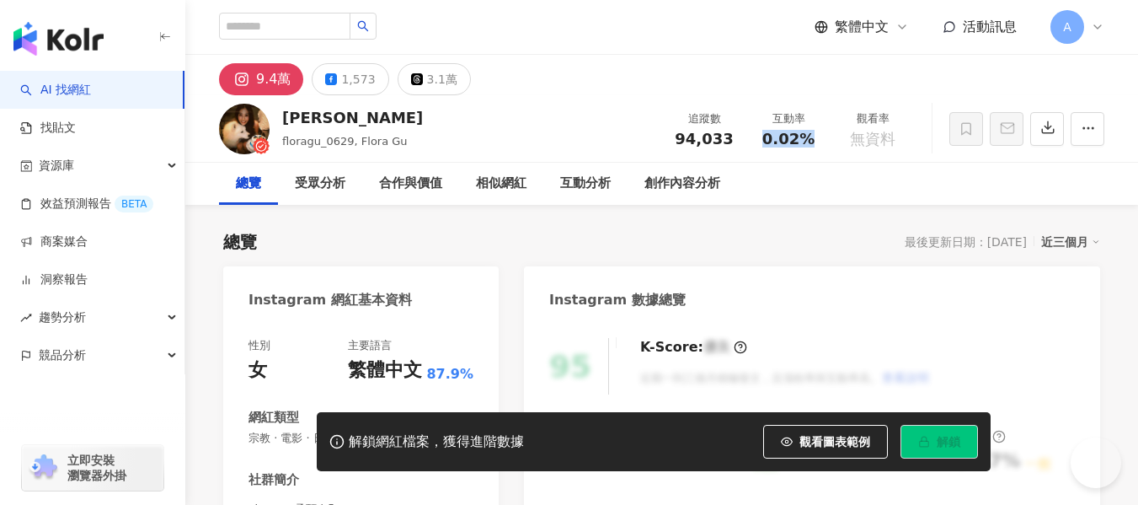
drag, startPoint x: 948, startPoint y: 144, endPoint x: 810, endPoint y: 140, distance: 137.4
click at [810, 140] on span "0.02%" at bounding box center [788, 139] width 52 height 17
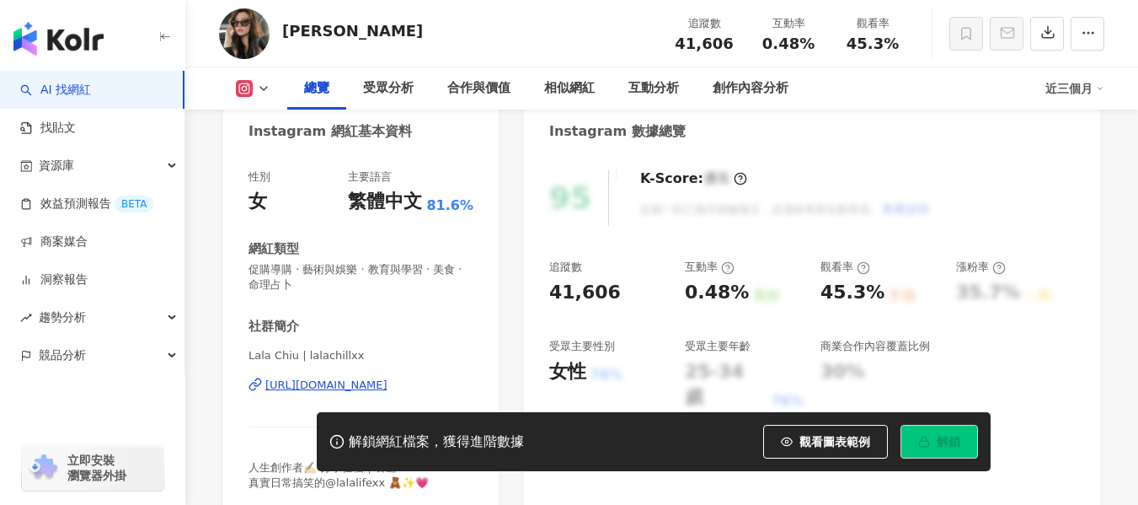
scroll to position [84, 0]
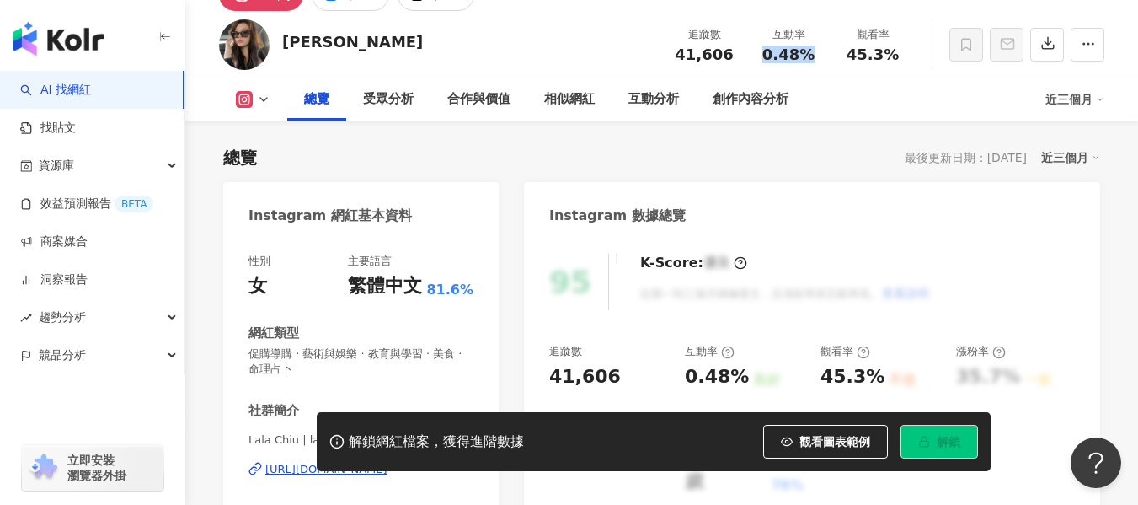
drag, startPoint x: 764, startPoint y: 58, endPoint x: 807, endPoint y: 48, distance: 44.1
click at [807, 48] on div "0.48%" at bounding box center [789, 54] width 64 height 17
drag, startPoint x: 846, startPoint y: 60, endPoint x: 898, endPoint y: 55, distance: 52.5
click at [898, 55] on div "45.3%" at bounding box center [873, 54] width 64 height 17
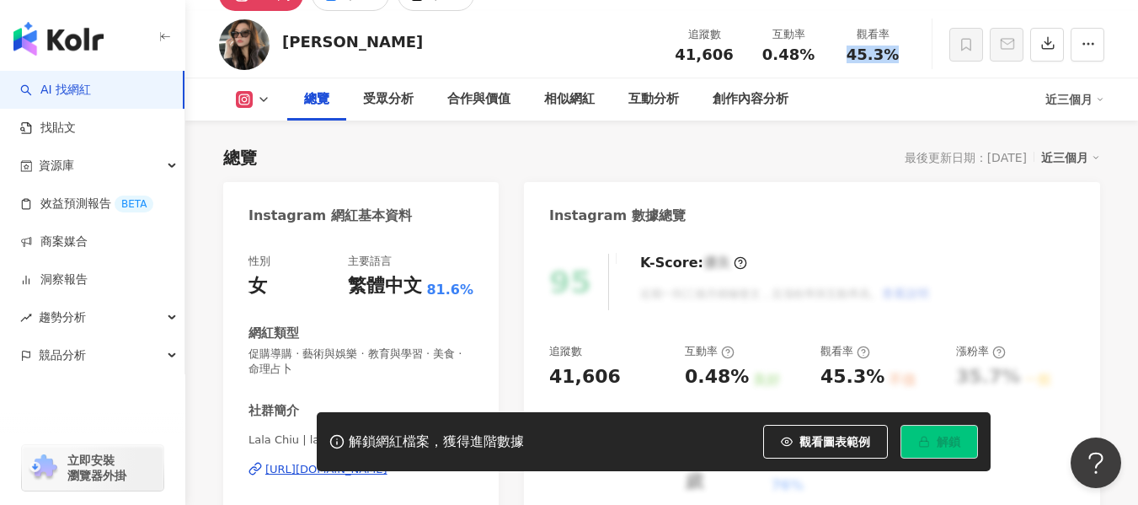
copy span "45.3%"
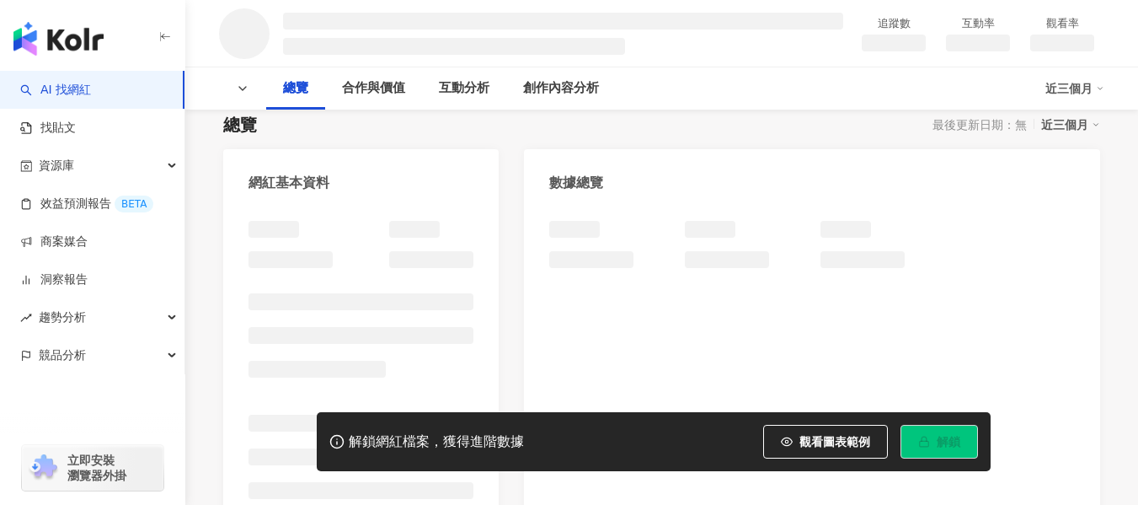
scroll to position [168, 0]
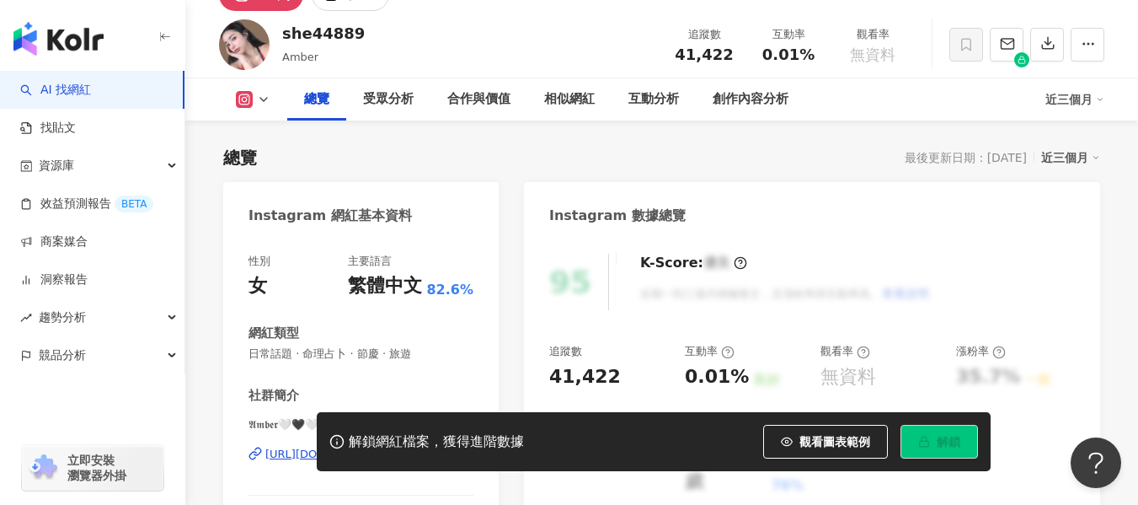
click at [814, 59] on div "0.01%" at bounding box center [789, 54] width 64 height 17
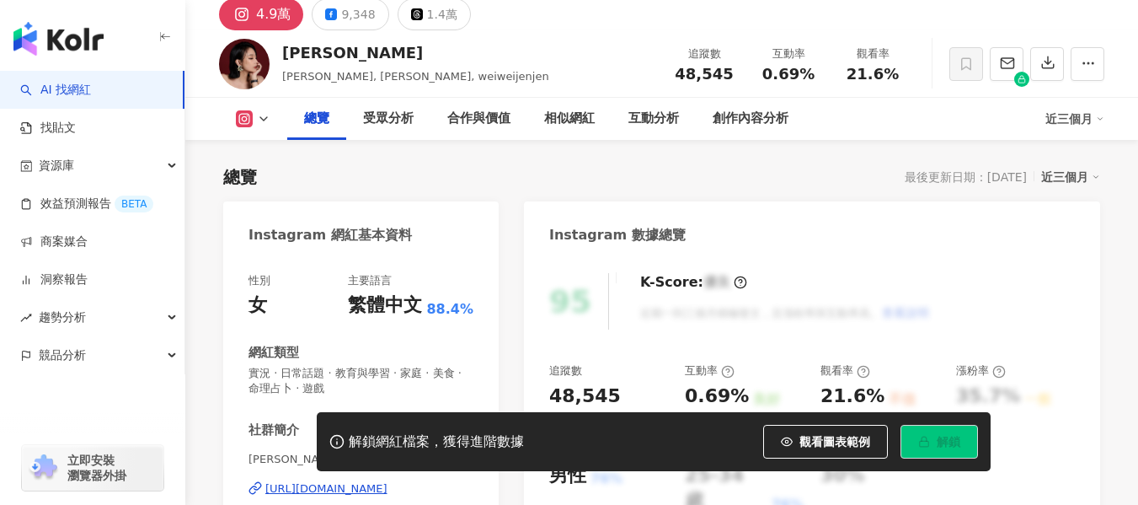
scroll to position [168, 0]
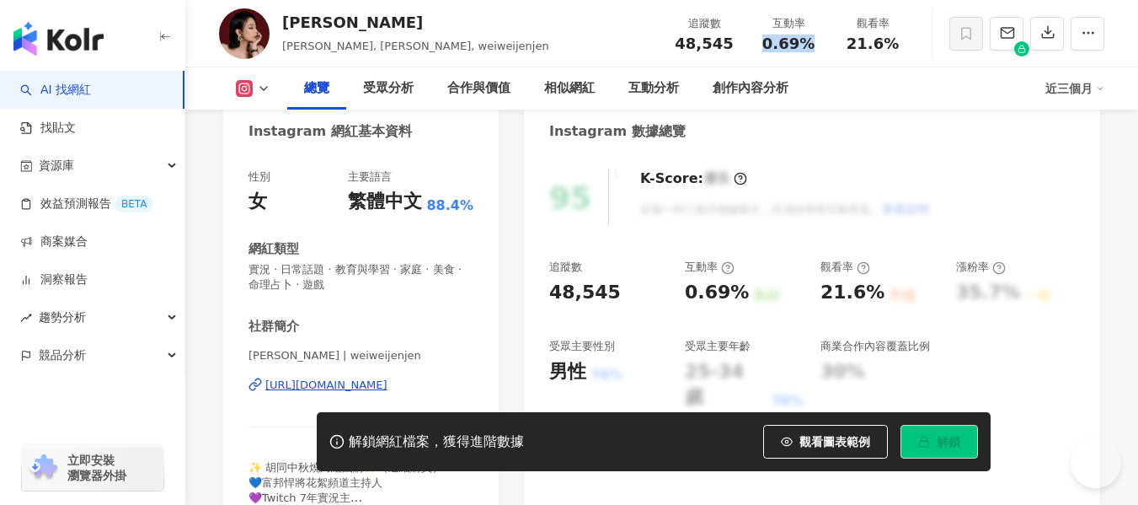
drag, startPoint x: 764, startPoint y: 40, endPoint x: 822, endPoint y: 46, distance: 58.4
click at [822, 46] on div "互動率 0.69%" at bounding box center [788, 33] width 84 height 36
drag, startPoint x: 851, startPoint y: 42, endPoint x: 890, endPoint y: 42, distance: 38.8
click at [890, 42] on span "21.6%" at bounding box center [873, 43] width 52 height 17
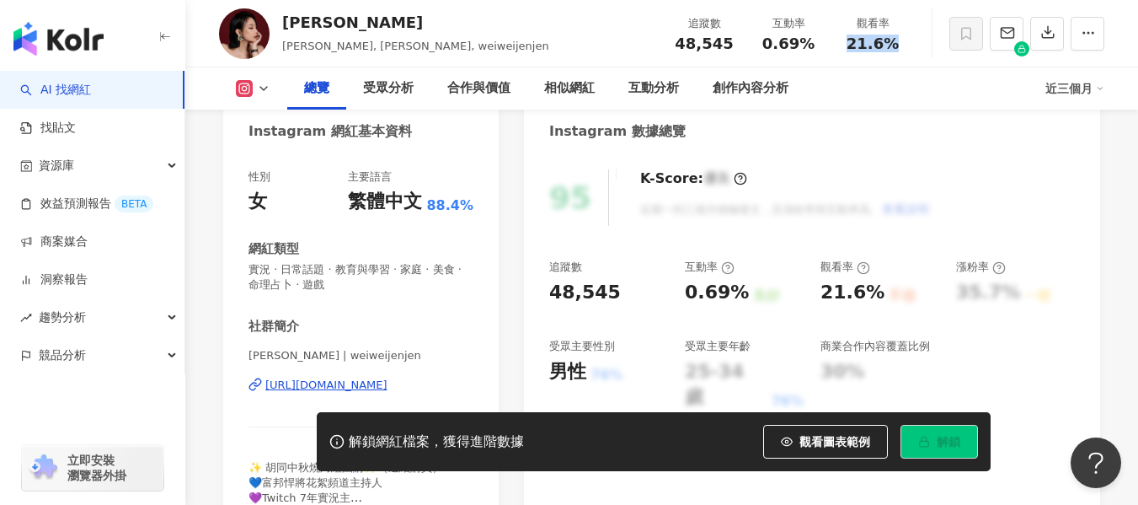
copy span "21.6%"
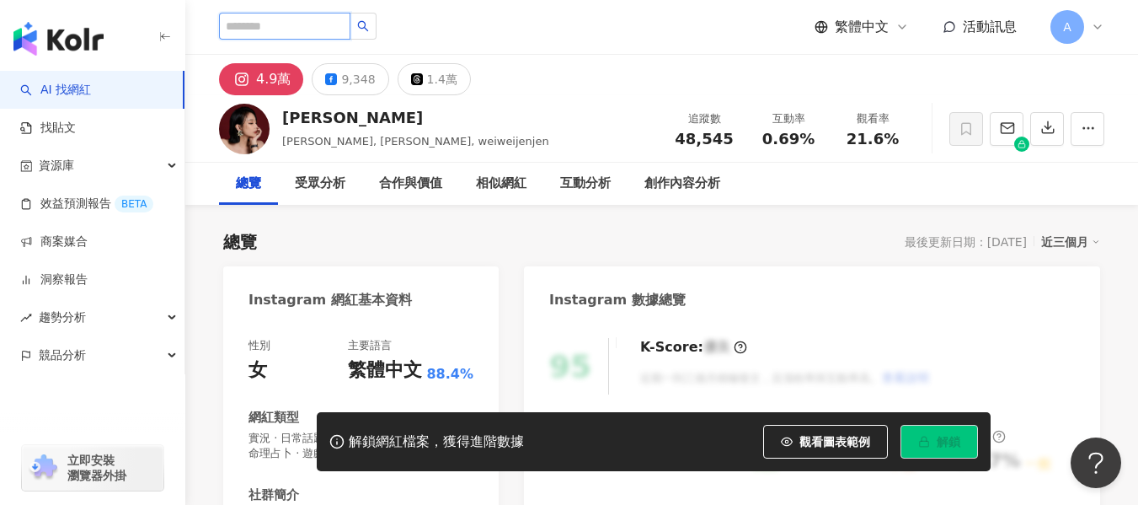
click at [326, 13] on input "search" at bounding box center [284, 26] width 131 height 27
paste input "**********"
type input "**********"
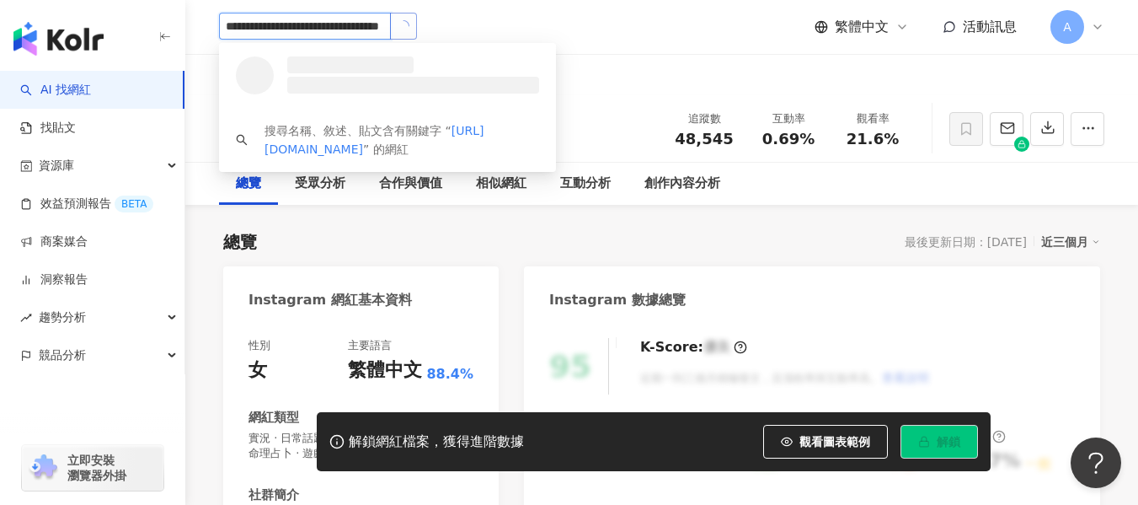
click at [396, 20] on button "button" at bounding box center [403, 26] width 27 height 27
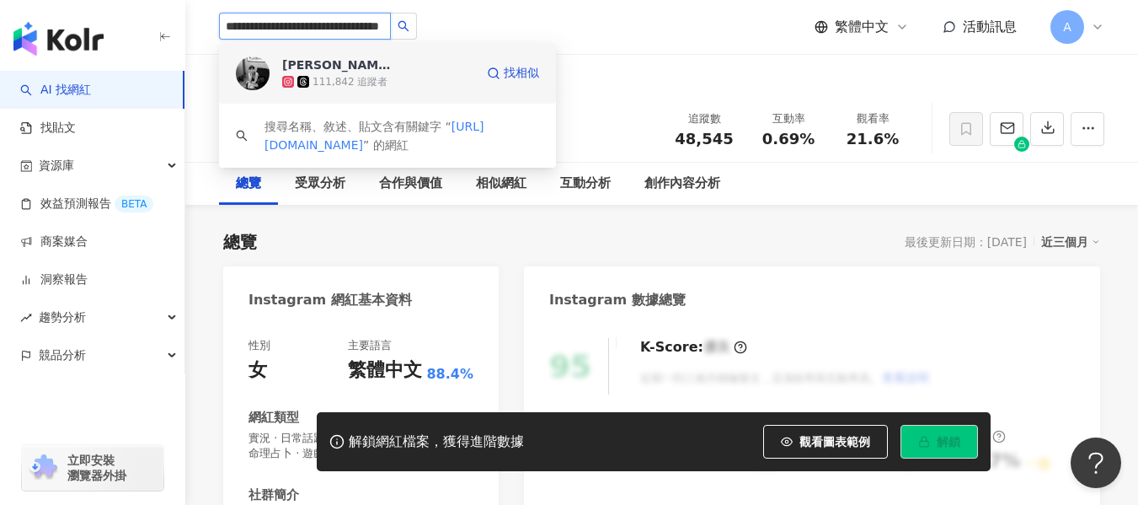
click at [356, 62] on span "[PERSON_NAME]" at bounding box center [337, 64] width 110 height 17
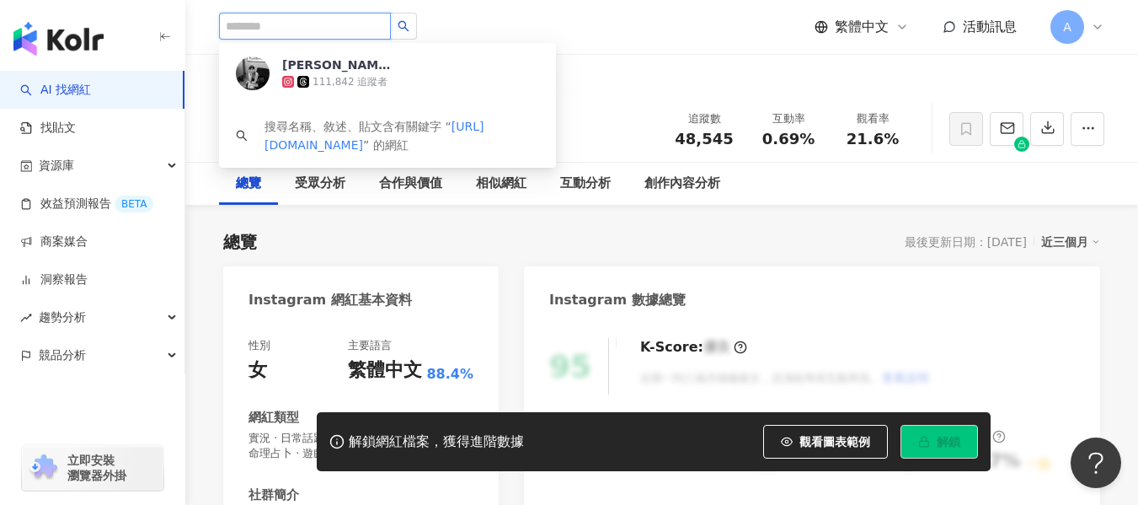
scroll to position [0, 0]
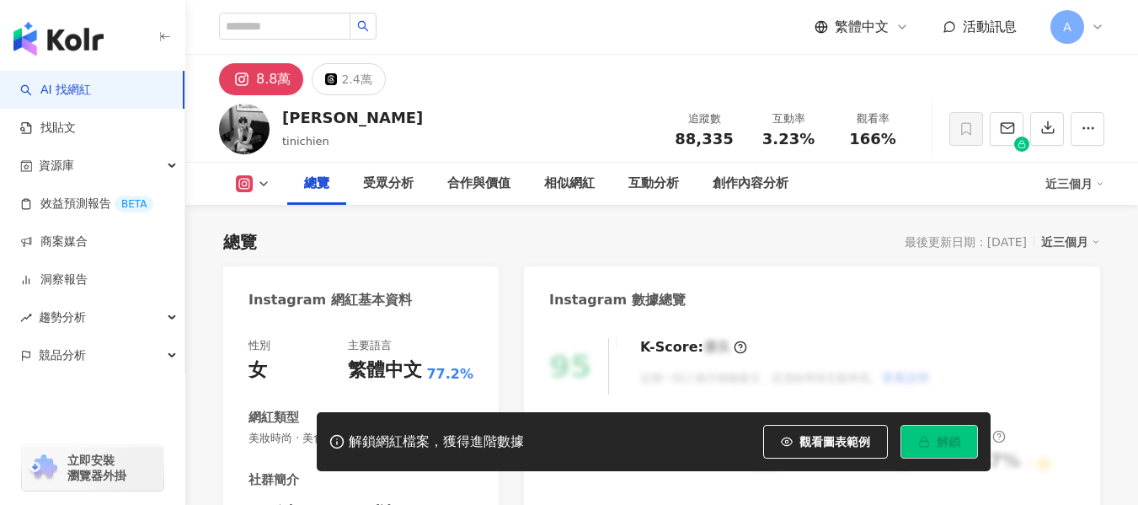
scroll to position [84, 0]
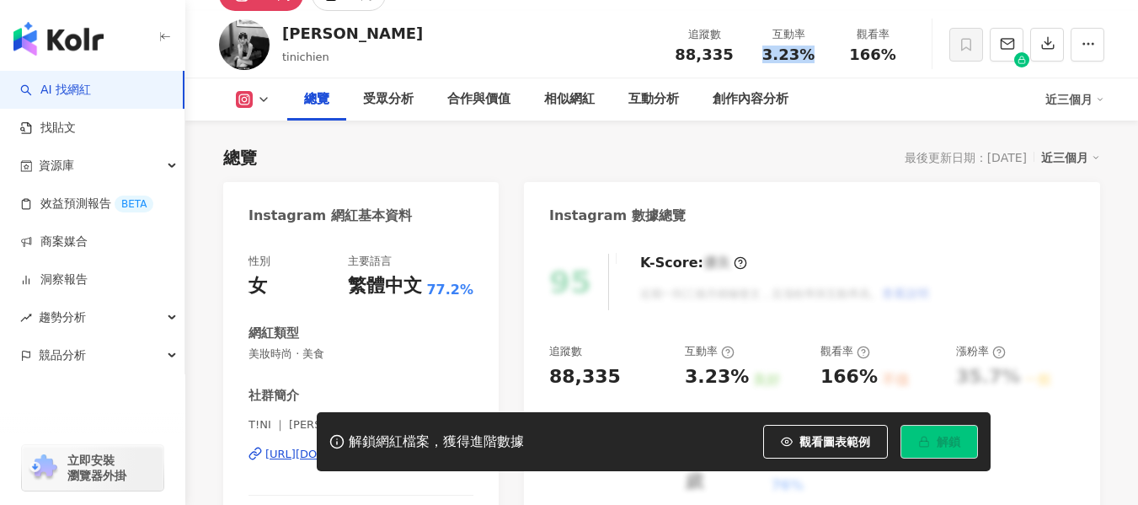
drag, startPoint x: 762, startPoint y: 56, endPoint x: 815, endPoint y: 51, distance: 52.4
click at [815, 51] on div "3.23%" at bounding box center [789, 54] width 64 height 17
drag, startPoint x: 862, startPoint y: 53, endPoint x: 885, endPoint y: 53, distance: 23.6
click at [885, 53] on span "166%" at bounding box center [872, 54] width 47 height 17
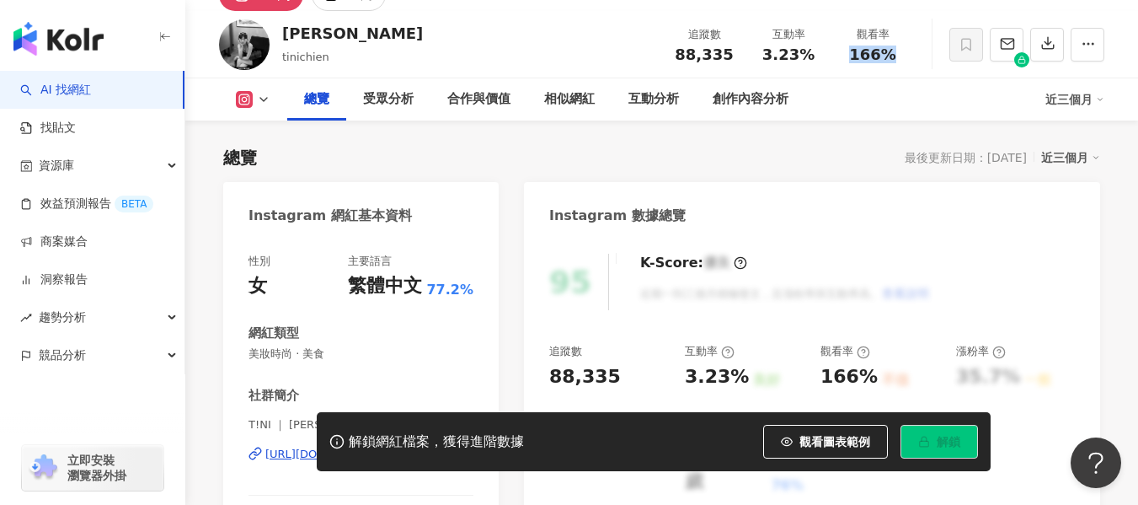
drag, startPoint x: 893, startPoint y: 53, endPoint x: 853, endPoint y: 53, distance: 40.4
click at [853, 53] on span "166%" at bounding box center [872, 54] width 47 height 17
copy span "166%"
